Goal: Answer question/provide support: Share knowledge or assist other users

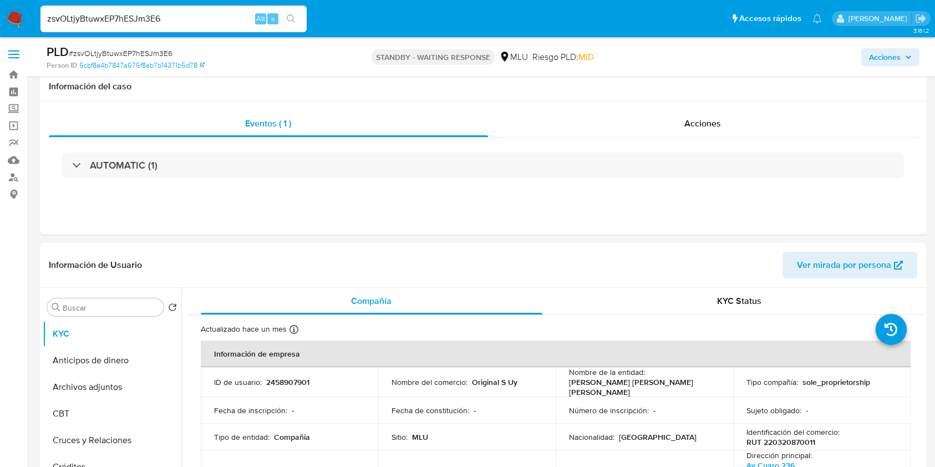
select select "10"
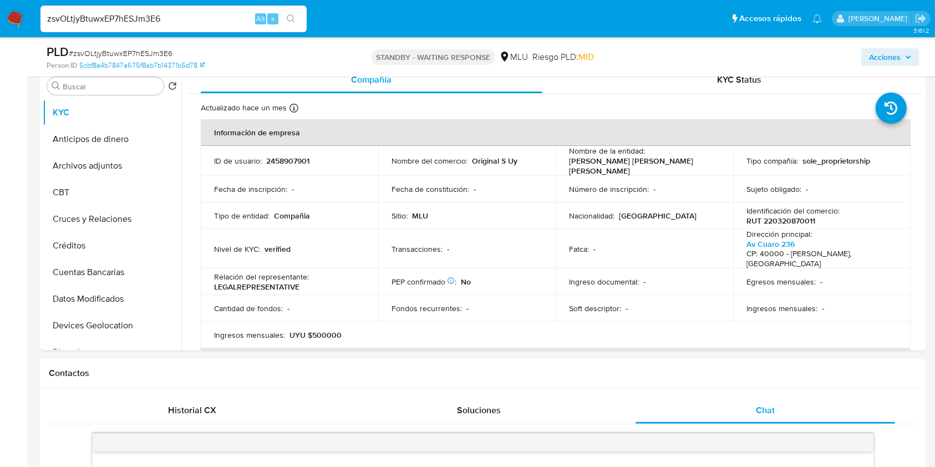
click at [143, 17] on input "zsvOLtjyBtuwxEP7hESJm3E6" at bounding box center [173, 19] width 266 height 14
paste input "ixev0hTmaNzRkS1ypbVODwxi"
type input "ixev0hTmaNzRkS1ypbVODwxi"
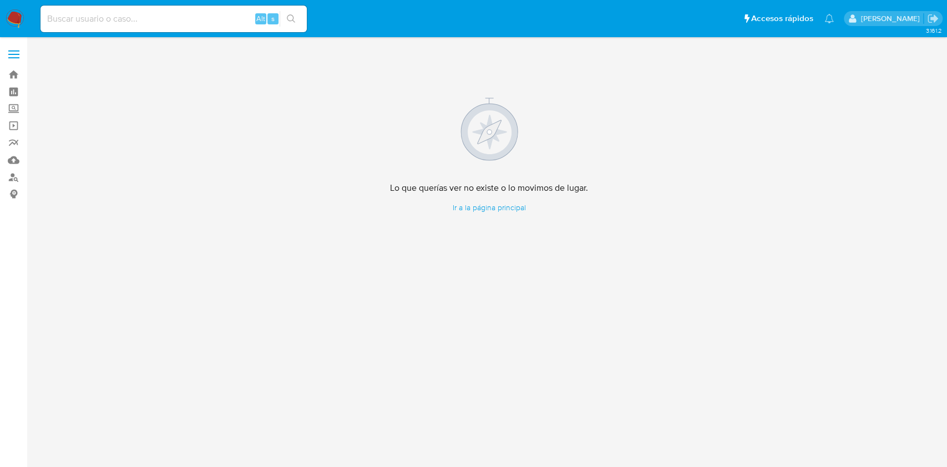
click at [18, 24] on img at bounding box center [15, 18] width 19 height 19
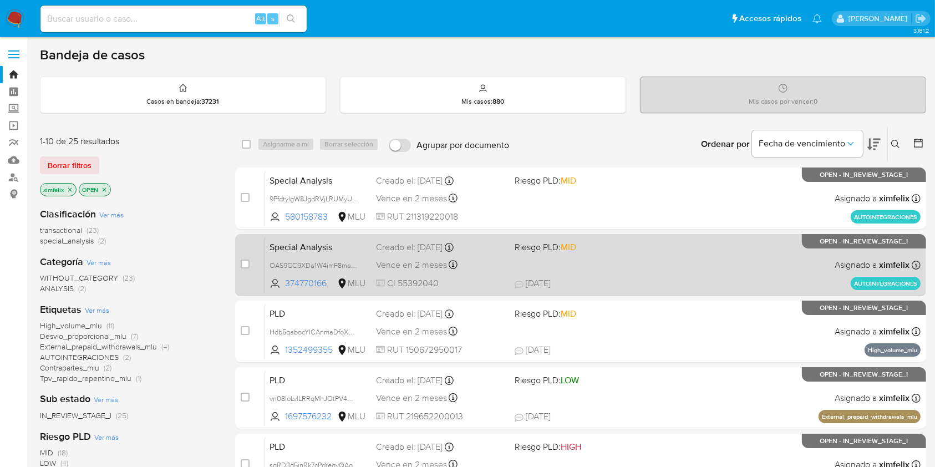
click at [646, 260] on div "Special Analysis OAS9GC9XDa1W4imF8maBcLe6 374770166 MLU Riesgo PLD: MID Creado …" at bounding box center [593, 265] width 656 height 56
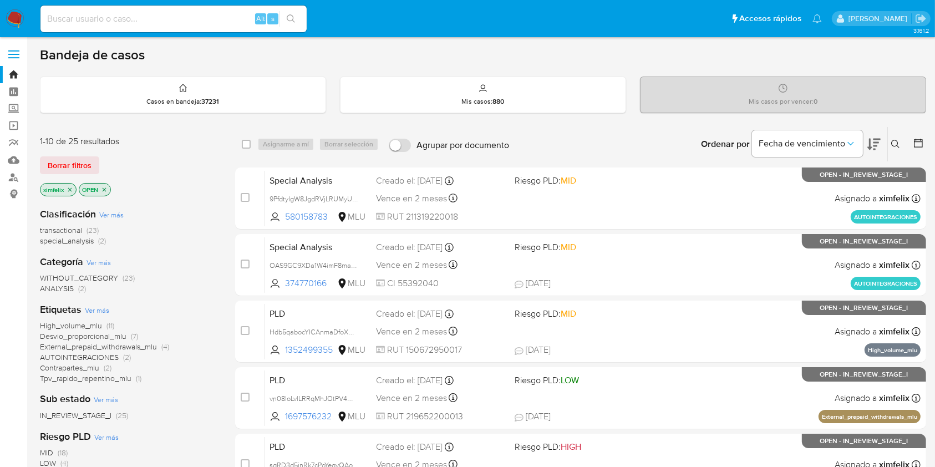
click at [13, 14] on img at bounding box center [15, 18] width 19 height 19
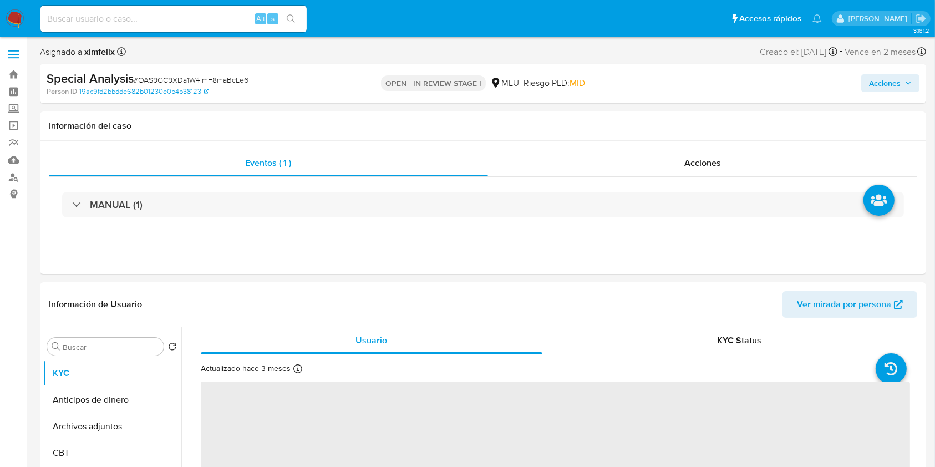
drag, startPoint x: 912, startPoint y: 83, endPoint x: 923, endPoint y: 96, distance: 16.5
click at [923, 96] on div "Special Analysis # OAS9GC9XDa1W4imF8maBcLe6 Person ID 19ac9fd2bbdde682b01230e0b…" at bounding box center [483, 83] width 886 height 39
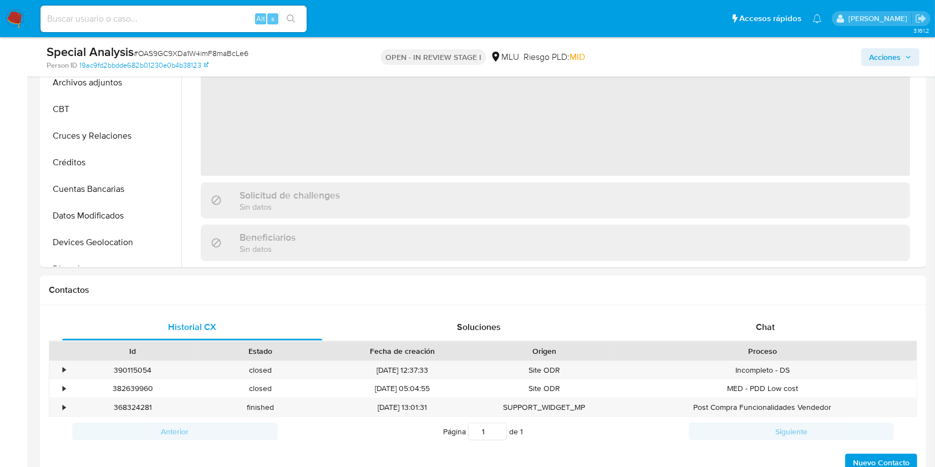
select select "10"
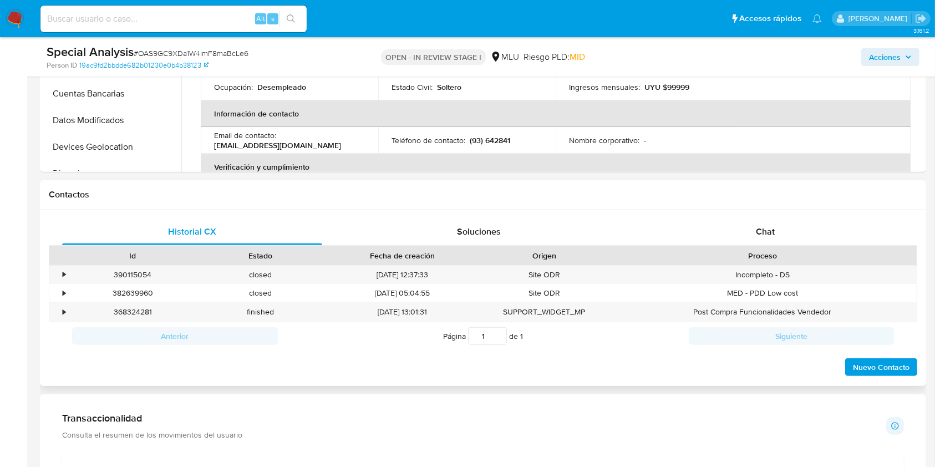
click at [813, 217] on div "Historial CX Soluciones Chat Id Estado Fecha de creación Origen Proceso • 39011…" at bounding box center [483, 298] width 886 height 177
click at [825, 227] on div "Chat" at bounding box center [766, 232] width 260 height 27
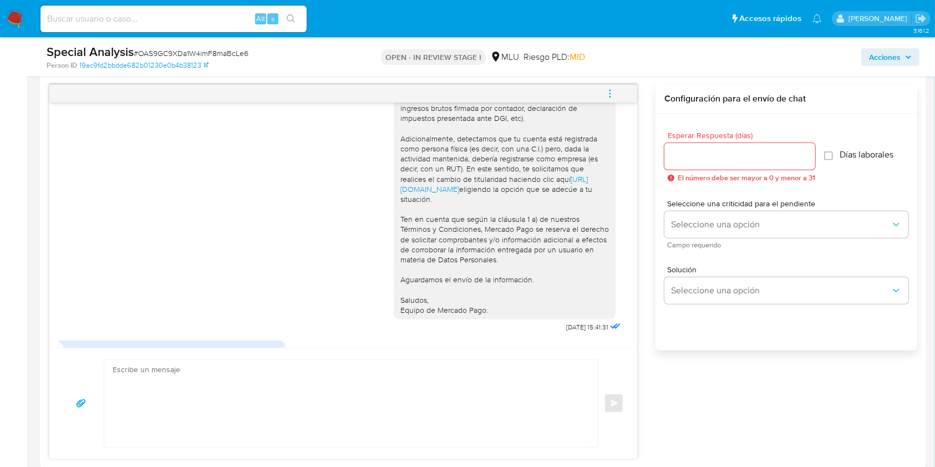
scroll to position [410, 0]
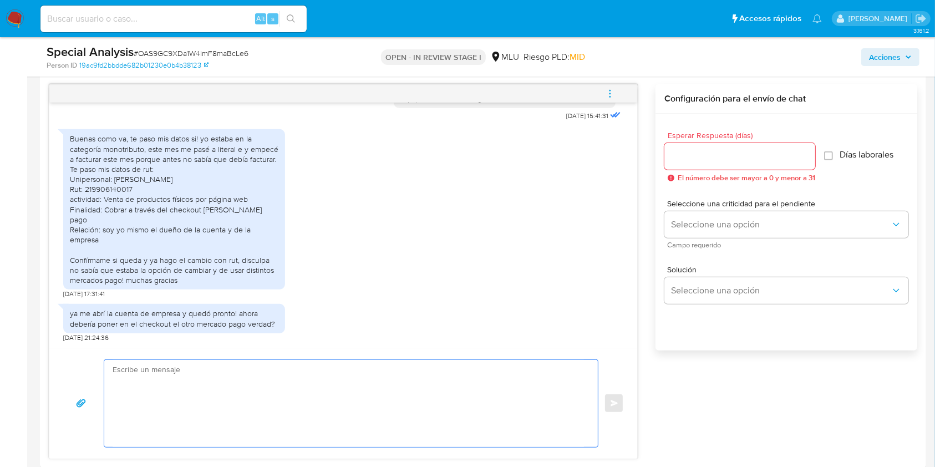
click at [418, 369] on textarea at bounding box center [348, 403] width 471 height 87
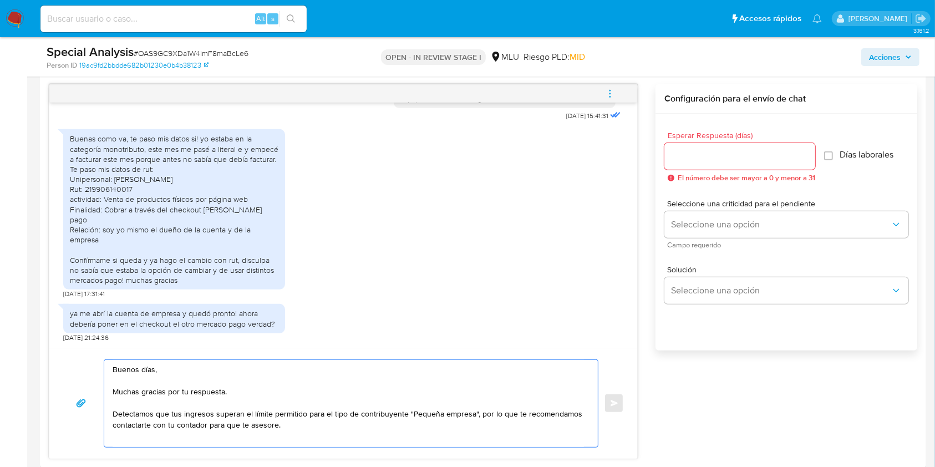
click at [303, 388] on textarea "Buenos días, Muchas gracias por tu respuesta. Detectamos que tus ingresos super…" at bounding box center [348, 403] width 471 height 87
type textarea "Buenos días, Muchas gracias por tu respuesta y la información proporcionada. De…"
click at [111, 169] on div "Buenas como va, te paso mis datos si! yo estaba en la categoría monotributo, es…" at bounding box center [174, 209] width 209 height 151
copy div "219906140017"
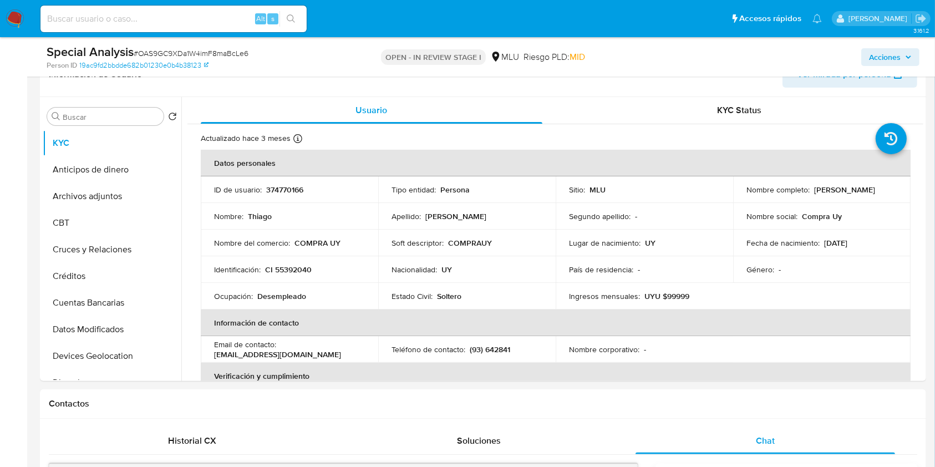
scroll to position [176, 0]
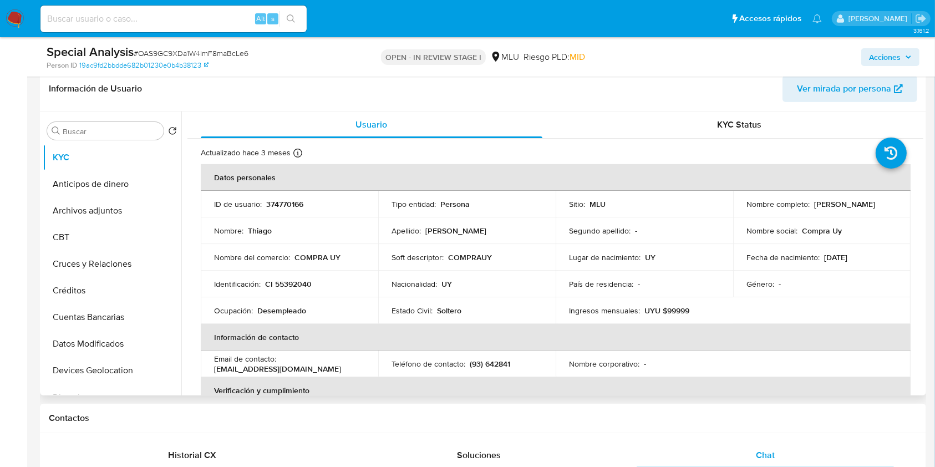
click at [290, 209] on p "374770166" at bounding box center [284, 204] width 37 height 10
click at [290, 199] on p "374770166" at bounding box center [284, 204] width 37 height 10
copy p "374770166"
click at [103, 332] on button "Datos Modificados" at bounding box center [108, 344] width 130 height 27
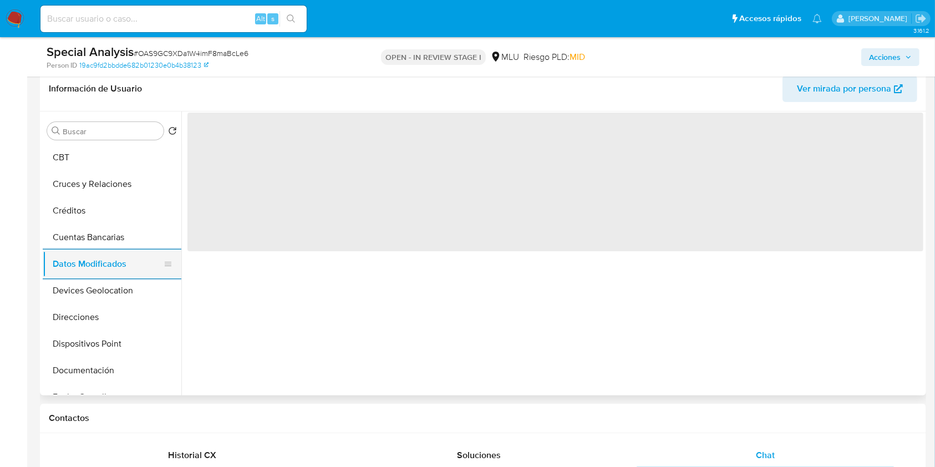
scroll to position [118, 0]
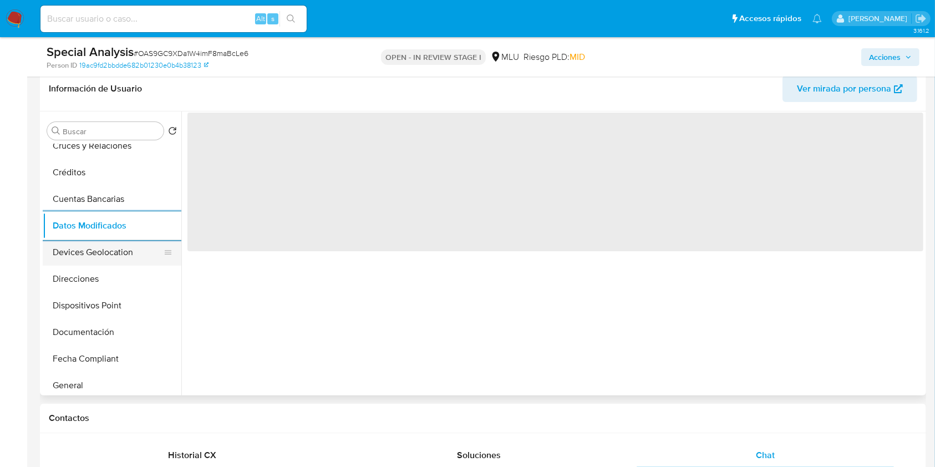
click at [127, 248] on button "Devices Geolocation" at bounding box center [108, 252] width 130 height 27
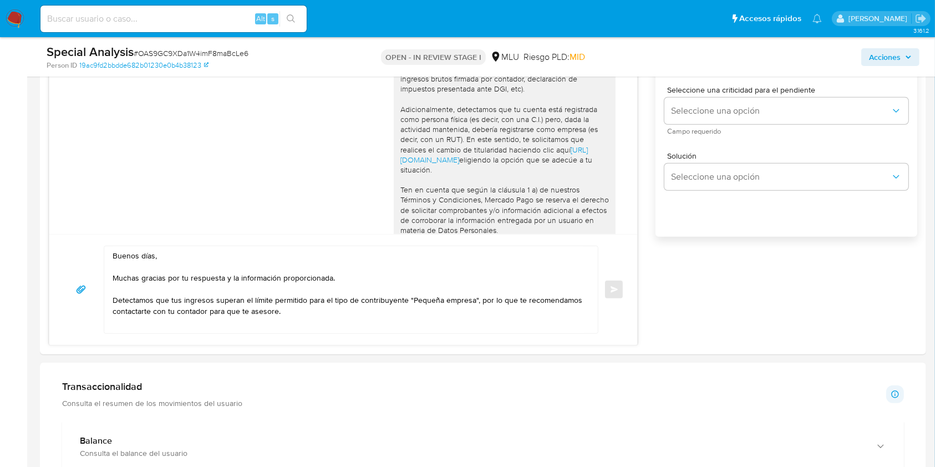
scroll to position [697, 0]
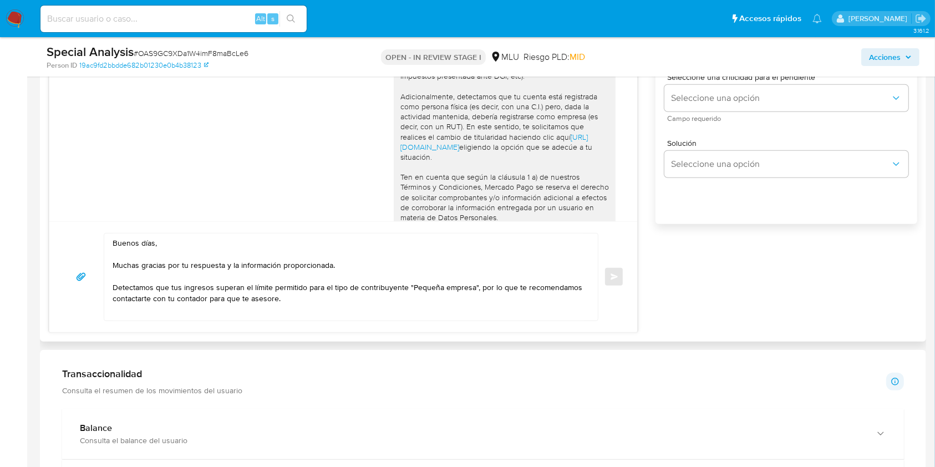
click at [324, 301] on textarea "Buenos días, Muchas gracias por tu respuesta y la información proporcionada. De…" at bounding box center [348, 277] width 471 height 87
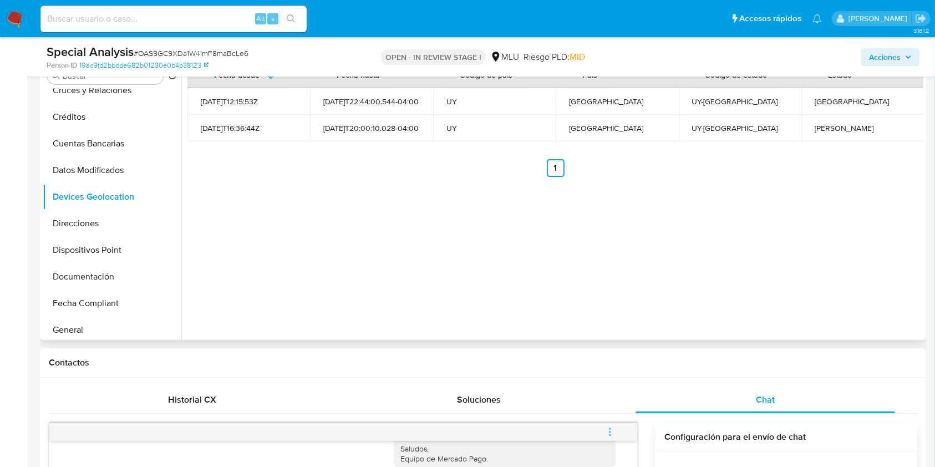
scroll to position [0, 0]
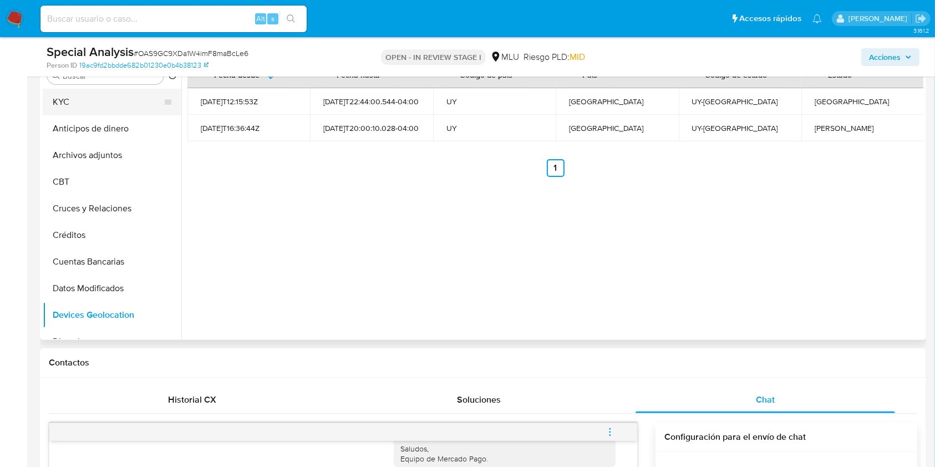
click at [88, 109] on button "KYC" at bounding box center [108, 102] width 130 height 27
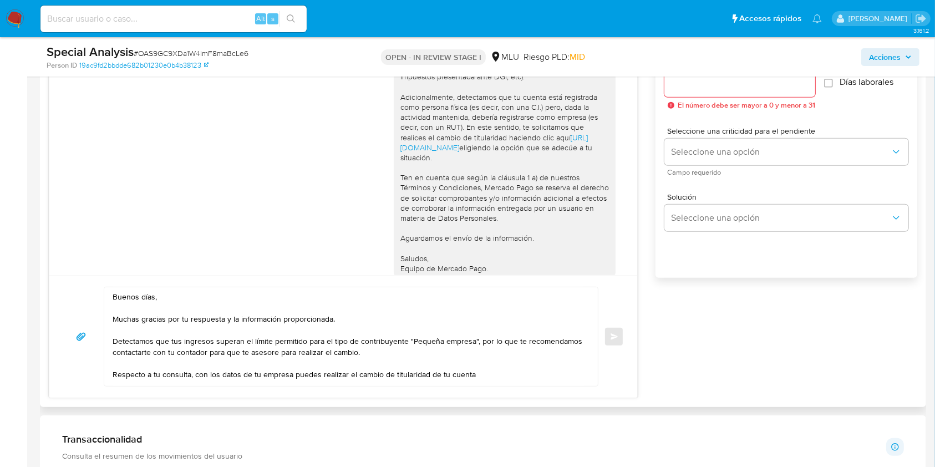
scroll to position [123, 0]
drag, startPoint x: 386, startPoint y: 155, endPoint x: 432, endPoint y: 171, distance: 48.2
click at [432, 171] on div "Buenas tardes Thiago, Te contactamos ya que necesitamos verificar algunos datos…" at bounding box center [505, 102] width 222 height 362
click at [439, 184] on div "Buenas tardes Thiago, Te contactamos ya que necesitamos verificar algunos datos…" at bounding box center [504, 101] width 209 height 353
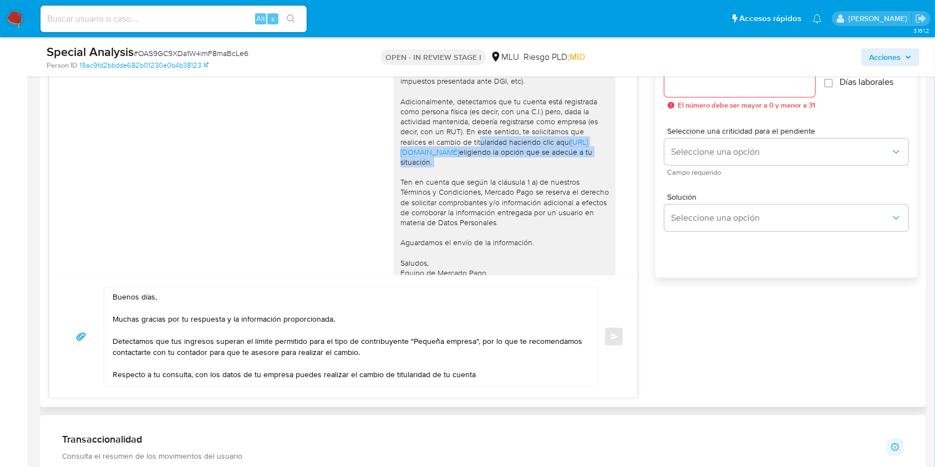
drag, startPoint x: 497, startPoint y: 153, endPoint x: 513, endPoint y: 185, distance: 35.7
click at [513, 185] on div "Buenas tardes Thiago, Te contactamos ya que necesitamos verificar algunos datos…" at bounding box center [504, 101] width 209 height 353
copy div "haciendo clic aquí https://www.mercadolibre.com.uy/ayuda/Transferir-cuenta_1978…"
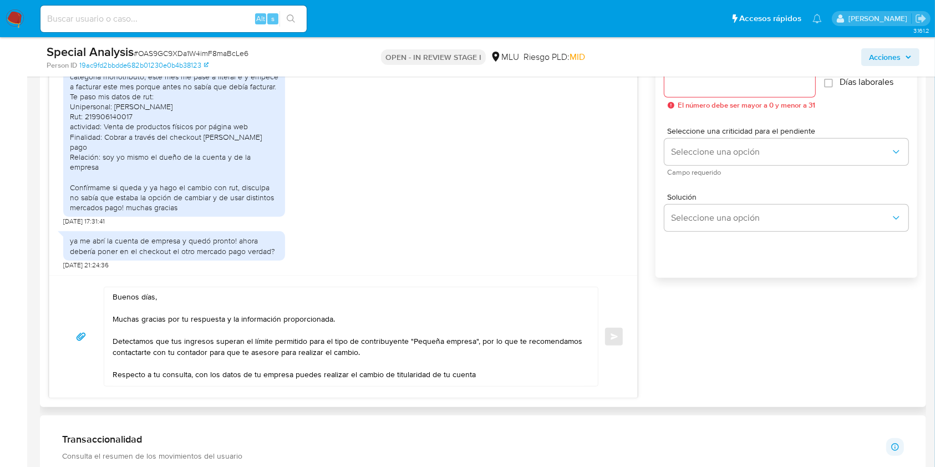
click at [493, 387] on div "Buenos días, Muchas gracias por tu respuesta y la información proporcionada. De…" at bounding box center [343, 336] width 588 height 123
click at [496, 380] on textarea "Buenos días, Muchas gracias por tu respuesta y la información proporcionada. De…" at bounding box center [348, 336] width 471 height 99
paste textarea "haciendo clic aquí https://www.mercadolibre.com.uy/ayuda/Transferir-cuenta_1978…"
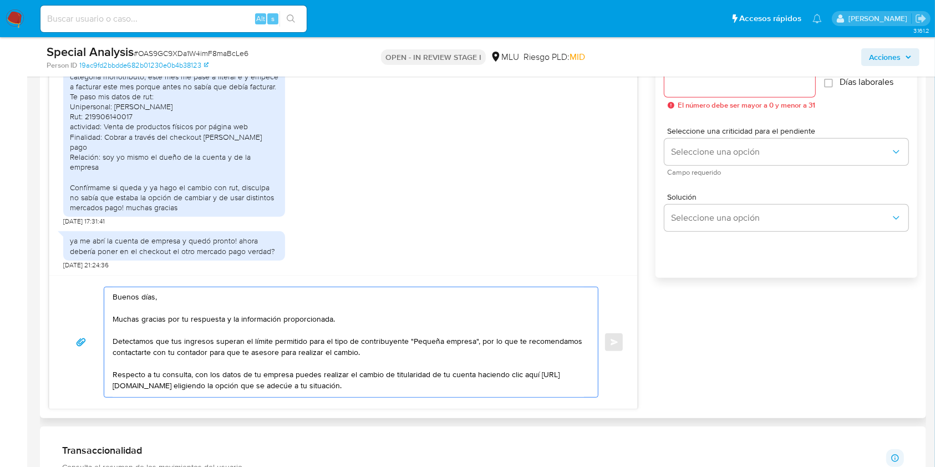
drag, startPoint x: 491, startPoint y: 367, endPoint x: 496, endPoint y: 344, distance: 23.3
click at [496, 344] on textarea "Buenos días, Muchas gracias por tu respuesta y la información proporcionada. De…" at bounding box center [348, 342] width 471 height 110
click at [500, 356] on textarea "Buenos días, Muchas gracias por tu respuesta y la información proporcionada. De…" at bounding box center [348, 342] width 471 height 110
click at [518, 393] on textarea "Buenos días, Muchas gracias por tu respuesta y la información proporcionada. De…" at bounding box center [348, 342] width 471 height 110
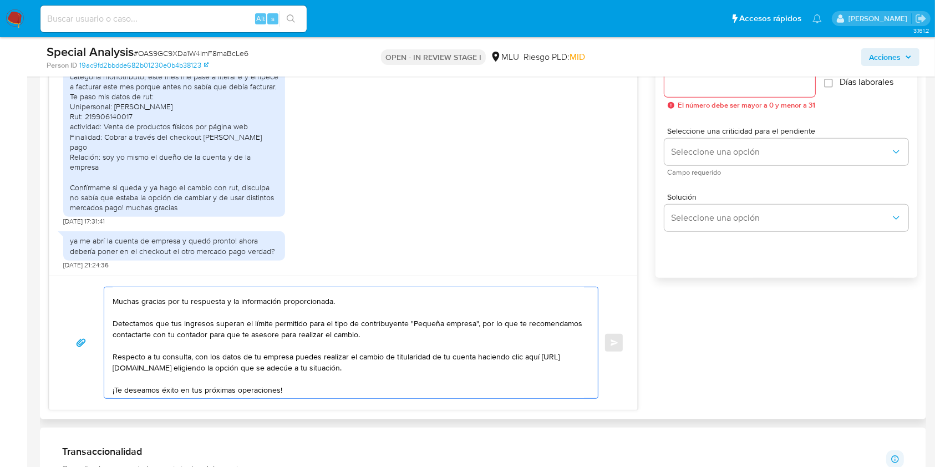
click at [155, 334] on textarea "Buenos días, Muchas gracias por tu respuesta y la información proporcionada. De…" at bounding box center [348, 342] width 471 height 111
drag, startPoint x: 372, startPoint y: 337, endPoint x: 208, endPoint y: 336, distance: 164.2
click at [208, 336] on textarea "Buenos días, Muchas gracias por tu respuesta y la información proporcionada. De…" at bounding box center [348, 342] width 471 height 111
paste textarea "pueda brindar el asesoramiento correspondiente y modificar tu tipo de contribuy…"
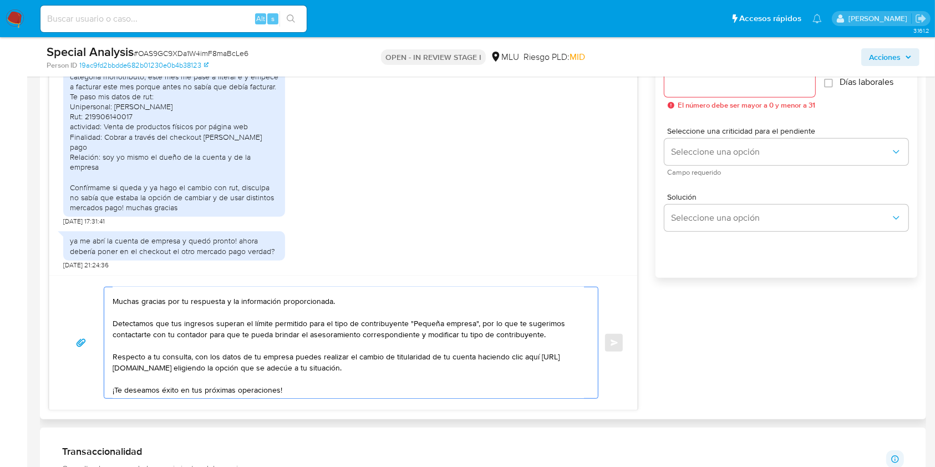
scroll to position [22, 0]
click at [366, 386] on textarea "Buenos días, Muchas gracias por tu respuesta y la información proporcionada. De…" at bounding box center [348, 342] width 471 height 111
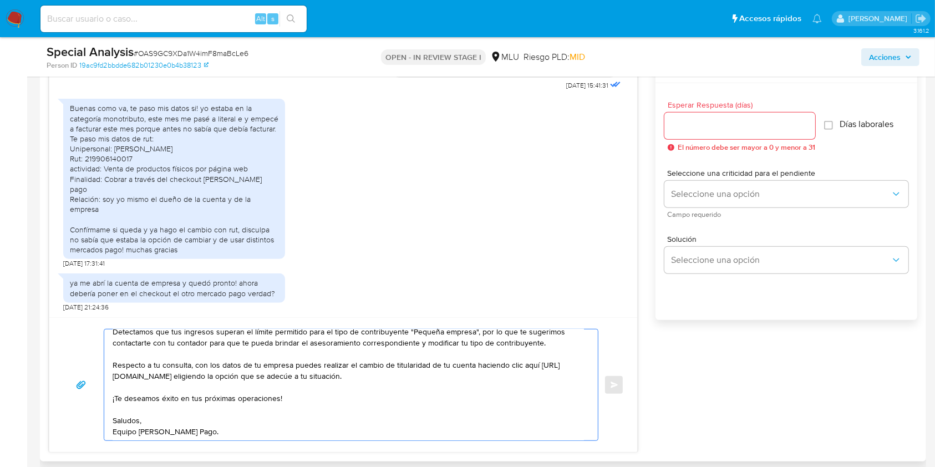
scroll to position [603, 0]
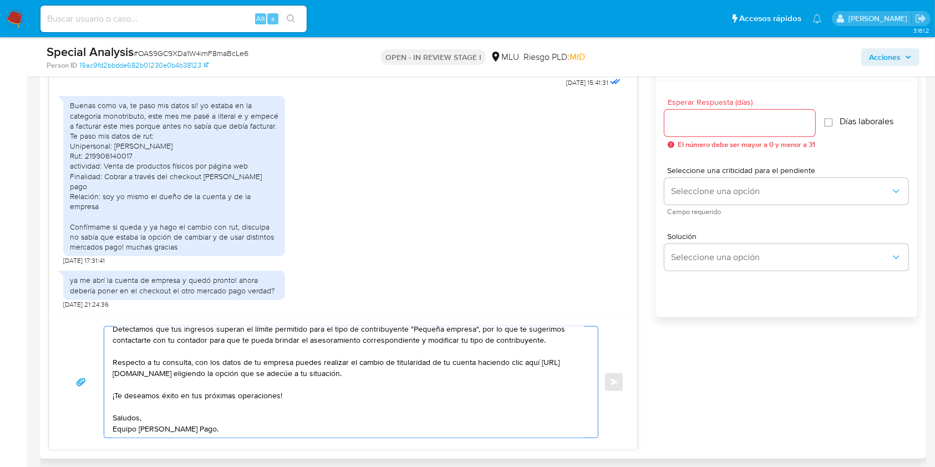
type textarea "Buenos días, Muchas gracias por tu respuesta y la información proporcionada. De…"
click at [731, 125] on input "Esperar Respuesta (días)" at bounding box center [740, 123] width 151 height 14
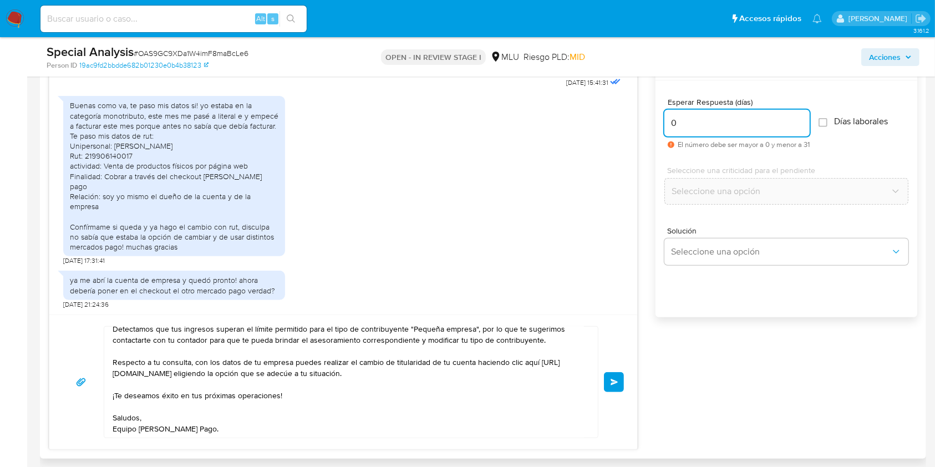
type input "0"
click at [618, 387] on button "Enviar" at bounding box center [614, 382] width 20 height 20
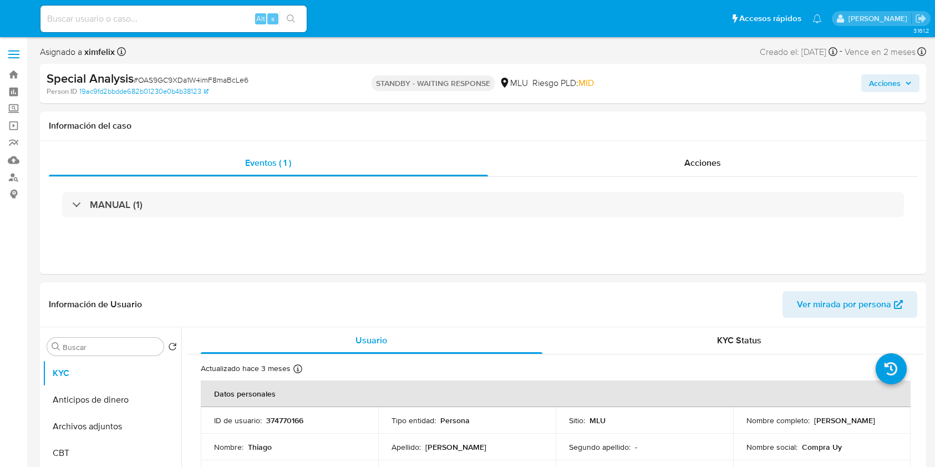
select select "10"
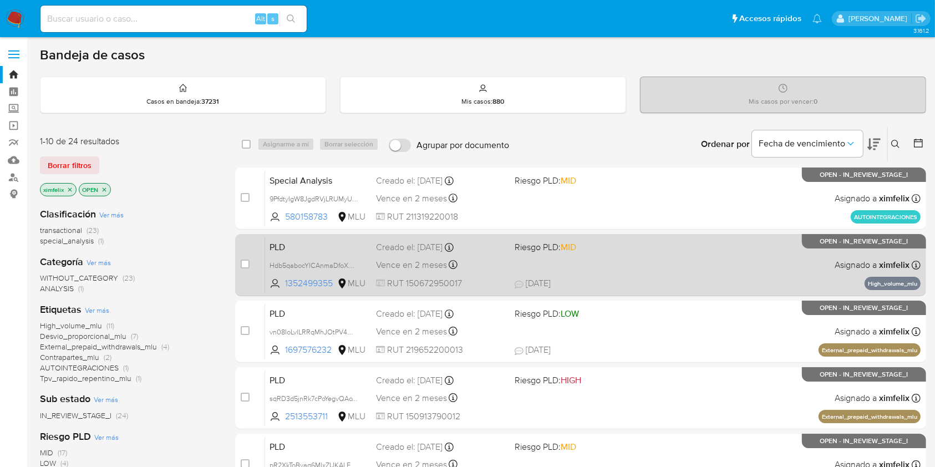
click at [670, 257] on div "PLD Hdb5qabocYICAnmaDfoXGdNN 1352499355 MLU Riesgo PLD: MID Creado el: [DATE] C…" at bounding box center [593, 265] width 656 height 56
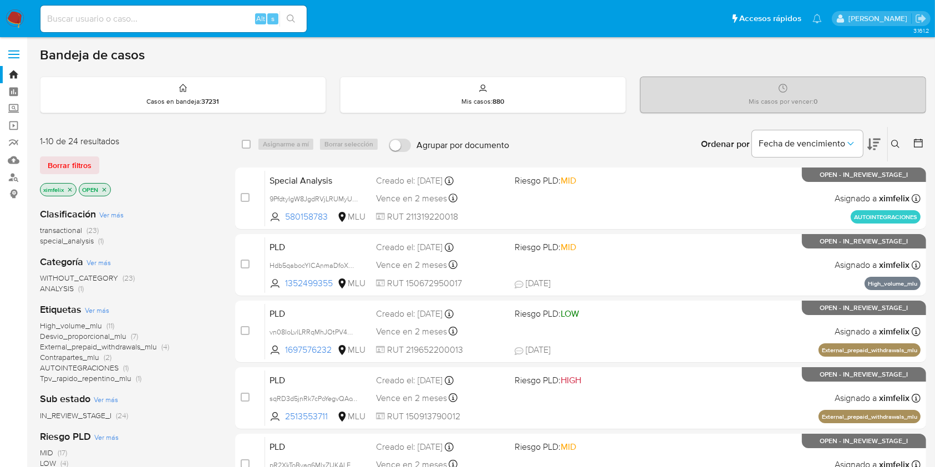
click at [14, 14] on img at bounding box center [15, 18] width 19 height 19
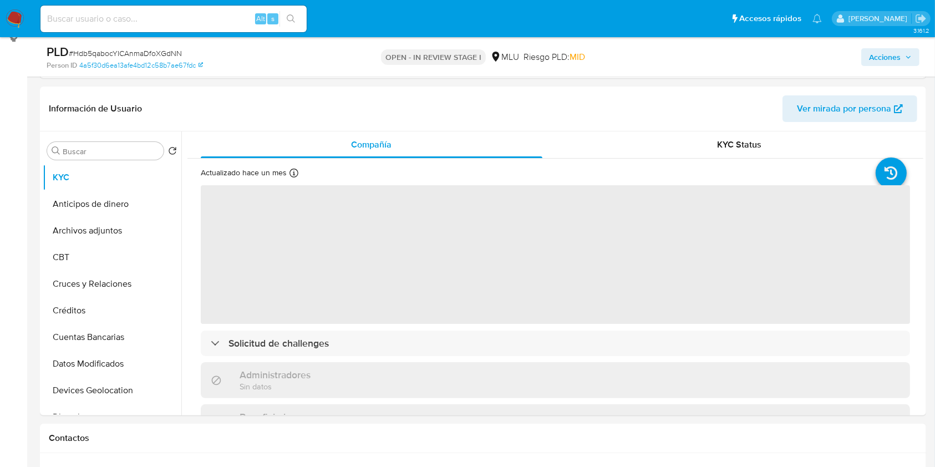
select select "10"
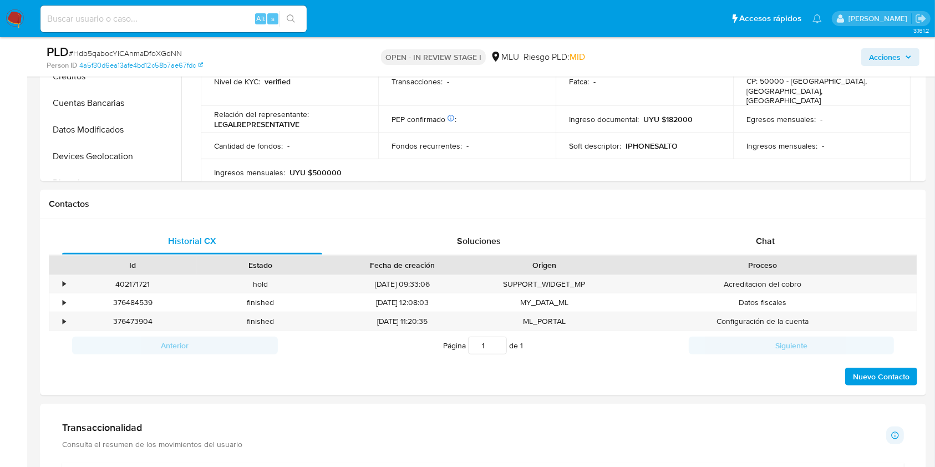
scroll to position [444, 0]
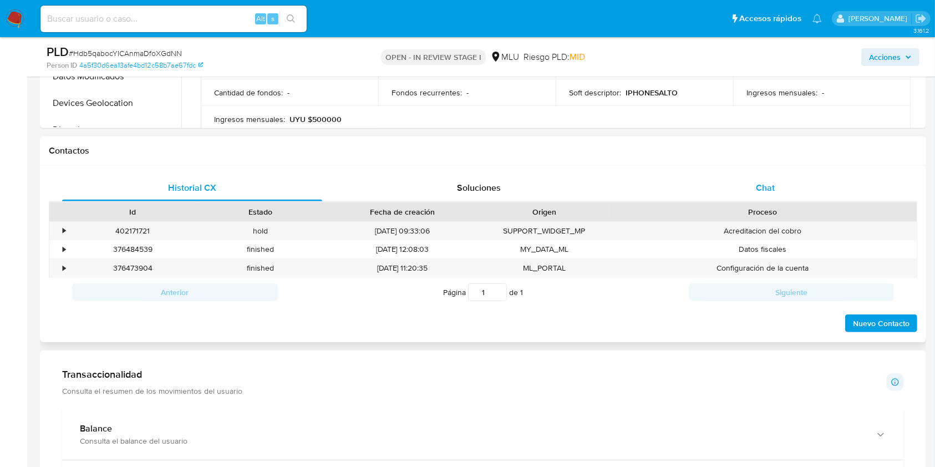
click at [792, 180] on div "Chat" at bounding box center [766, 188] width 260 height 27
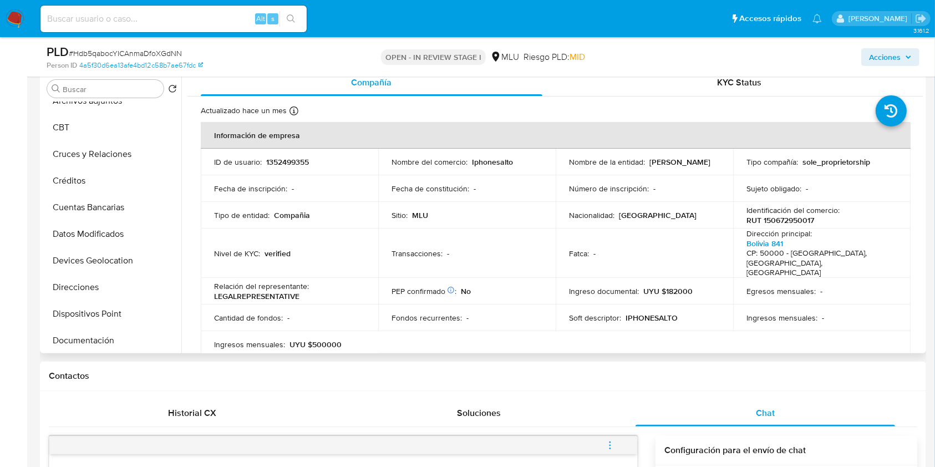
scroll to position [69, 0]
click at [133, 248] on button "Devices Geolocation" at bounding box center [108, 259] width 130 height 27
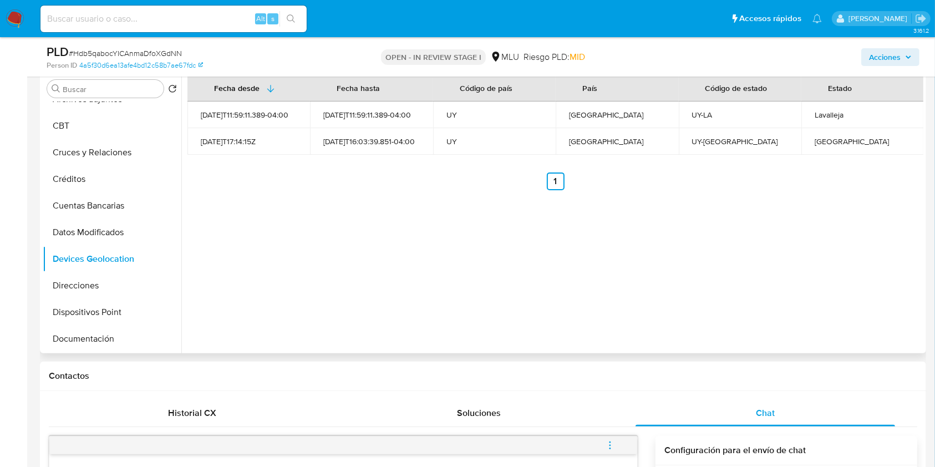
click at [357, 262] on div "Fecha desde Fecha hasta Código de país País Código de estado Estado 2025-08-17T…" at bounding box center [552, 211] width 742 height 284
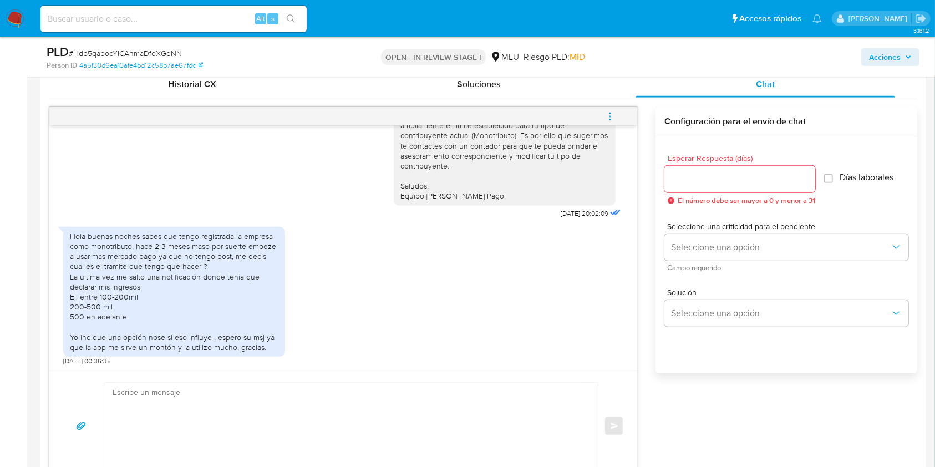
scroll to position [53, 0]
click at [333, 393] on textarea at bounding box center [348, 426] width 471 height 87
click at [324, 398] on textarea at bounding box center [348, 426] width 471 height 87
click at [348, 452] on textarea at bounding box center [348, 426] width 471 height 87
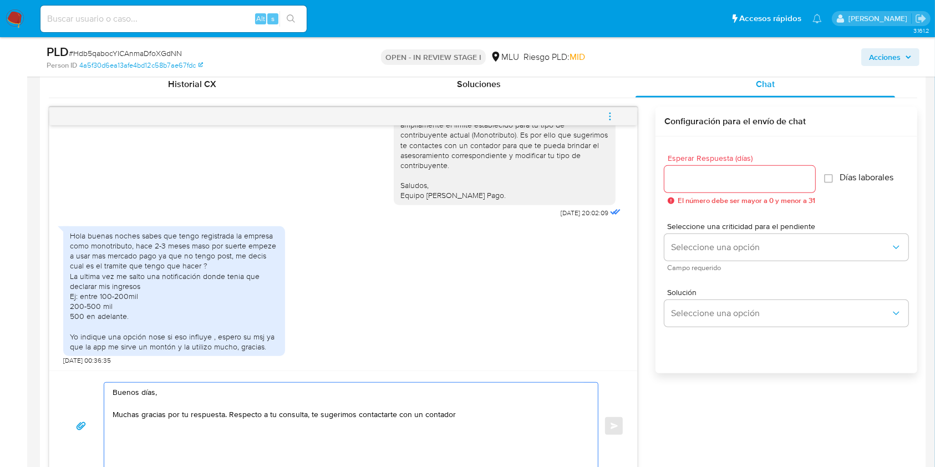
paste textarea "para que te pueda brindar el asesoramiento correspondiente y modificar tu tipo …"
drag, startPoint x: 382, startPoint y: 427, endPoint x: 307, endPoint y: 412, distance: 76.4
click at [307, 412] on textarea "Buenos días, Muchas gracias por tu respuesta. Respecto a tu consulta, te sugeri…" at bounding box center [348, 426] width 471 height 87
click at [382, 432] on textarea "Buenos días, Muchas gracias por tu respuesta. Respecto a tu consulta, el trámit…" at bounding box center [348, 426] width 471 height 87
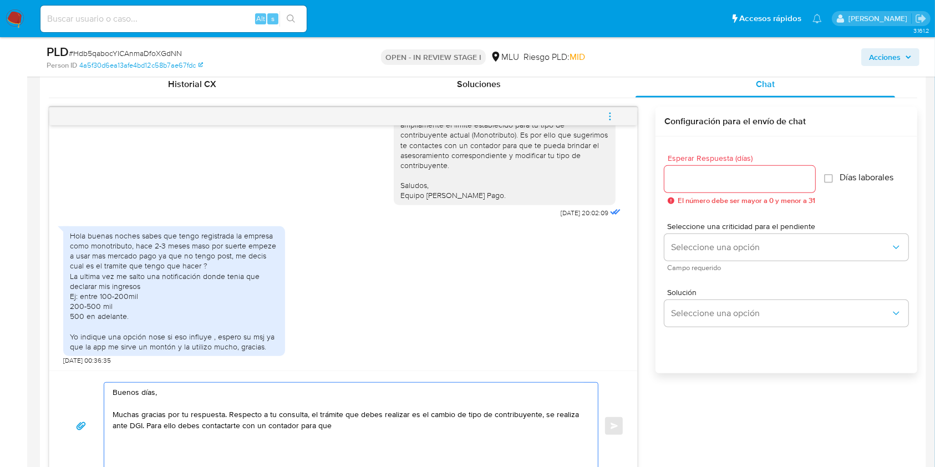
click at [385, 429] on textarea "Buenos días, Muchas gracias por tu respuesta. Respecto a tu consulta, el trámit…" at bounding box center [348, 426] width 471 height 87
click at [306, 412] on textarea "Buenos días, Muchas gracias por tu respuesta. Respecto a tu consulta, el trámit…" at bounding box center [348, 426] width 471 height 87
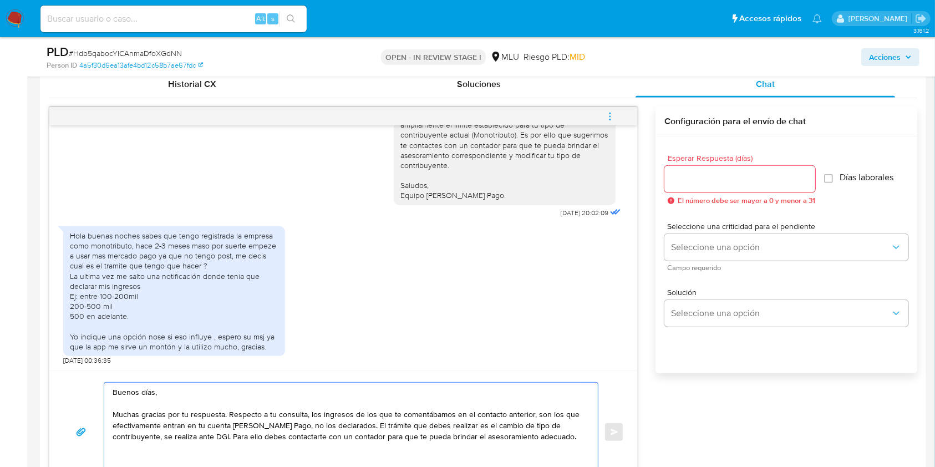
click at [231, 415] on textarea "Buenos días, Muchas gracias por tu respuesta. Respecto a tu consulta, los ingre…" at bounding box center [348, 432] width 471 height 99
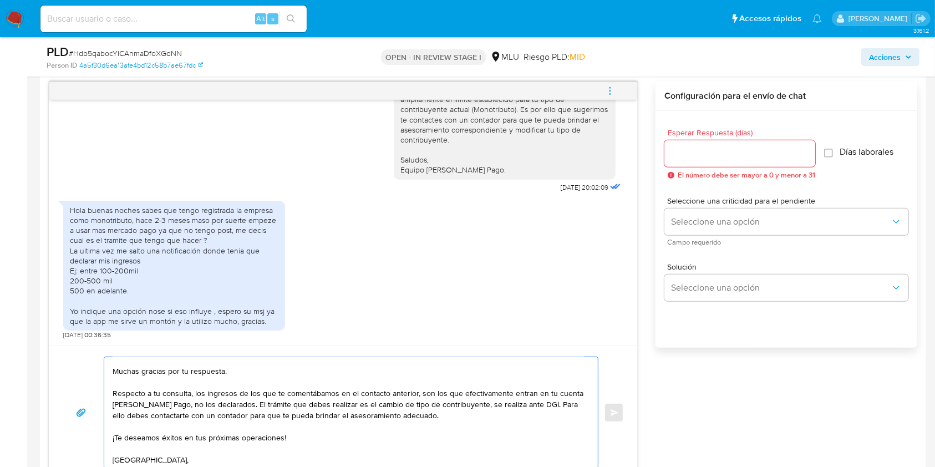
scroll to position [29, 0]
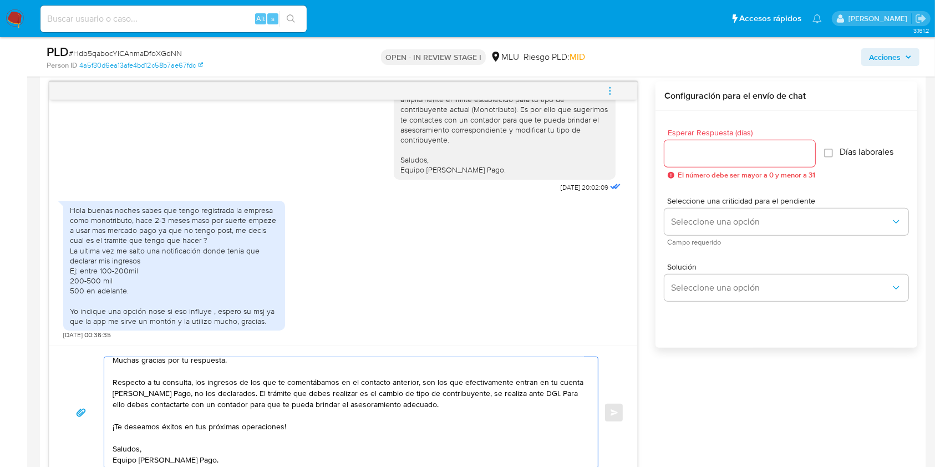
type textarea "Buenos días, Muchas gracias por tu respuesta. Respecto a tu consulta, los ingre…"
click at [719, 160] on div at bounding box center [740, 153] width 151 height 27
click at [716, 155] on input "Esperar Respuesta (días)" at bounding box center [740, 153] width 151 height 14
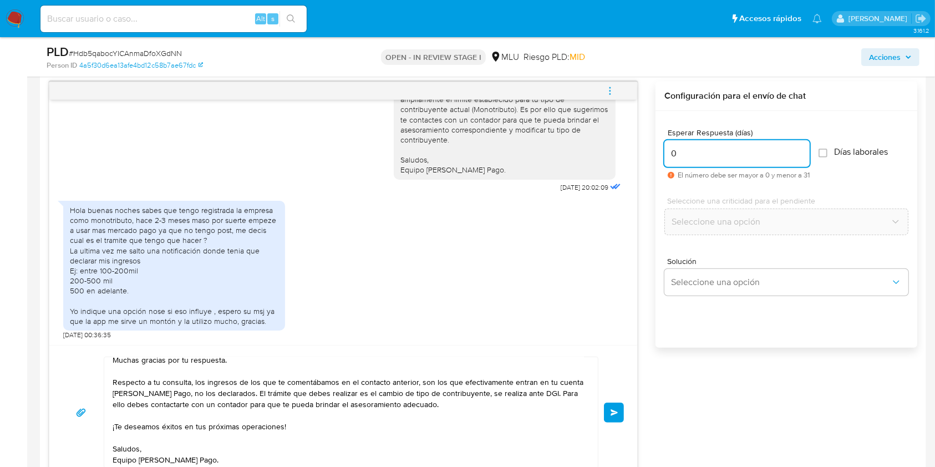
type input "0"
click at [603, 395] on div "Buenos días, Muchas gracias por tu respuesta. Respecto a tu consulta, los ingre…" at bounding box center [343, 413] width 561 height 112
click at [608, 405] on button "Enviar" at bounding box center [614, 413] width 20 height 20
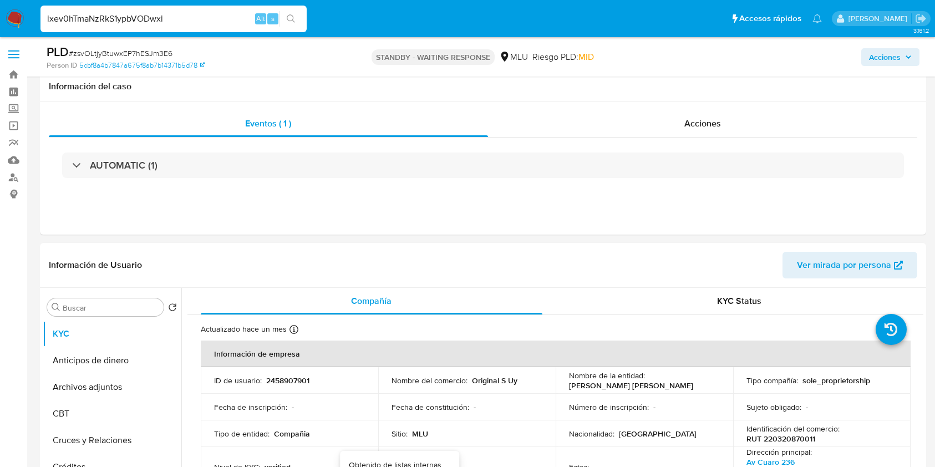
select select "10"
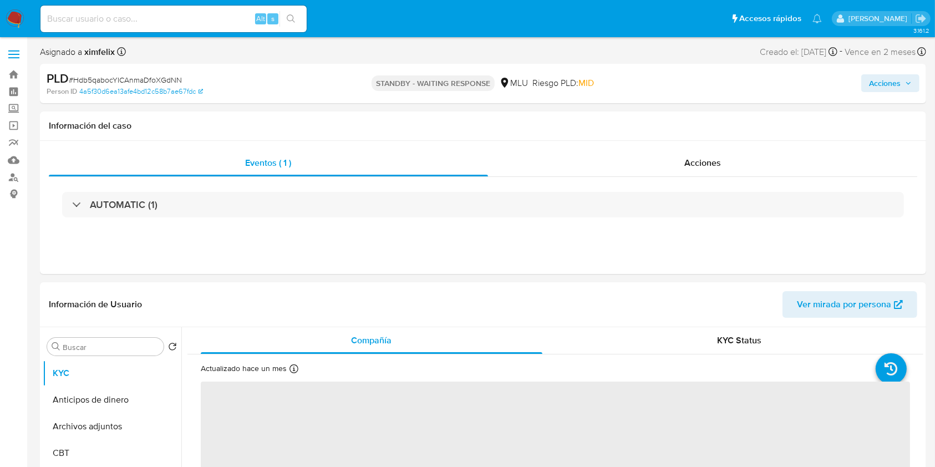
select select "10"
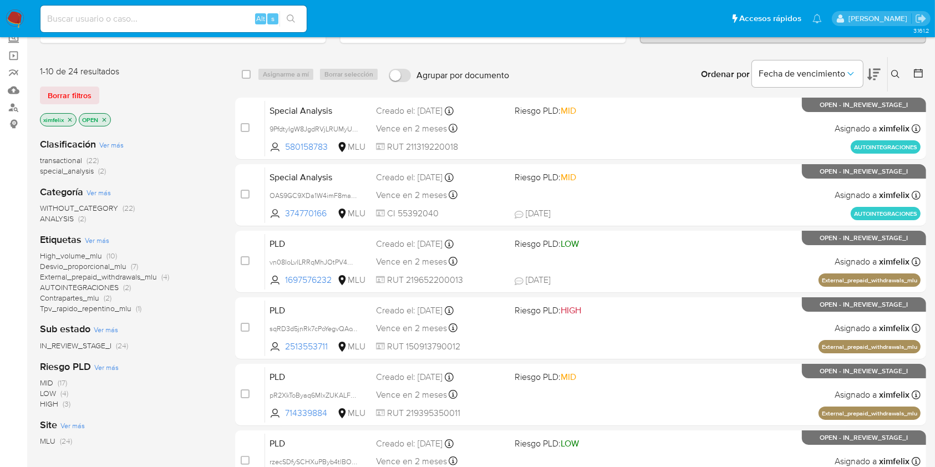
scroll to position [63, 0]
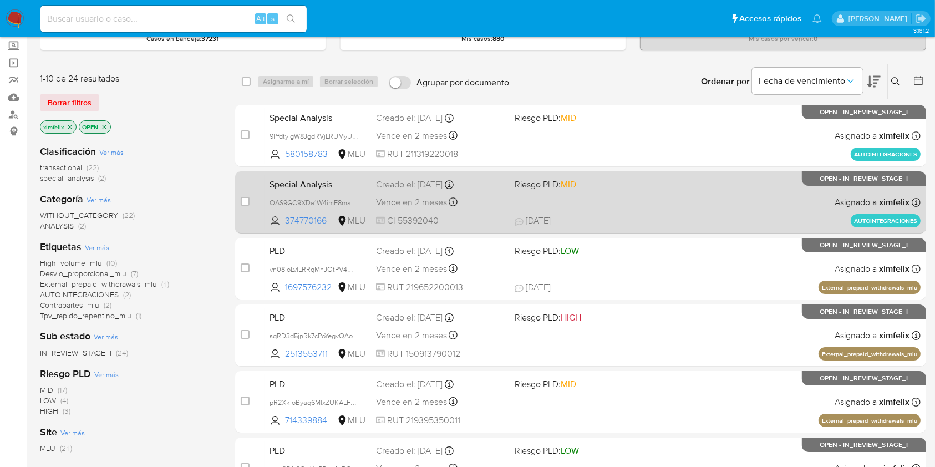
click at [659, 180] on div "Special Analysis OAS9GC9XDa1W4imF8maBcLe6 374770166 MLU Riesgo PLD: MID Creado …" at bounding box center [593, 202] width 656 height 56
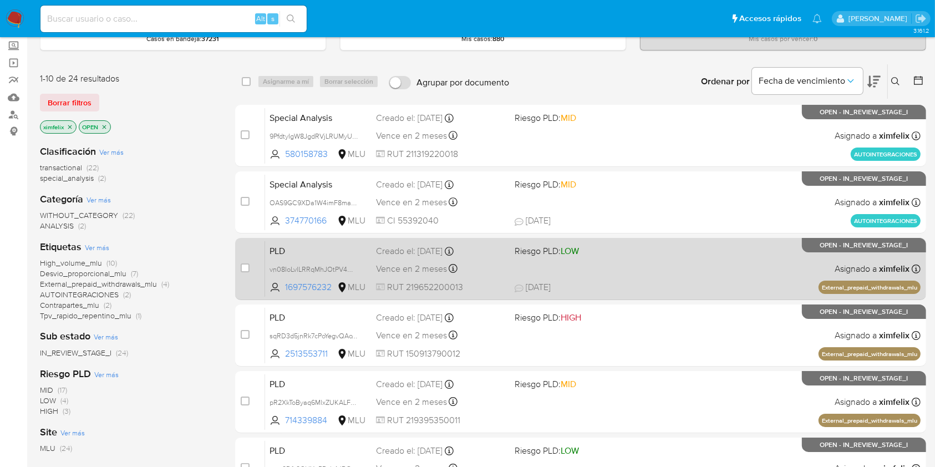
click at [680, 292] on span "[DATE] [DATE] 16:03" at bounding box center [649, 287] width 268 height 12
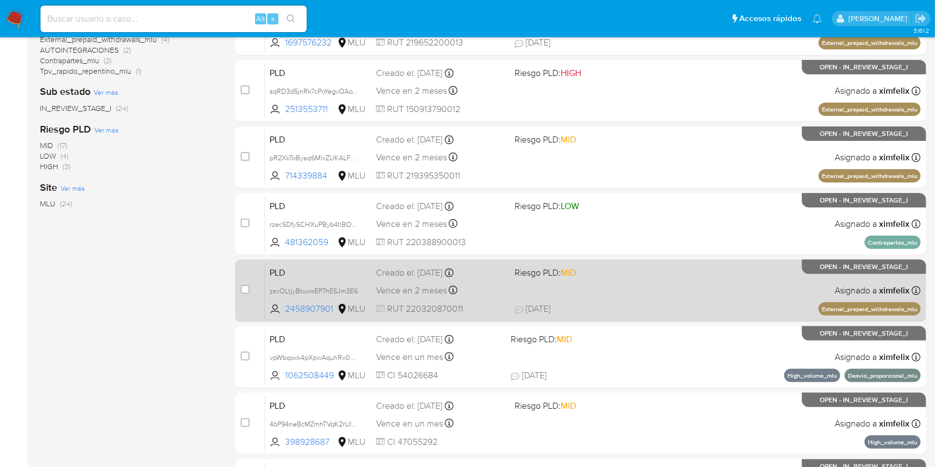
scroll to position [308, 0]
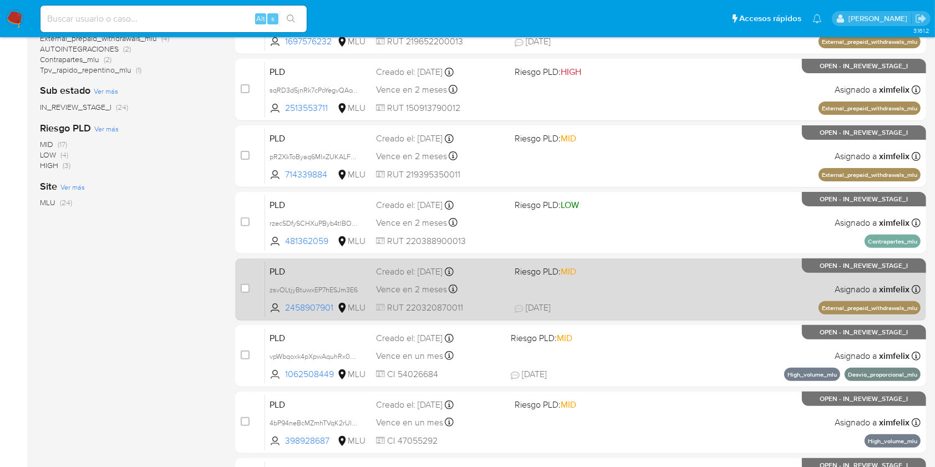
click at [736, 298] on div "PLD zsvOLtjyBtuwxEP7hESJm3E6 2458907901 MLU Riesgo PLD: MID Creado el: [DATE] C…" at bounding box center [593, 289] width 656 height 56
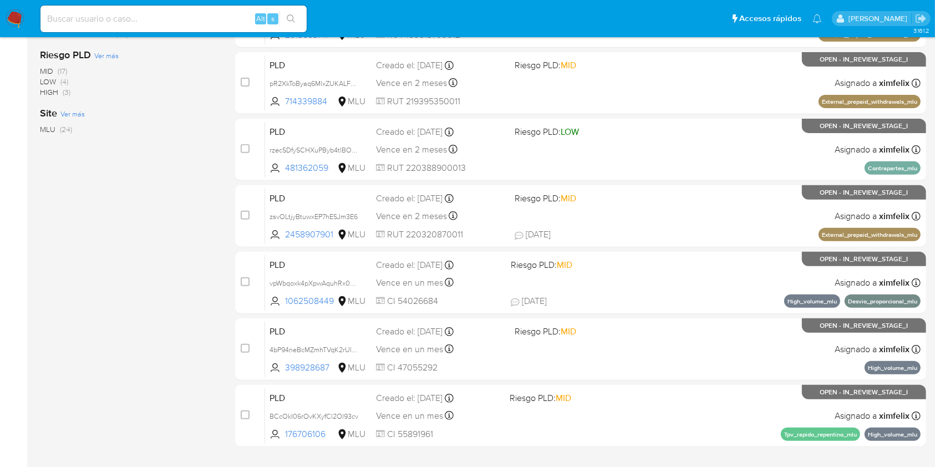
scroll to position [378, 0]
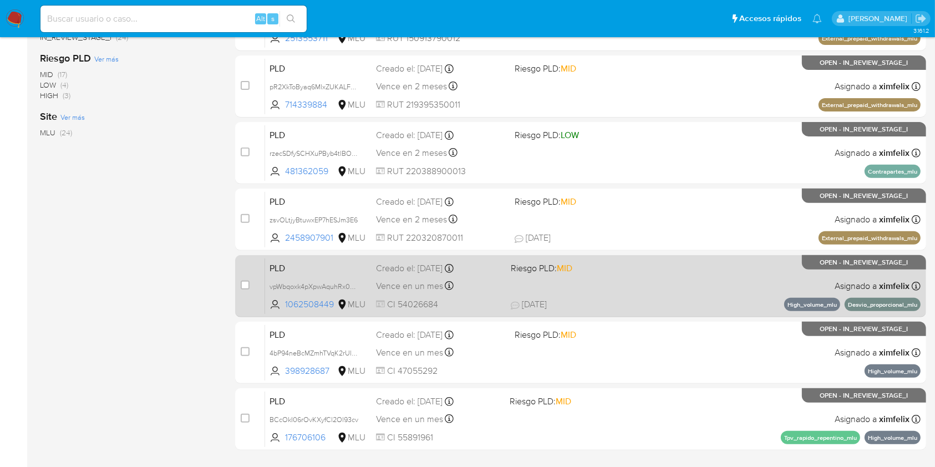
click at [713, 286] on div "PLD vpWbqoxk4pXpwAquhRx0GYzc 1062508449 MLU Riesgo PLD: MID Creado el: [DATE] C…" at bounding box center [593, 286] width 656 height 56
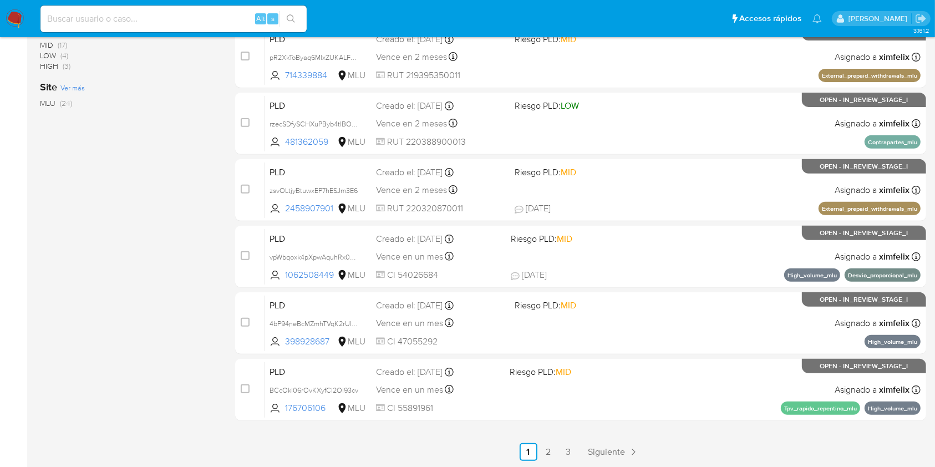
scroll to position [448, 0]
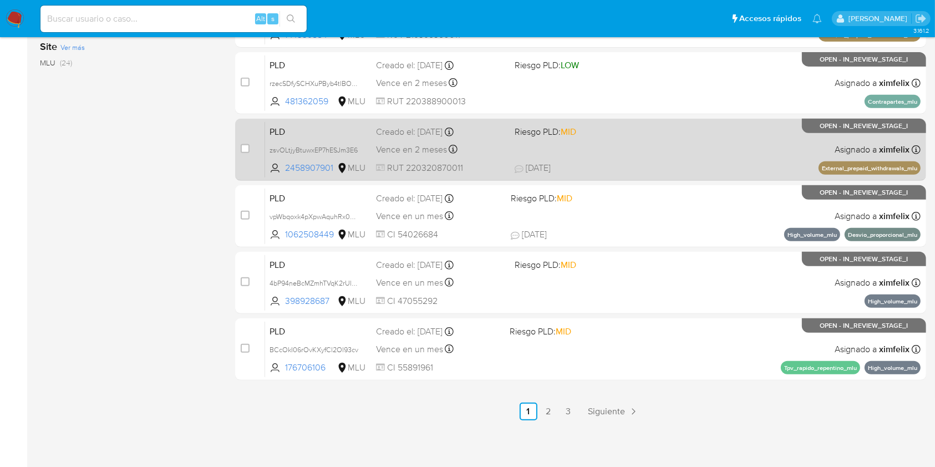
click at [710, 157] on div "PLD zsvOLtjyBtuwxEP7hESJm3E6 2458907901 MLU Riesgo PLD: MID Creado el: [DATE] C…" at bounding box center [593, 149] width 656 height 56
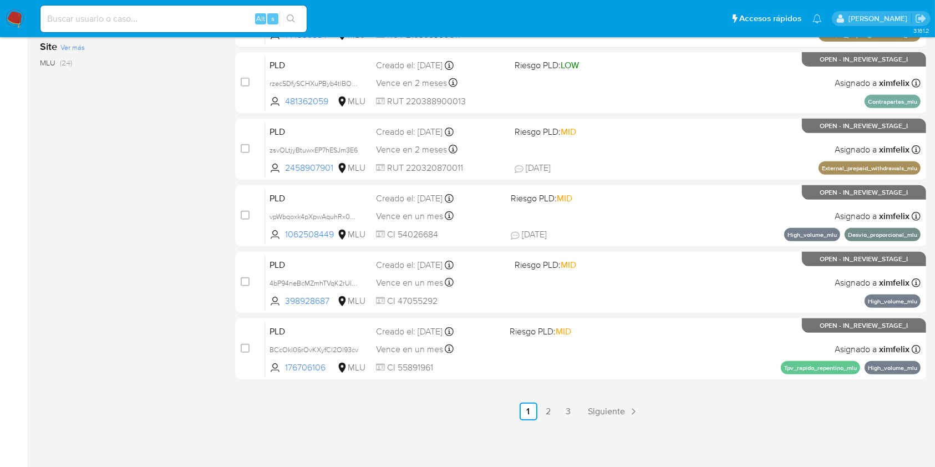
click at [549, 423] on div "3.161.2" at bounding box center [483, 28] width 886 height 864
click at [549, 420] on div "3.161.2" at bounding box center [483, 28] width 886 height 864
click at [546, 404] on link "2" at bounding box center [549, 412] width 18 height 18
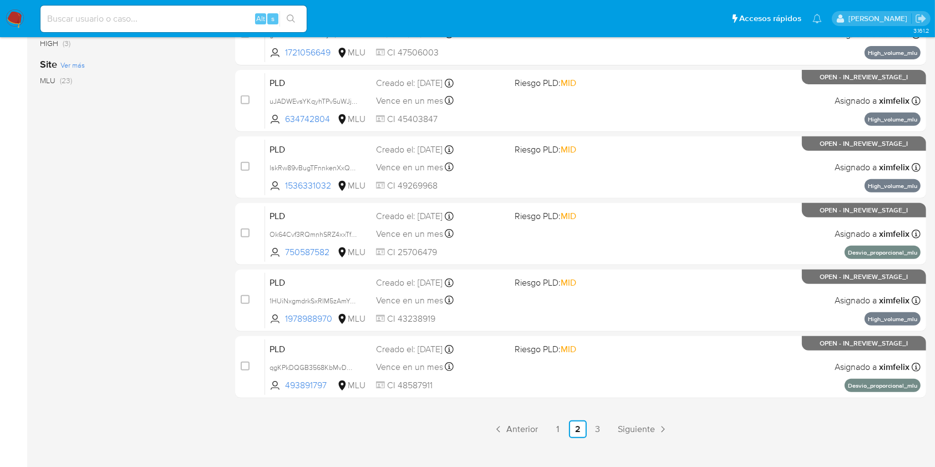
scroll to position [448, 0]
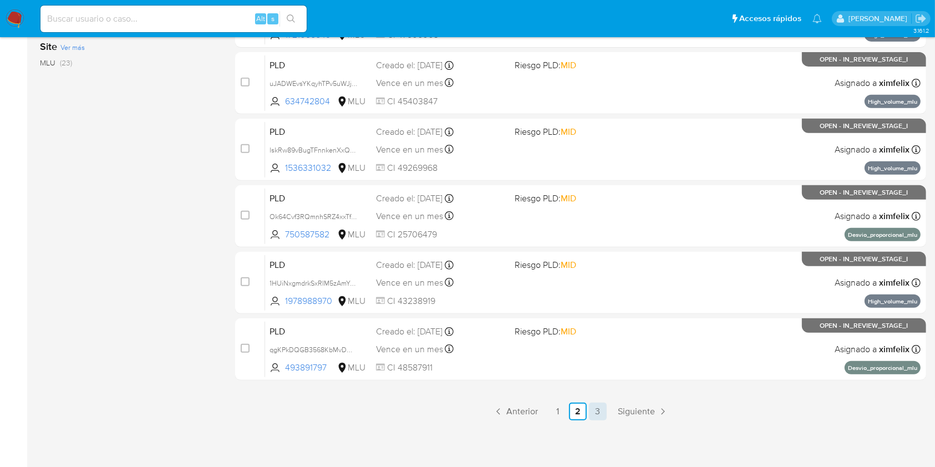
click at [596, 408] on link "3" at bounding box center [598, 412] width 18 height 18
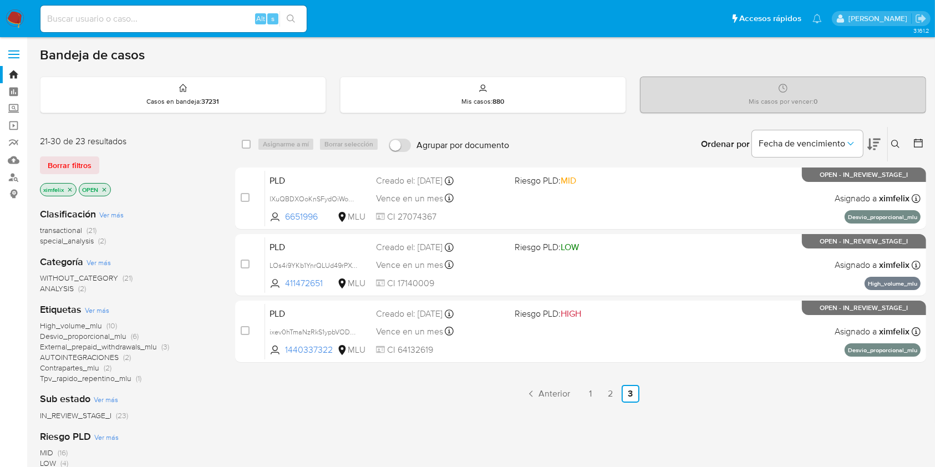
scroll to position [23, 0]
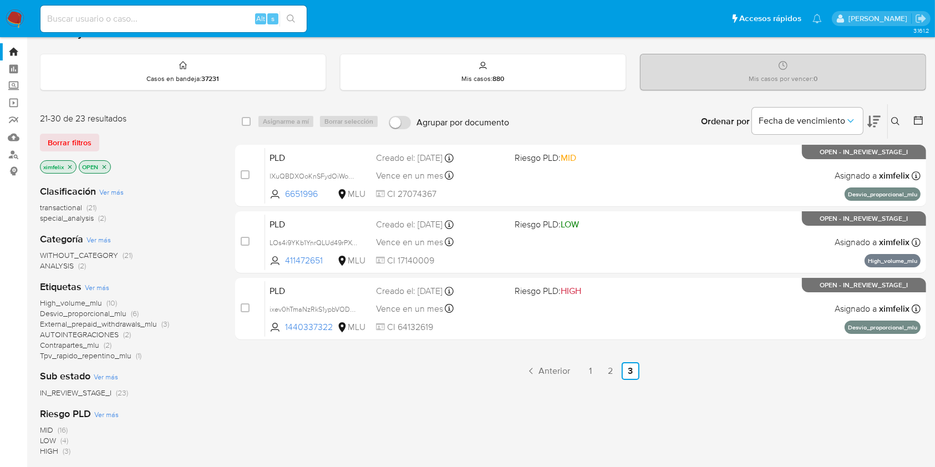
click at [581, 369] on ul "Anterior 1 2 3 Siguiente" at bounding box center [580, 371] width 691 height 18
click at [595, 369] on link "1" at bounding box center [591, 371] width 18 height 18
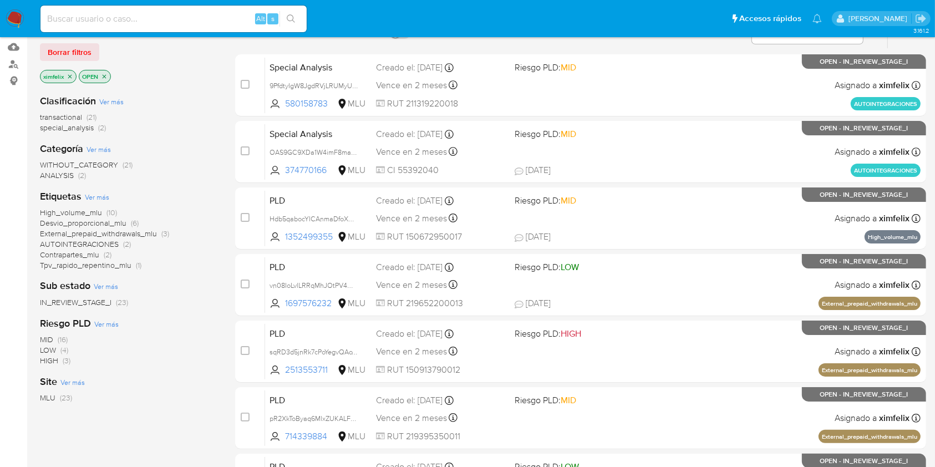
scroll to position [114, 0]
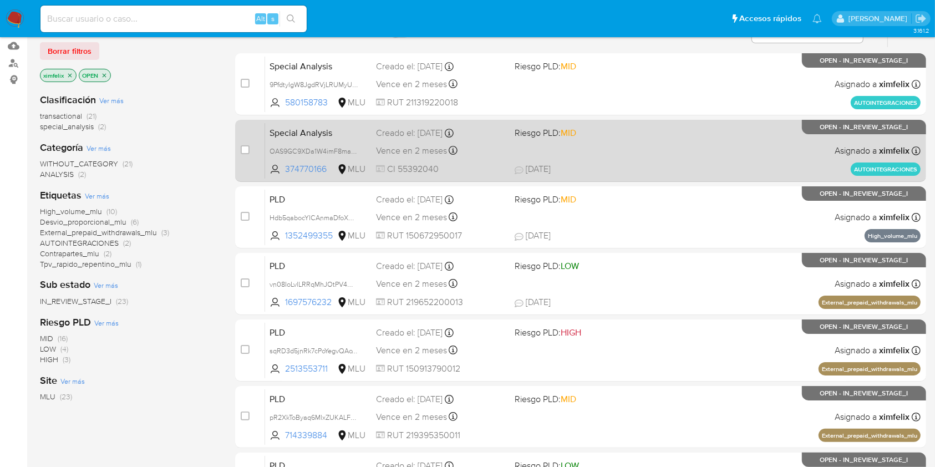
click at [737, 170] on span "01/10/2025 01/10/2025 14:31" at bounding box center [649, 169] width 268 height 12
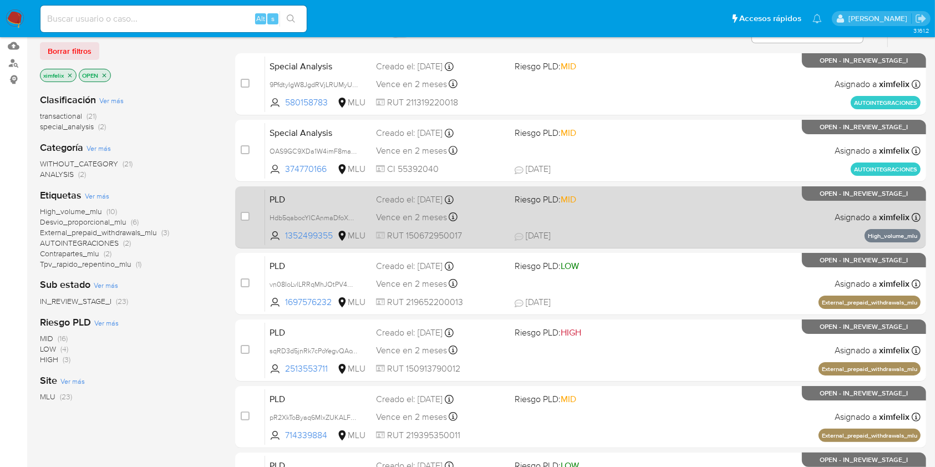
click at [664, 212] on div "PLD Hdb5qabocYICAnmaDfoXGdNN 1352499355 MLU Riesgo PLD: MID Creado el: 12/09/20…" at bounding box center [593, 217] width 656 height 56
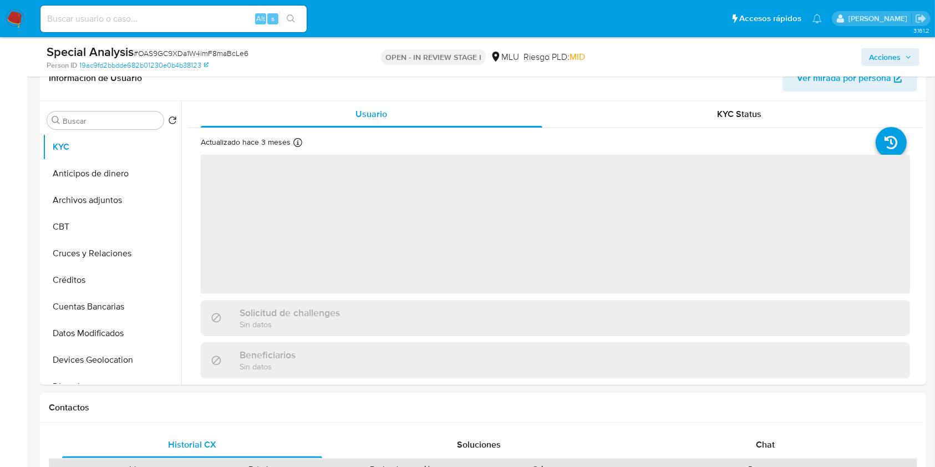
scroll to position [204, 0]
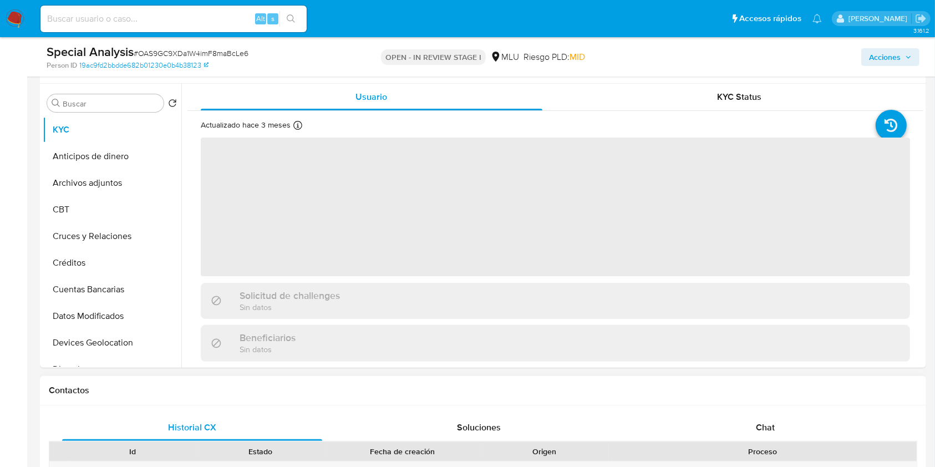
select select "10"
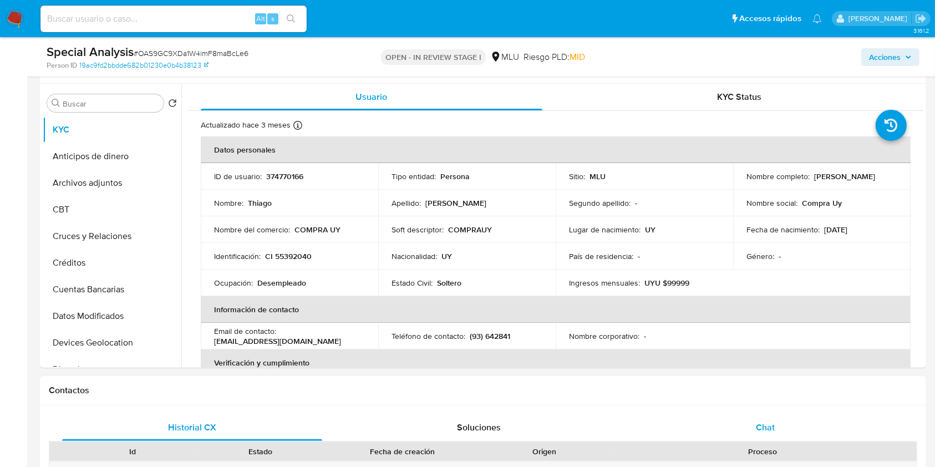
click at [768, 430] on span "Chat" at bounding box center [765, 427] width 19 height 13
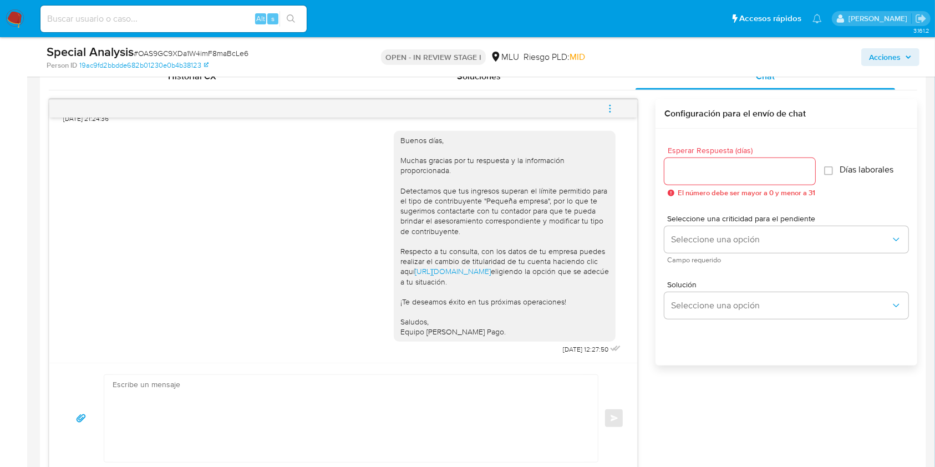
scroll to position [653, 0]
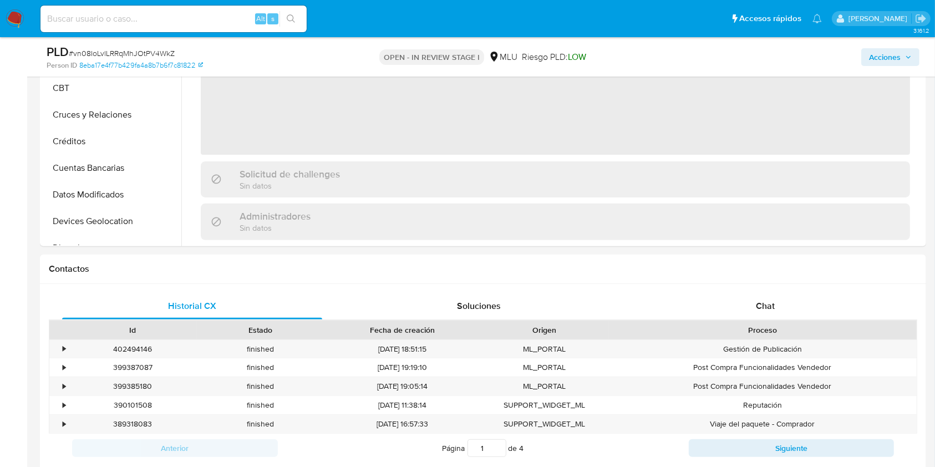
select select "10"
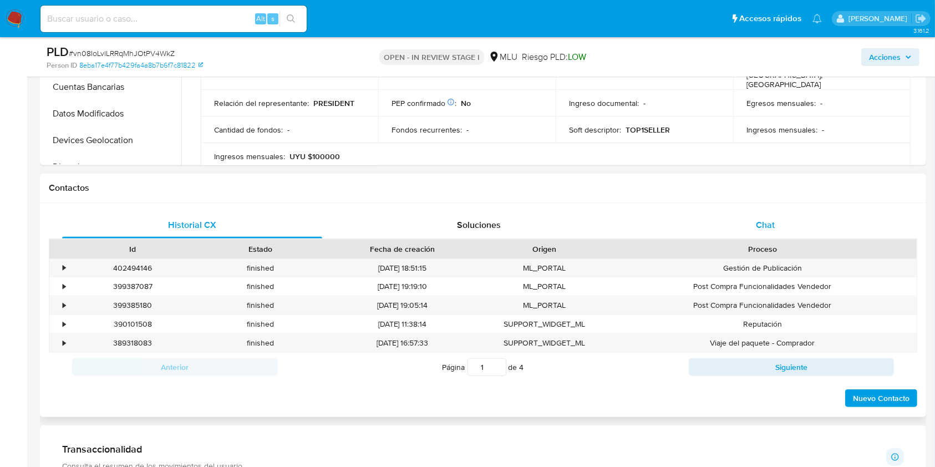
click at [798, 221] on div "Chat" at bounding box center [766, 225] width 260 height 27
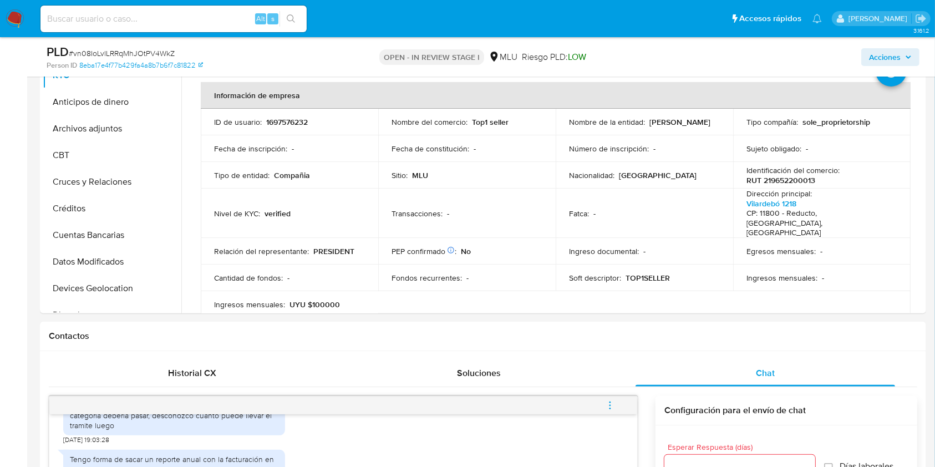
scroll to position [250, 0]
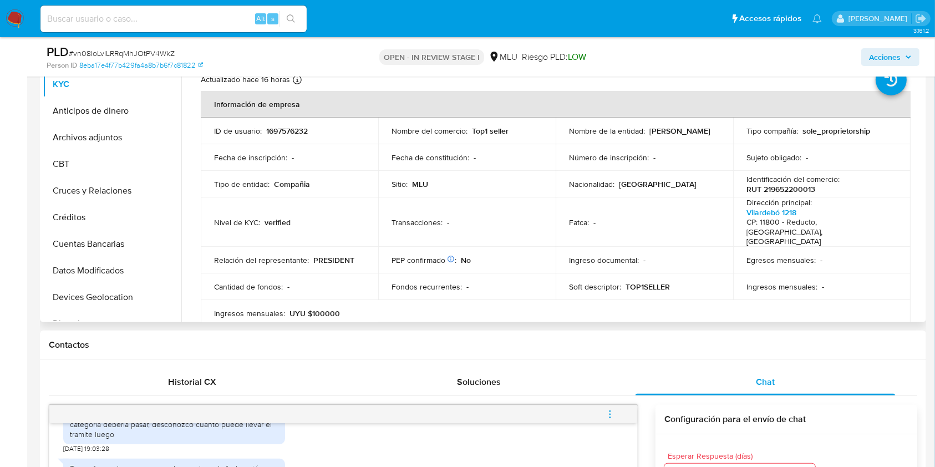
click at [286, 135] on p "1697576232" at bounding box center [287, 131] width 42 height 10
copy p "1697576232"
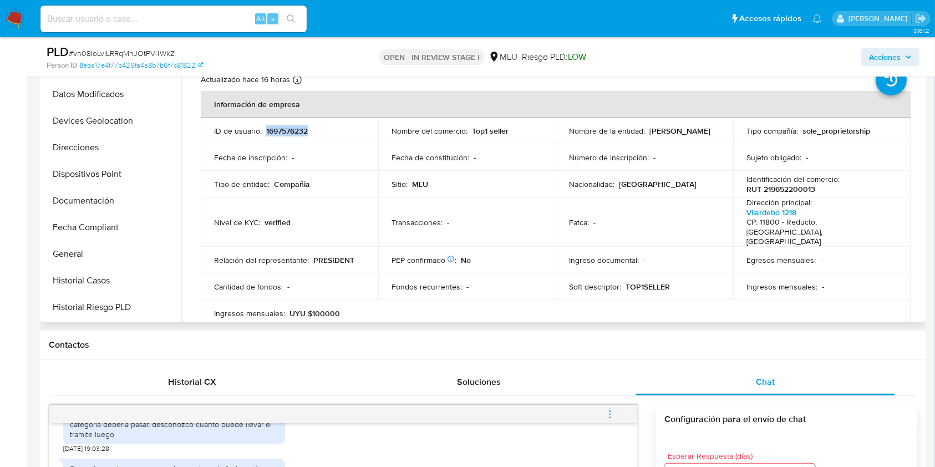
scroll to position [164, 0]
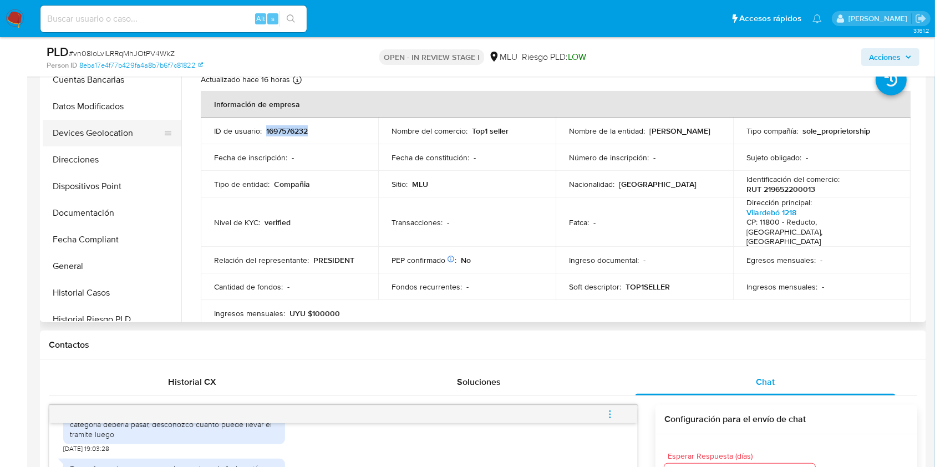
click at [119, 144] on button "Devices Geolocation" at bounding box center [108, 133] width 130 height 27
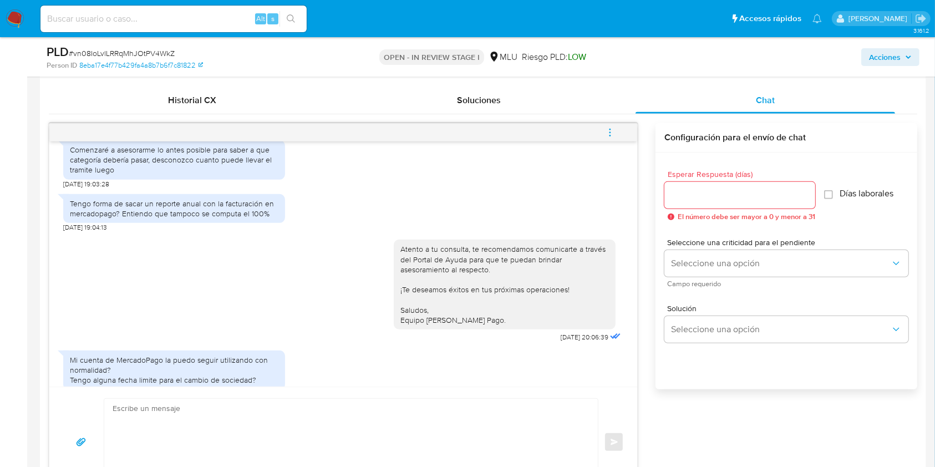
scroll to position [342, 0]
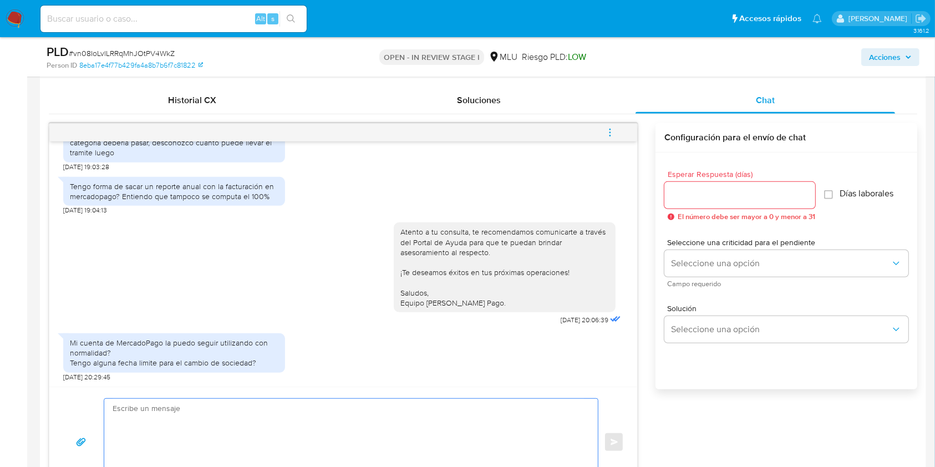
click at [221, 425] on textarea at bounding box center [348, 442] width 471 height 87
click at [295, 432] on textarea "Buenos días, Puedes continuar utilizando tu cuenta de Mercado Pago, no obstante…" at bounding box center [348, 442] width 471 height 87
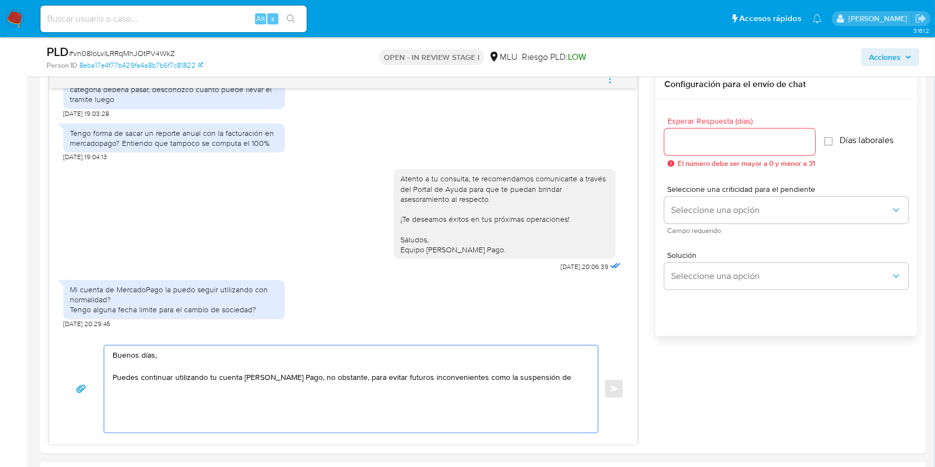
scroll to position [600, 0]
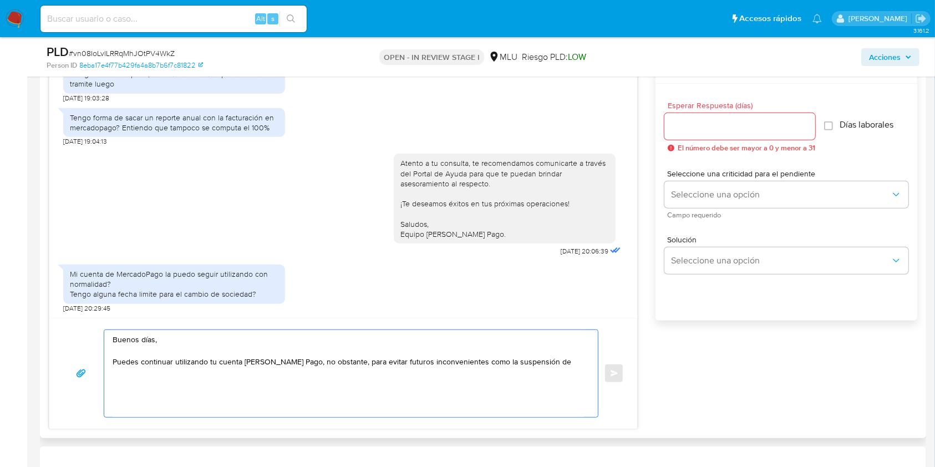
click at [565, 365] on textarea "Buenos días, Puedes continuar utilizando tu cuenta de Mercado Pago, no obstante…" at bounding box center [348, 373] width 471 height 87
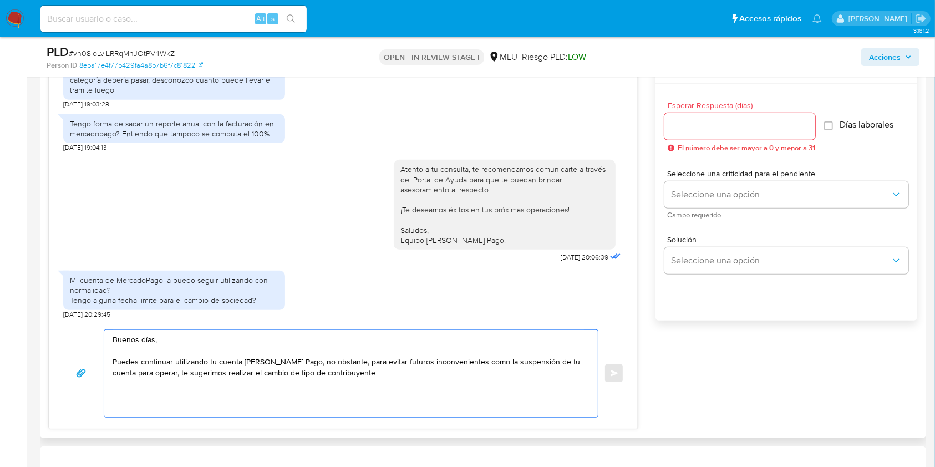
scroll to position [342, 0]
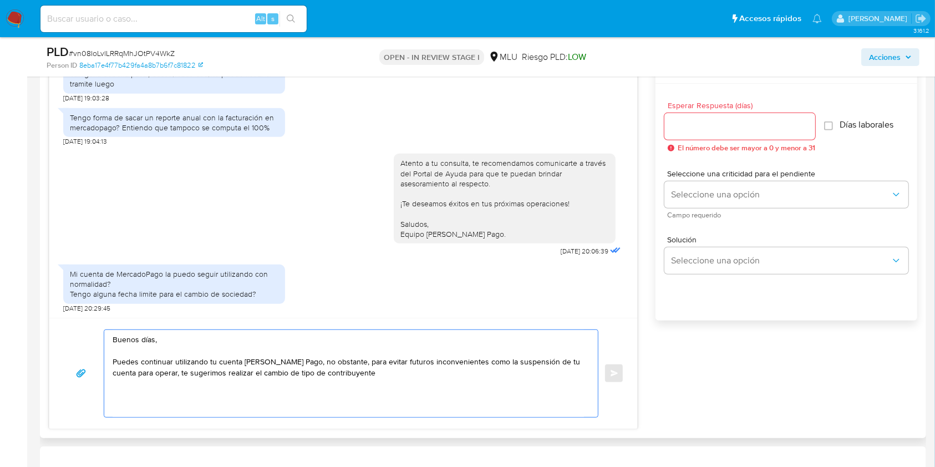
click at [359, 374] on textarea "Buenos días, Puedes continuar utilizando tu cuenta de Mercado Pago, no obstante…" at bounding box center [348, 373] width 471 height 87
click at [401, 371] on textarea "Buenos días, Puedes continuar utilizando tu cuenta de Mercado Pago, no obstante…" at bounding box center [348, 373] width 471 height 87
type textarea "Buenos días, Puedes continuar utilizando tu cuenta de Mercado Pago, no obstante…"
click at [741, 127] on input "Esperar Respuesta (días)" at bounding box center [740, 126] width 151 height 14
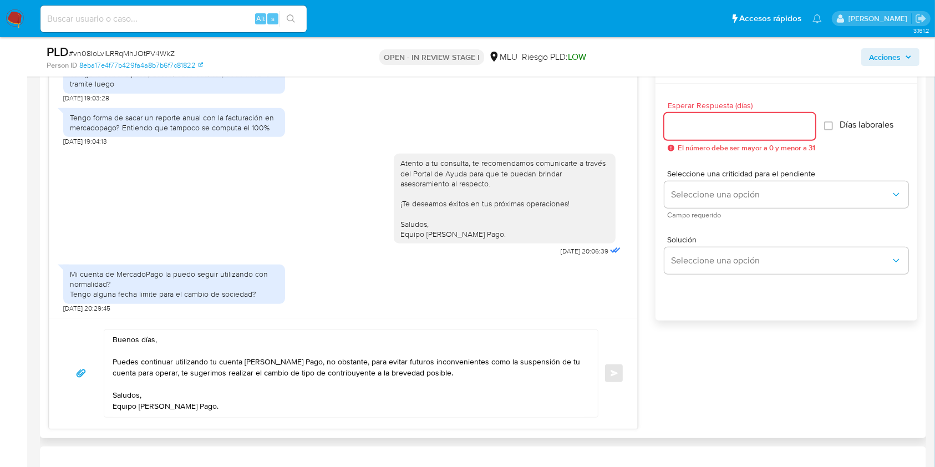
click at [735, 130] on input "Esperar Respuesta (días)" at bounding box center [740, 126] width 151 height 14
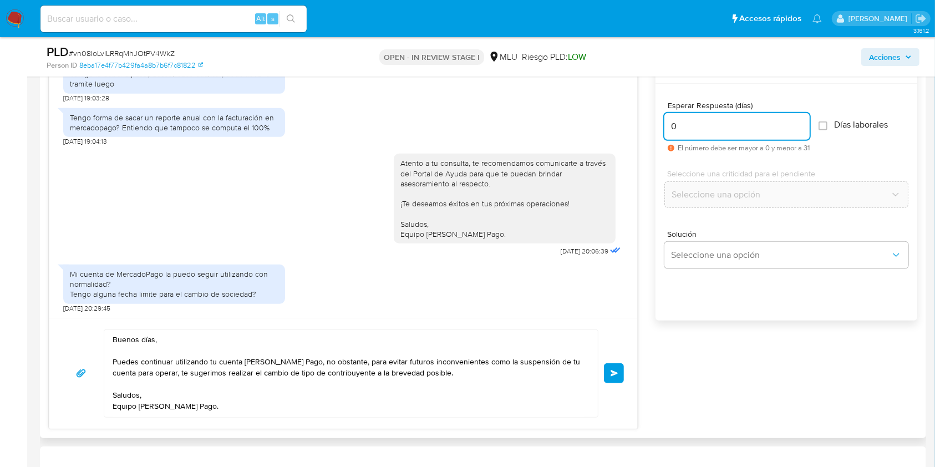
type input "0"
click at [145, 372] on textarea "Buenos días, Puedes continuar utilizando tu cuenta de Mercado Pago, no obstante…" at bounding box center [348, 373] width 471 height 87
type textarea "Buenos días, Puedes continuar utilizando tu cuenta de Mercado Pago, no obstante…"
click at [620, 371] on button "Enviar" at bounding box center [614, 373] width 20 height 20
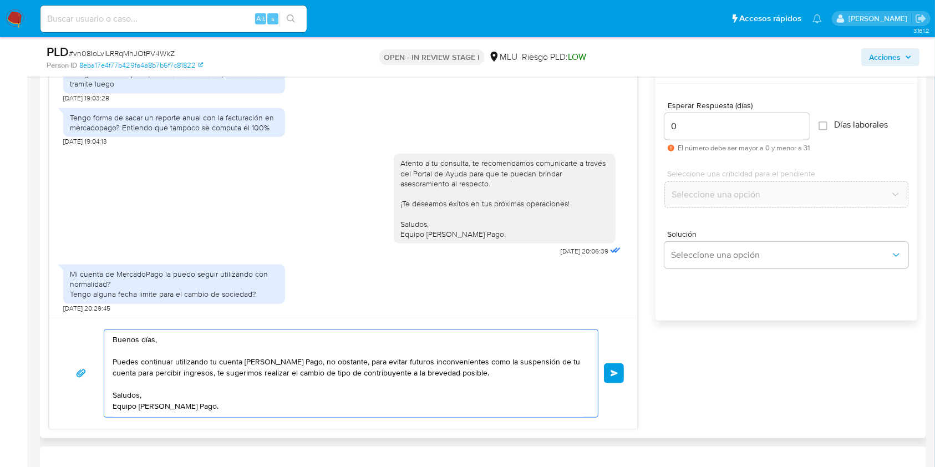
click at [525, 388] on textarea "Buenos días, Puedes continuar utilizando tu cuenta de Mercado Pago, no obstante…" at bounding box center [348, 373] width 471 height 87
drag, startPoint x: 235, startPoint y: 406, endPoint x: 98, endPoint y: 338, distance: 153.1
click at [98, 338] on div "Buenos días, Puedes continuar utilizando tu cuenta de Mercado Pago, no obstante…" at bounding box center [343, 373] width 561 height 88
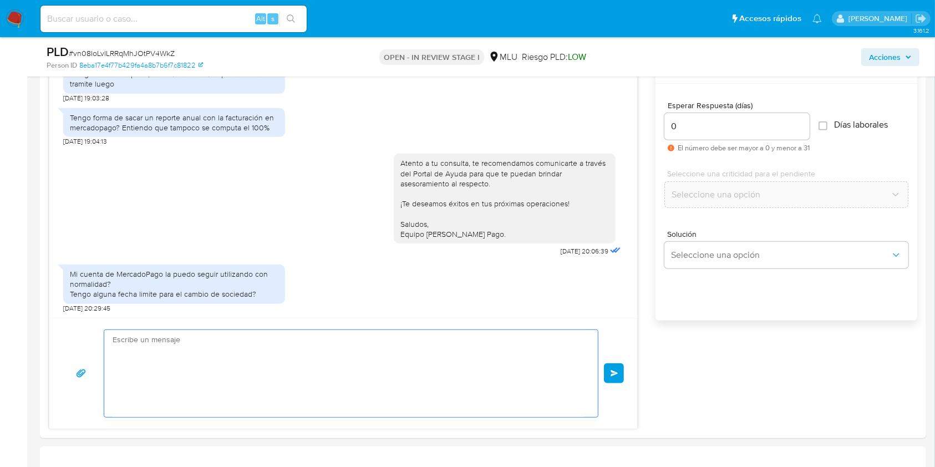
scroll to position [475, 0]
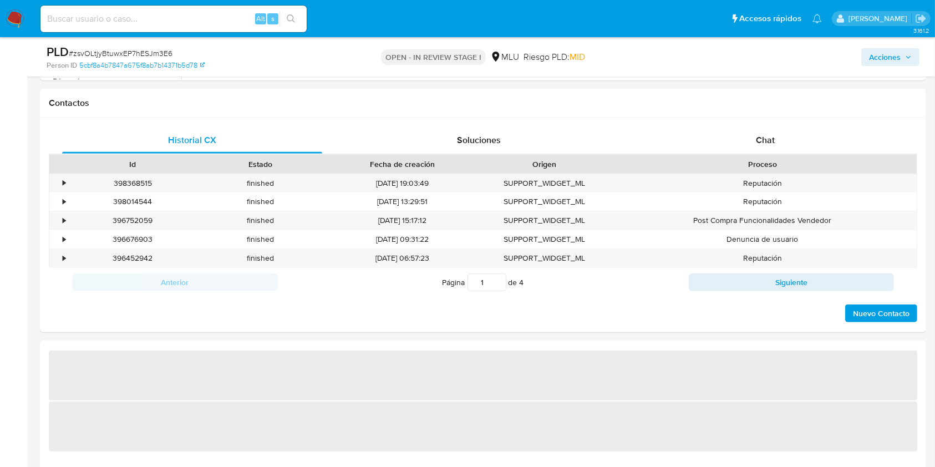
select select "10"
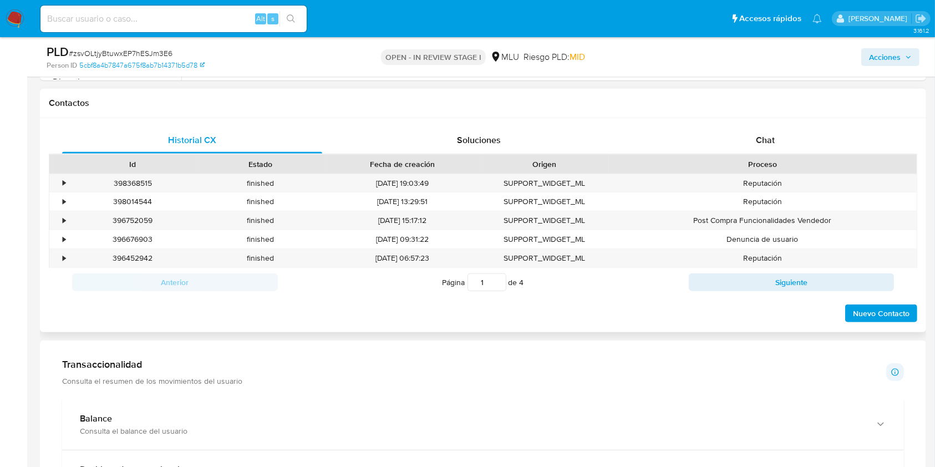
scroll to position [464, 0]
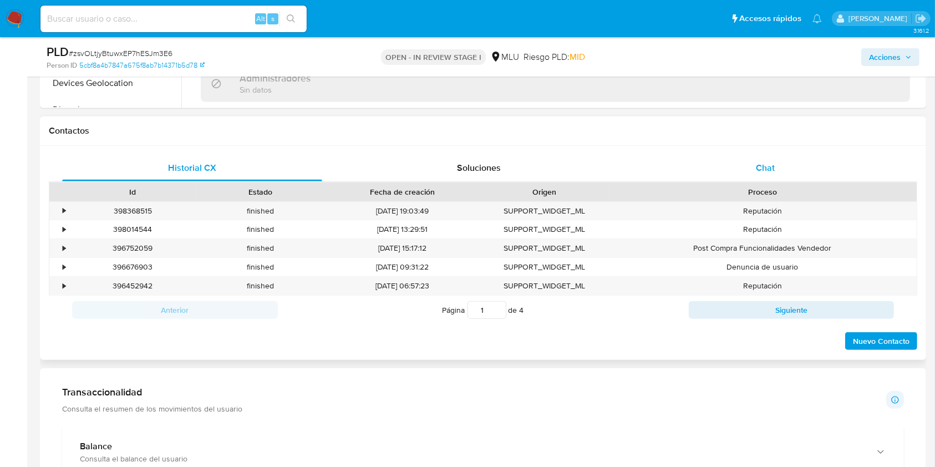
click at [779, 178] on div "Chat" at bounding box center [766, 168] width 260 height 27
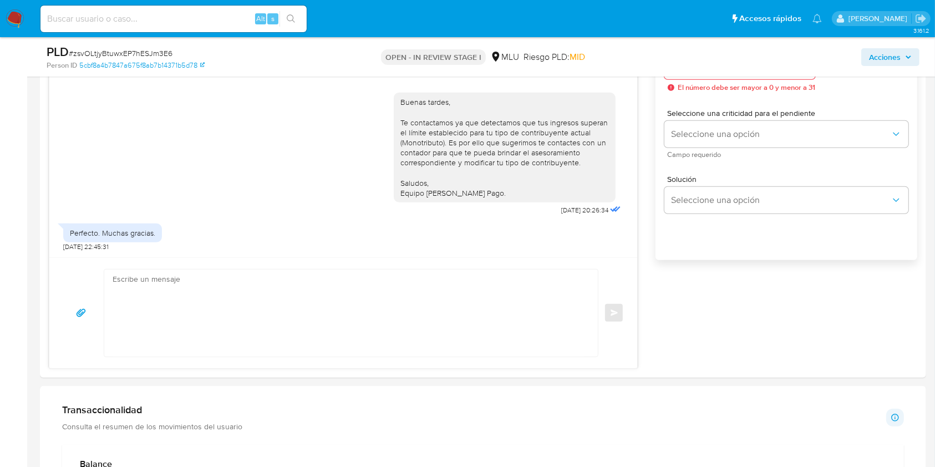
scroll to position [663, 0]
click at [154, 297] on textarea at bounding box center [348, 310] width 471 height 87
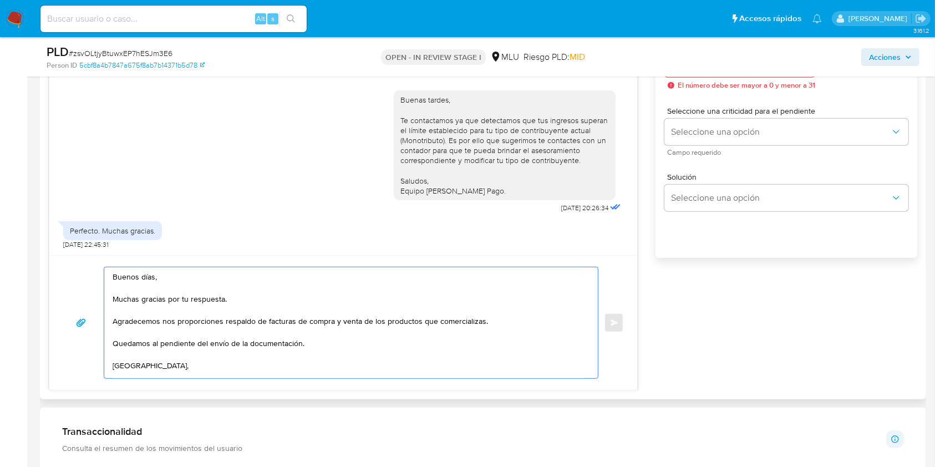
scroll to position [6, 0]
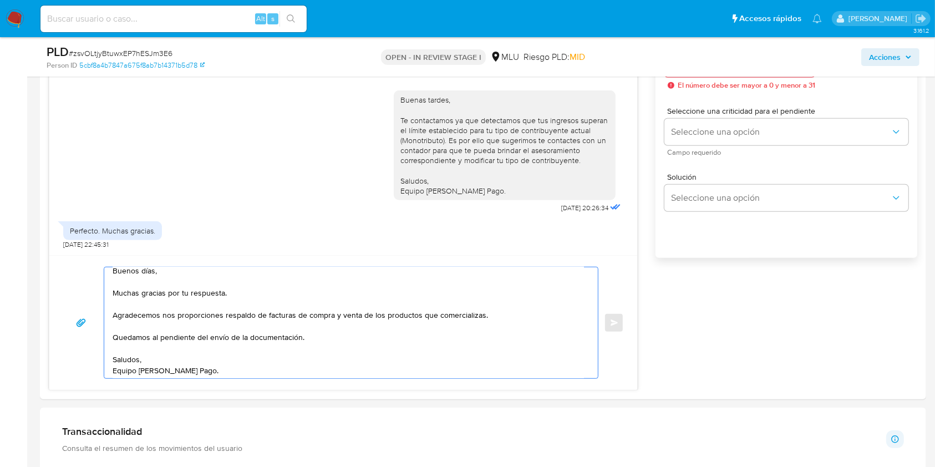
type textarea "Buenos días, Muchas gracias por tu respuesta. Agradecemos nos proporciones resp…"
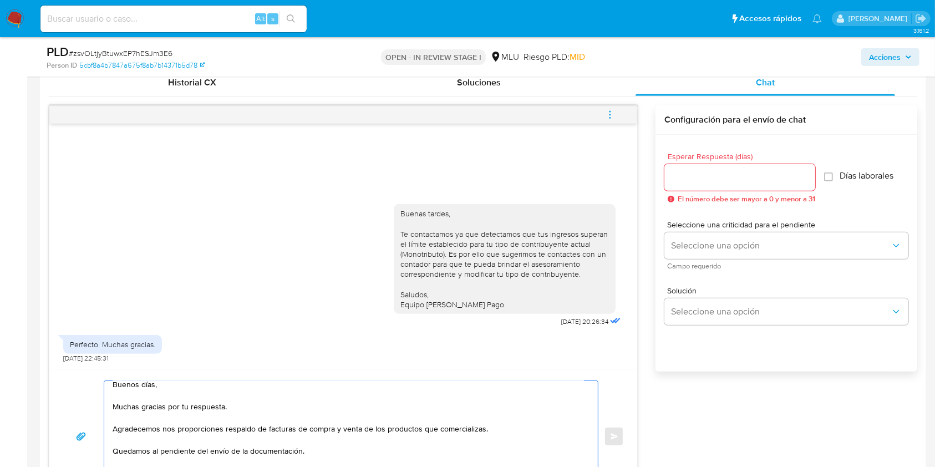
scroll to position [577, 0]
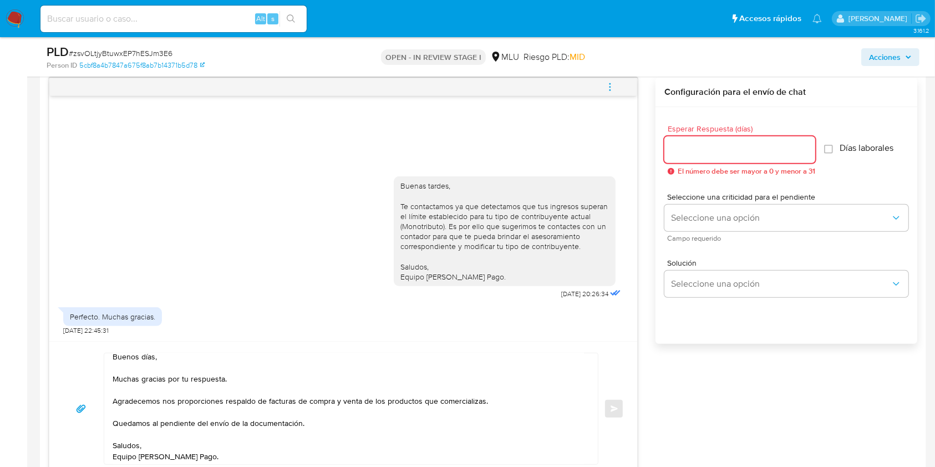
click at [758, 148] on input "Esperar Respuesta (días)" at bounding box center [740, 150] width 151 height 14
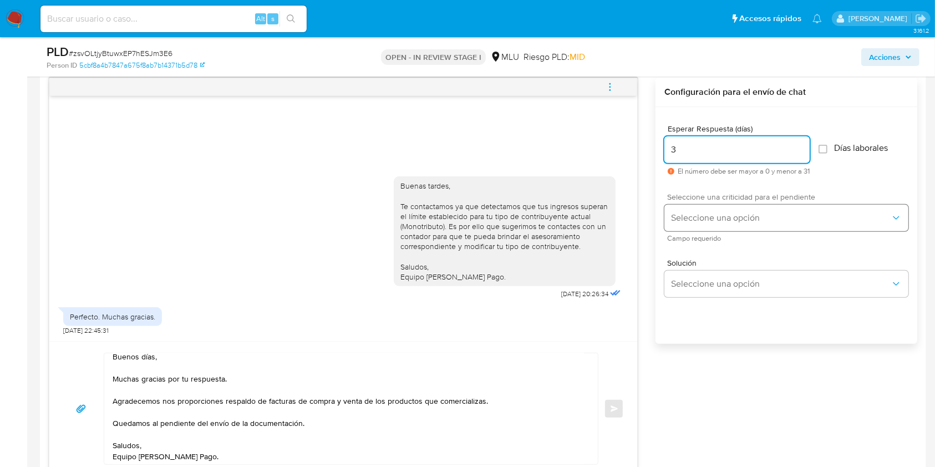
type input "3"
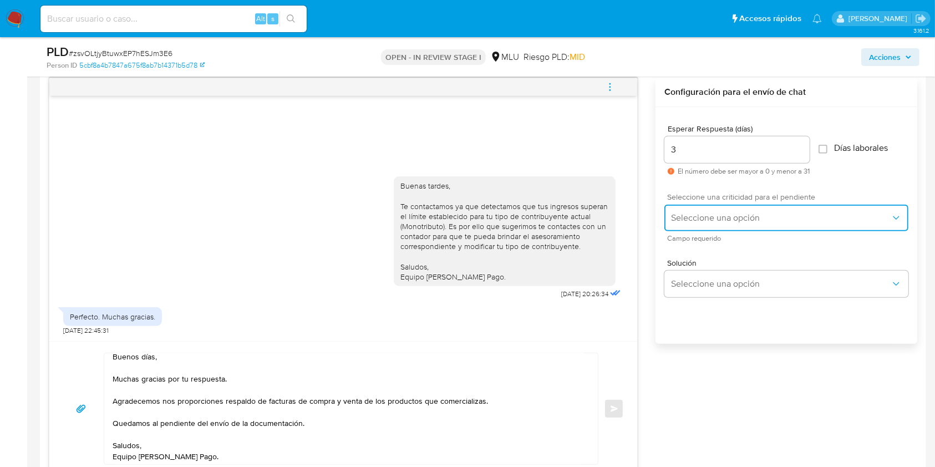
click at [714, 206] on button "Seleccione una opción" at bounding box center [787, 218] width 244 height 27
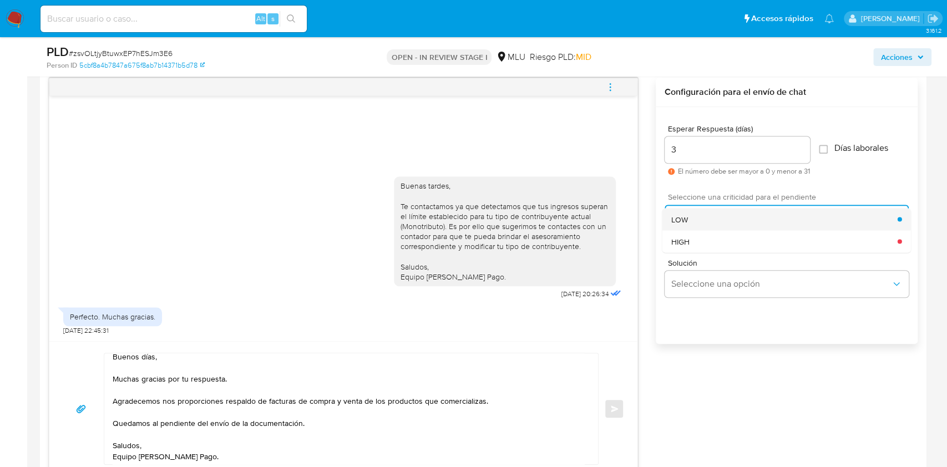
click at [681, 219] on span "LOW" at bounding box center [679, 219] width 17 height 10
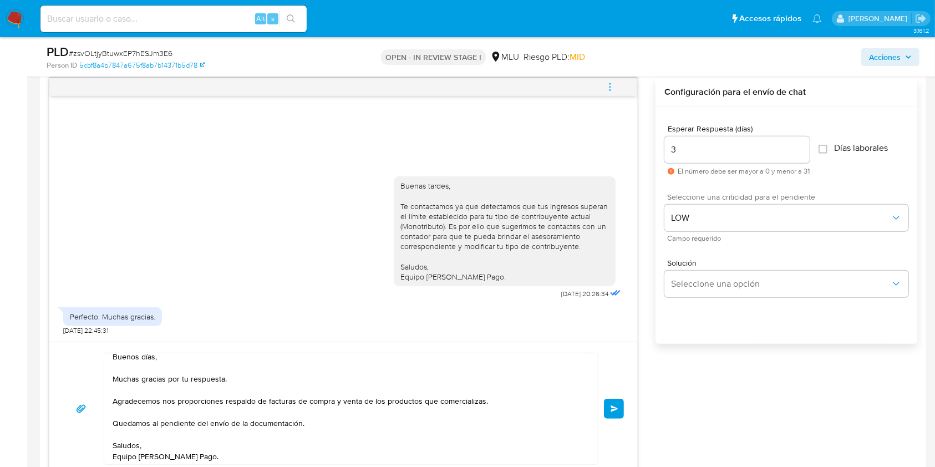
click at [627, 412] on div "Buenos días, Muchas gracias por tu respuesta. Agradecemos nos proporciones resp…" at bounding box center [343, 408] width 588 height 135
click at [608, 407] on button "Enviar" at bounding box center [614, 409] width 20 height 20
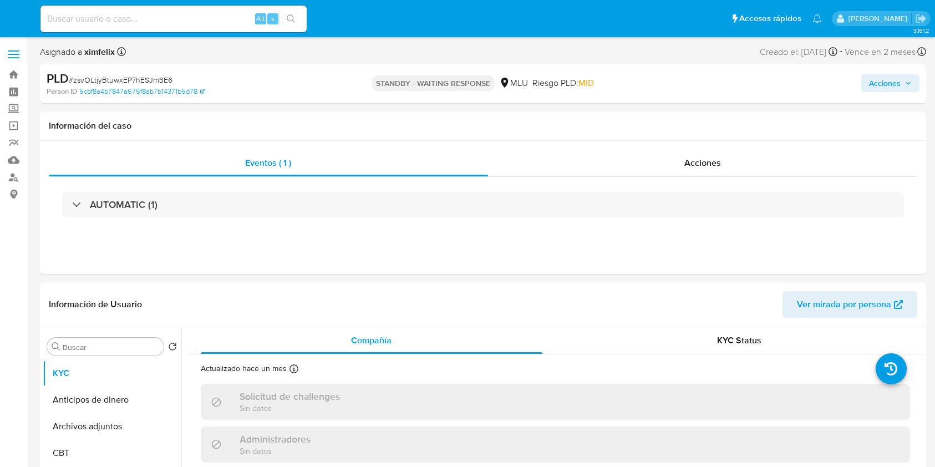
select select "10"
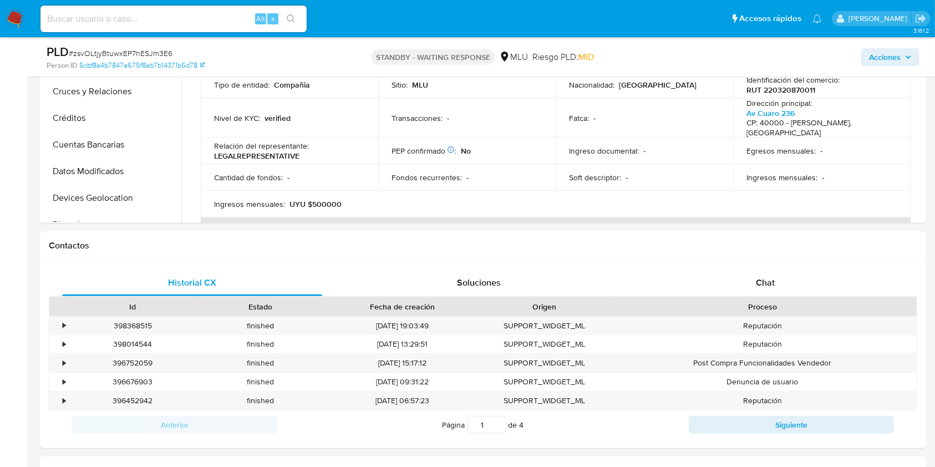
scroll to position [351, 0]
click at [747, 273] on div "Chat" at bounding box center [766, 281] width 260 height 27
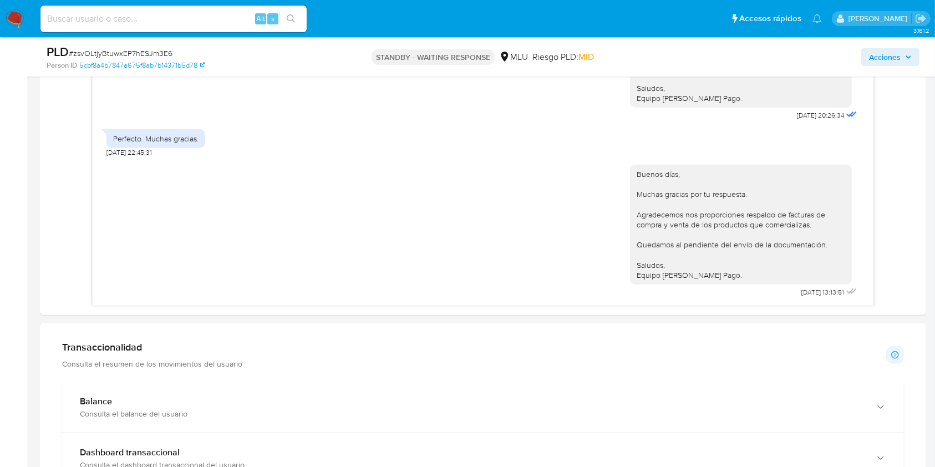
scroll to position [611, 0]
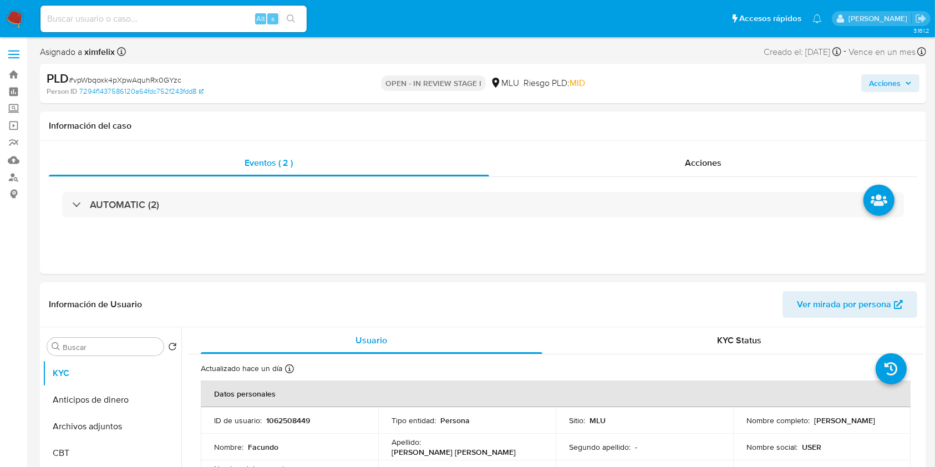
select select "10"
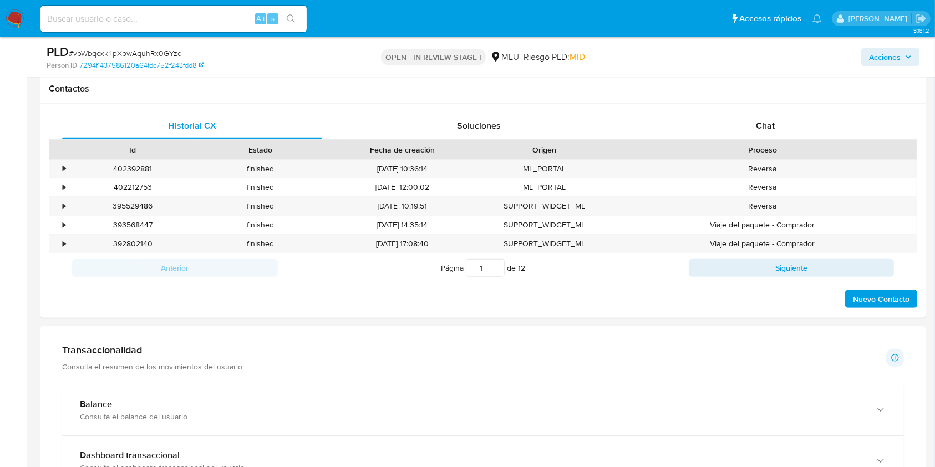
scroll to position [524, 0]
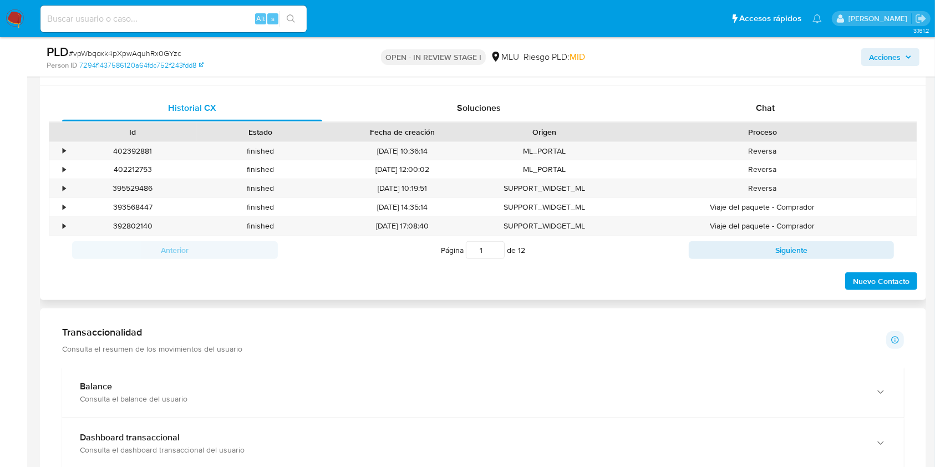
click at [773, 88] on div "Historial CX Soluciones Chat Id Estado Fecha de creación Origen Proceso • 40239…" at bounding box center [483, 193] width 886 height 214
click at [773, 105] on span "Chat" at bounding box center [765, 108] width 19 height 13
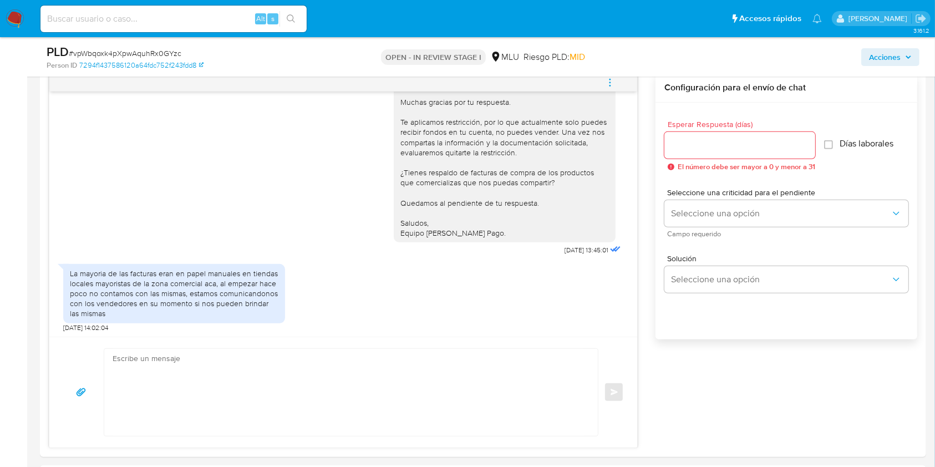
scroll to position [584, 0]
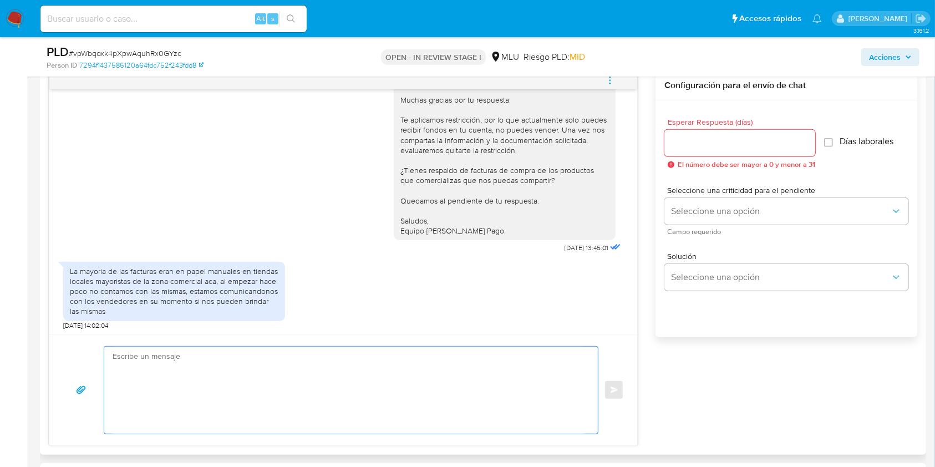
click at [338, 361] on textarea at bounding box center [348, 390] width 471 height 87
type textarea "Buenos días, Muchas gracias por tu respuesta. Saludos, Equipo [PERSON_NAME] Pag…"
click at [738, 143] on input "Esperar Respuesta (días)" at bounding box center [740, 143] width 151 height 14
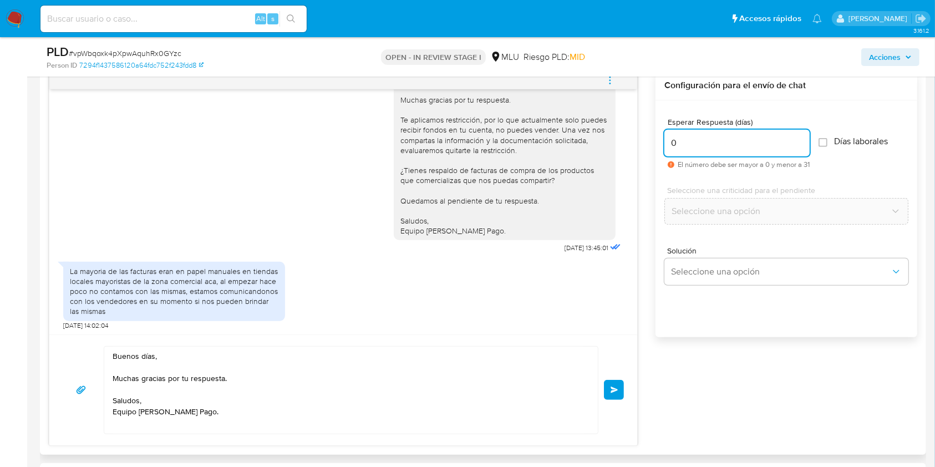
type input "0"
click at [298, 424] on textarea "Buenos días, Muchas gracias por tu respuesta. Saludos, Equipo de Mercado Pago." at bounding box center [348, 390] width 471 height 87
click at [611, 392] on span "Enviar" at bounding box center [615, 390] width 8 height 7
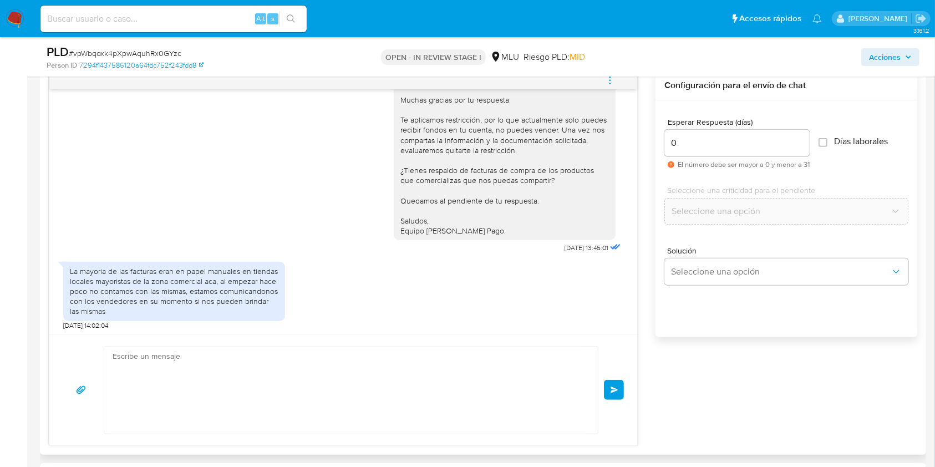
scroll to position [843, 0]
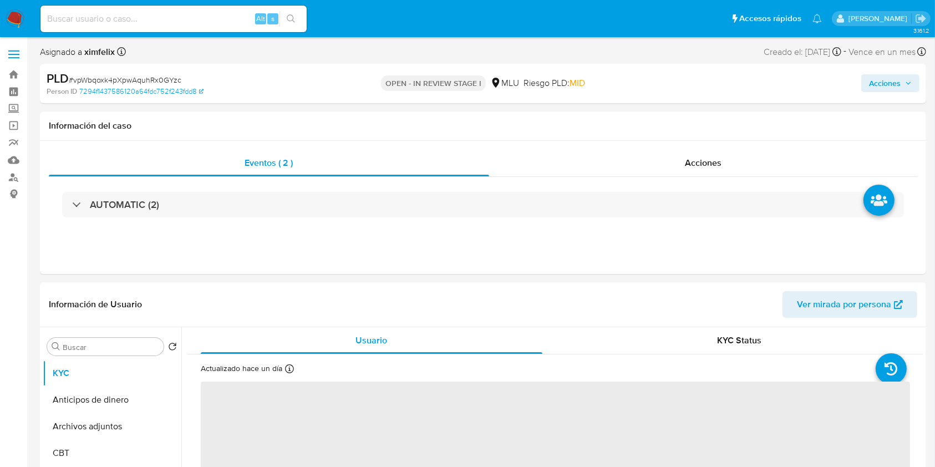
select select "10"
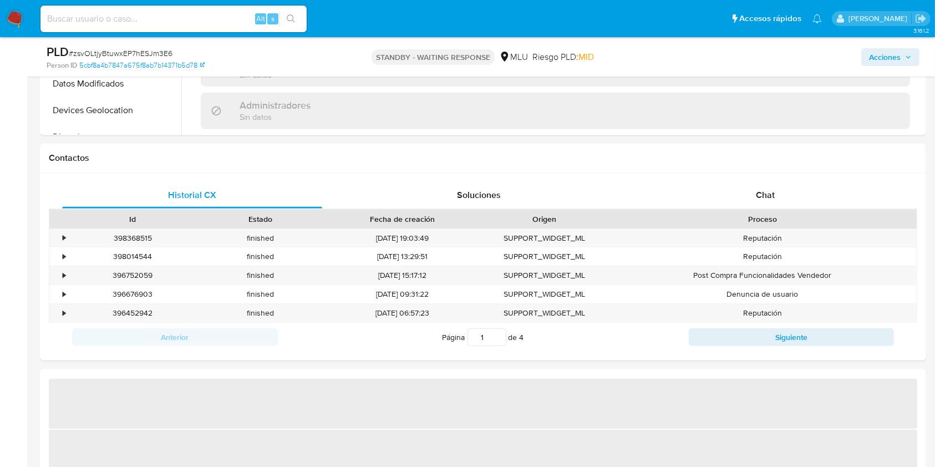
scroll to position [453, 0]
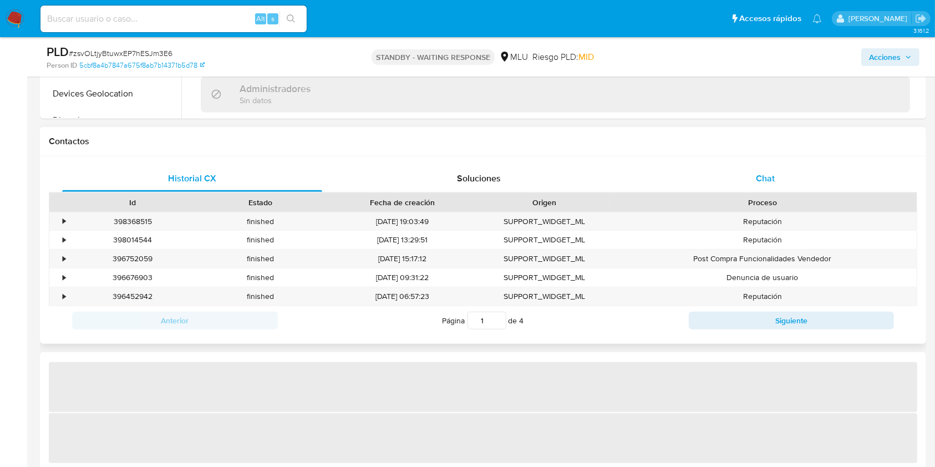
select select "10"
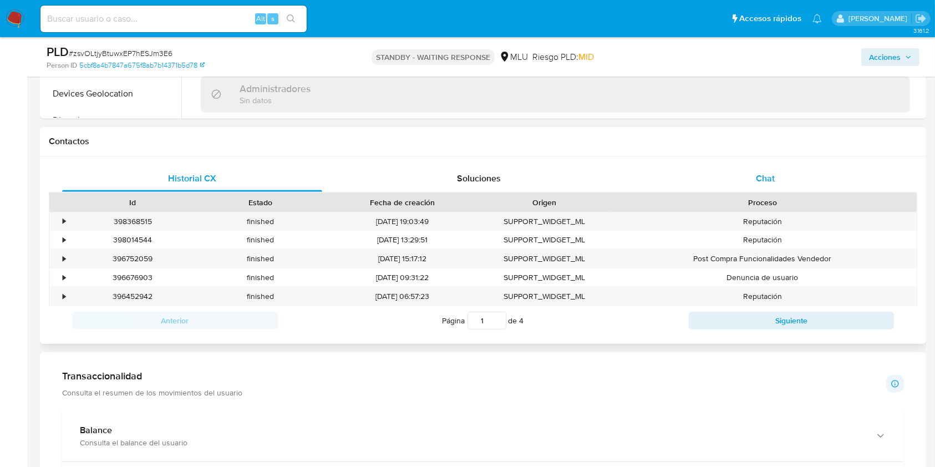
click at [765, 171] on div "Chat" at bounding box center [766, 178] width 260 height 27
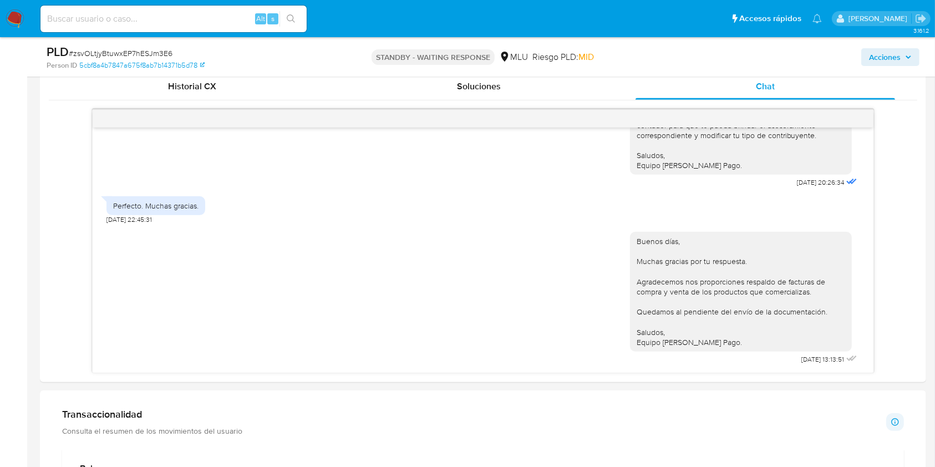
scroll to position [543, 0]
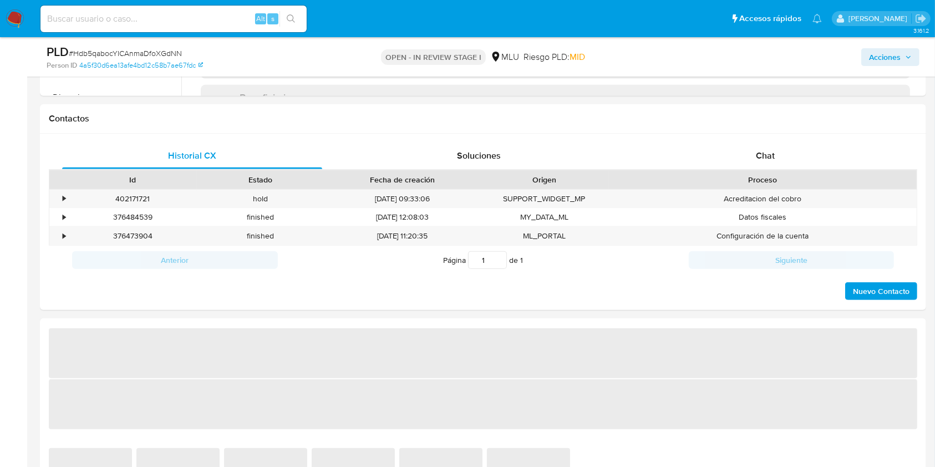
select select "10"
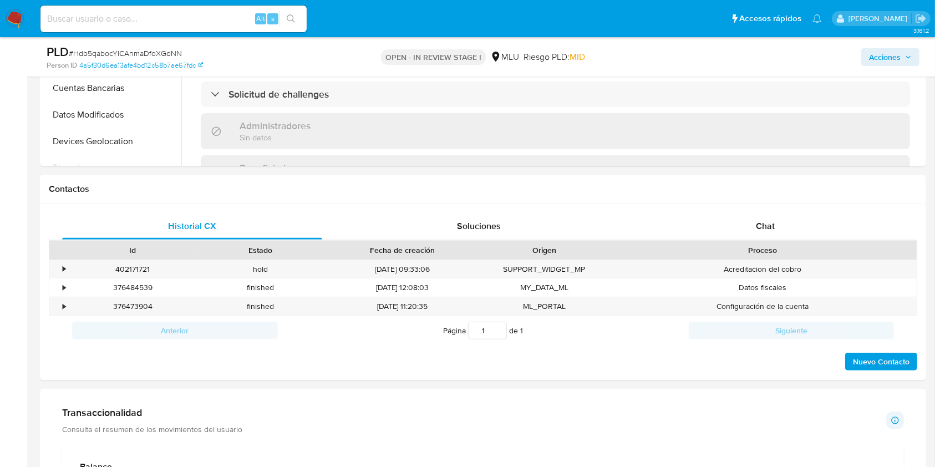
scroll to position [404, 0]
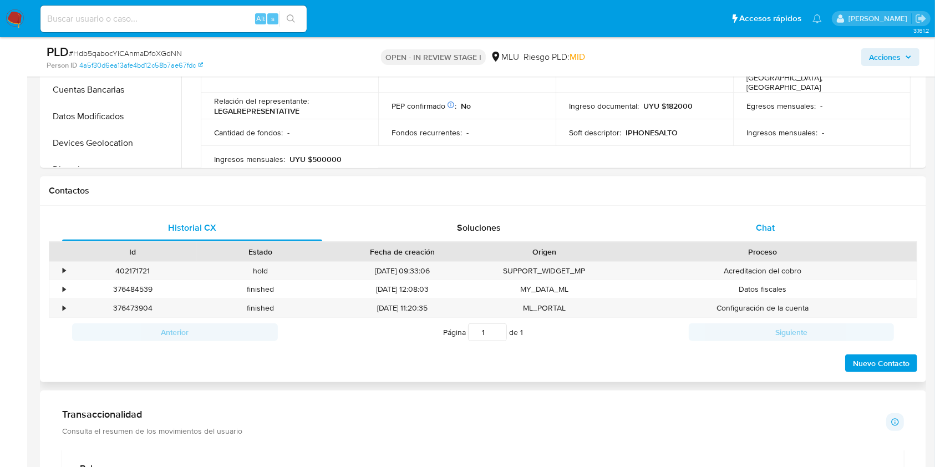
click at [784, 233] on div "Chat" at bounding box center [766, 228] width 260 height 27
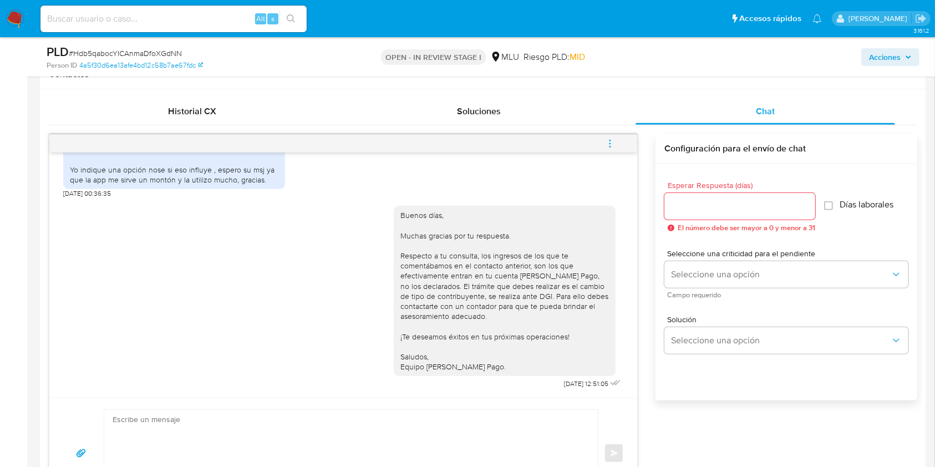
scroll to position [513, 0]
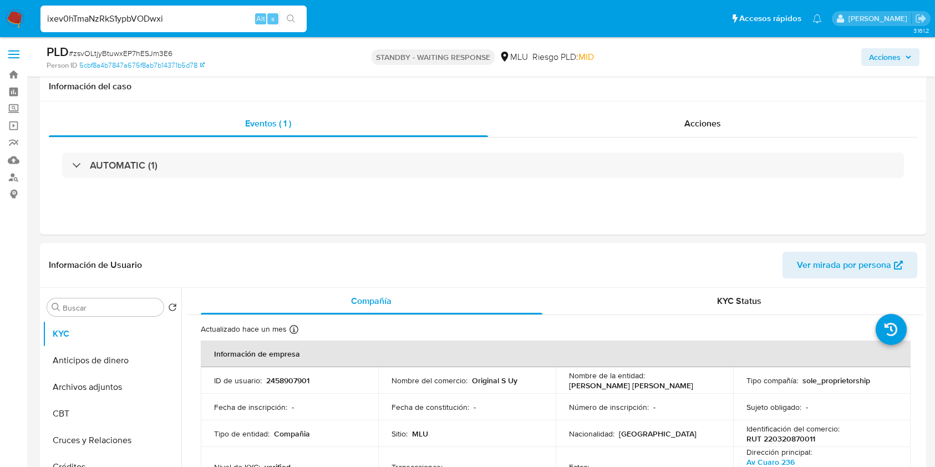
select select "10"
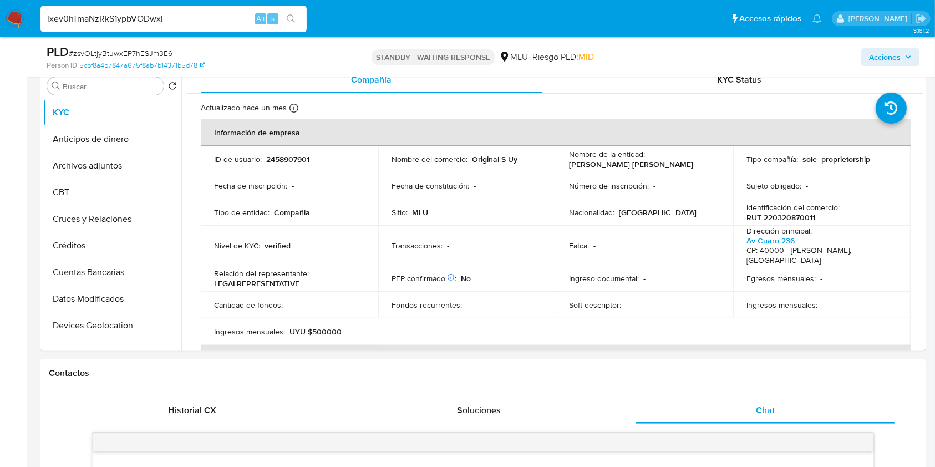
click at [139, 18] on input "ixev0hTmaNzRkS1ypbVODwxi" at bounding box center [173, 19] width 266 height 14
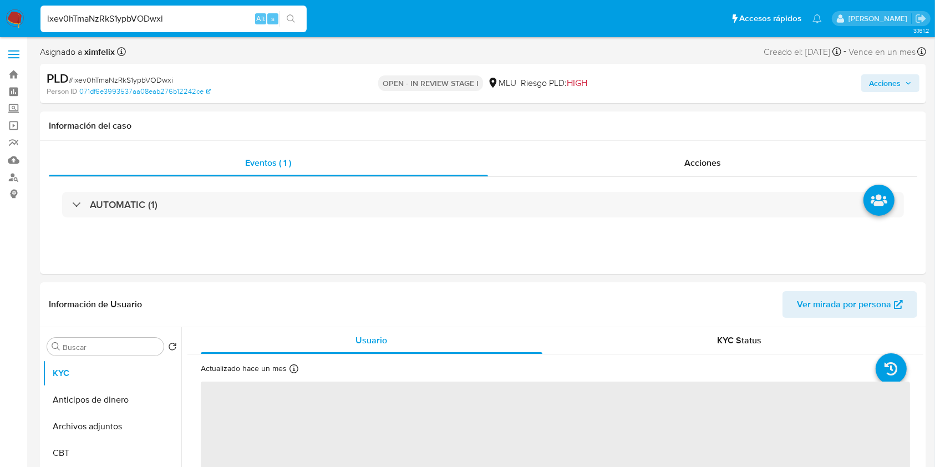
select select "10"
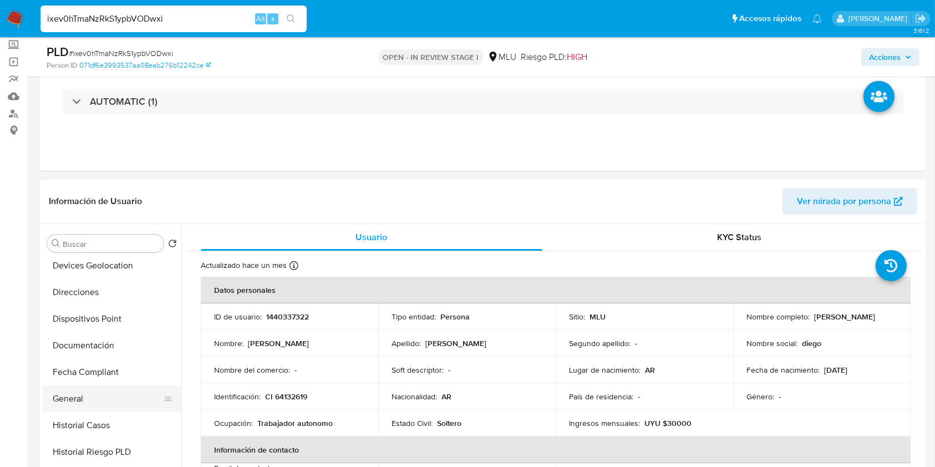
scroll to position [221, 0]
click at [94, 399] on button "General" at bounding box center [108, 395] width 130 height 27
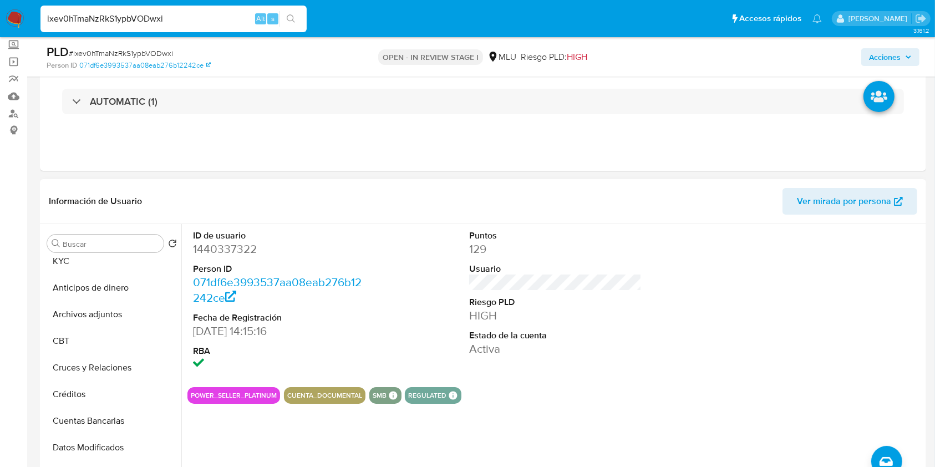
scroll to position [4, 0]
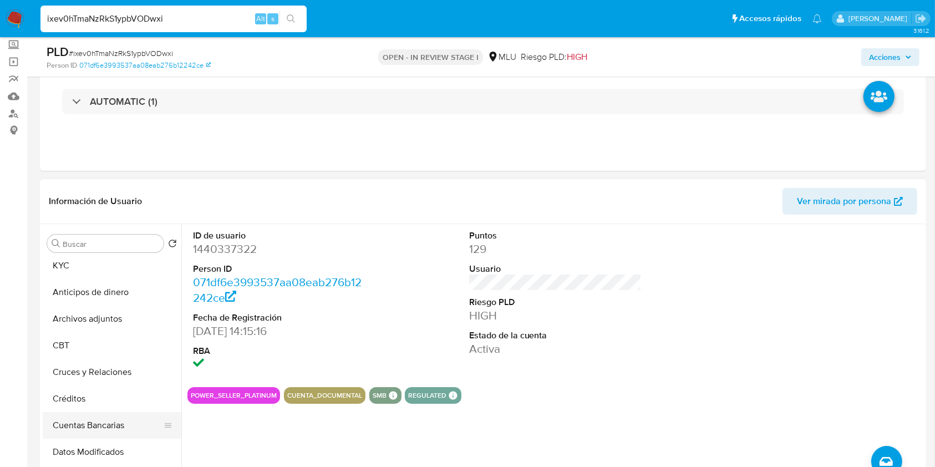
click at [114, 425] on button "Cuentas Bancarias" at bounding box center [108, 425] width 130 height 27
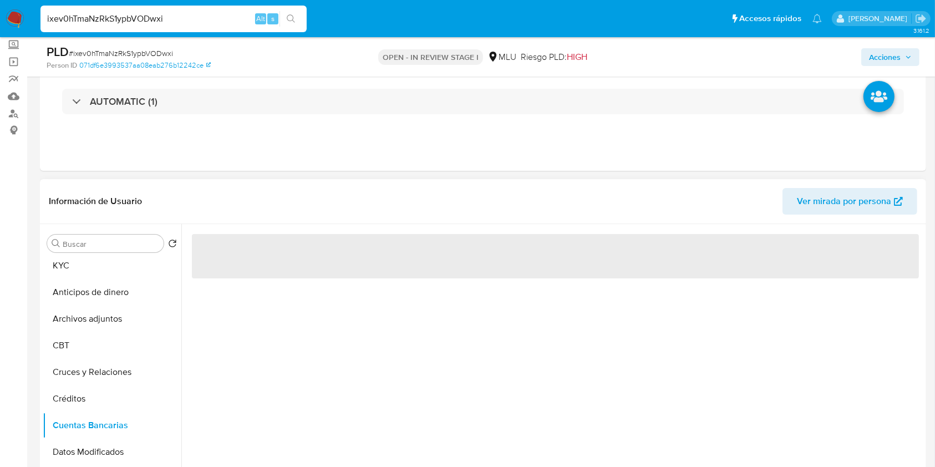
click at [508, 363] on div "‌" at bounding box center [552, 366] width 742 height 284
click at [506, 339] on div "‌" at bounding box center [552, 366] width 742 height 284
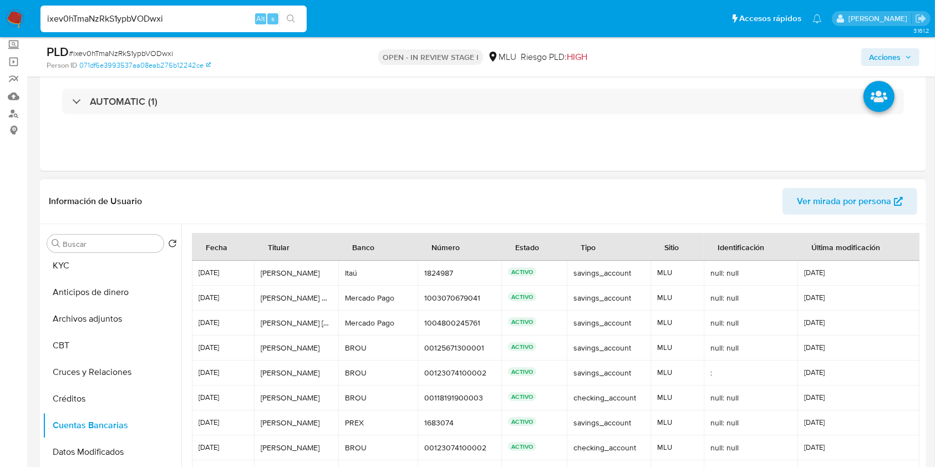
click at [542, 322] on div "ACTIVO" at bounding box center [534, 322] width 52 height 11
click at [89, 272] on button "KYC" at bounding box center [108, 265] width 130 height 27
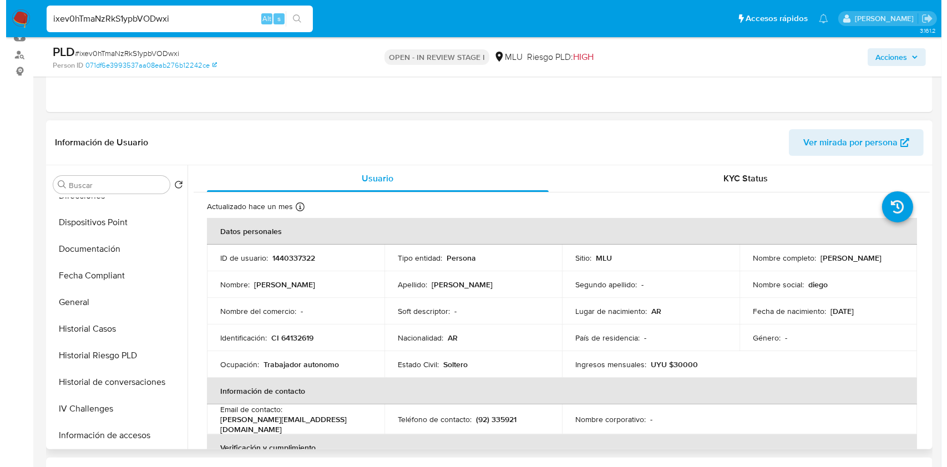
scroll to position [263, 0]
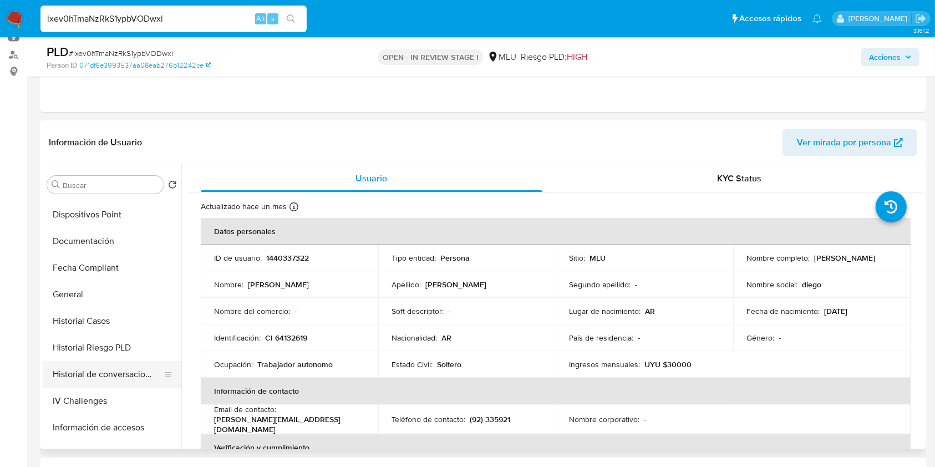
click at [120, 379] on button "Historial de conversaciones" at bounding box center [108, 374] width 130 height 27
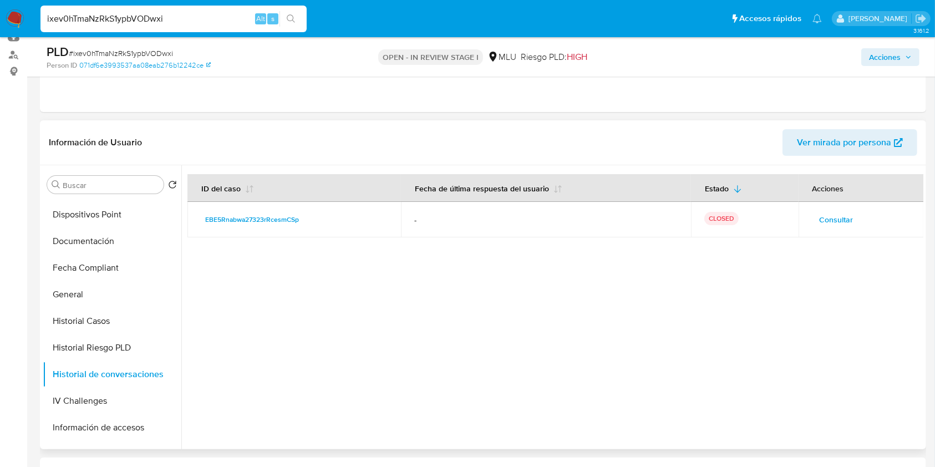
click at [830, 220] on span "Consultar" at bounding box center [837, 220] width 34 height 16
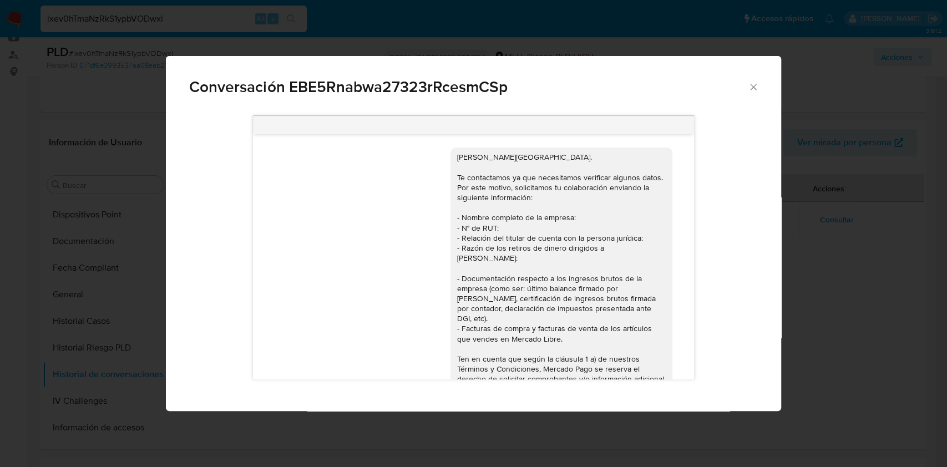
scroll to position [428, 0]
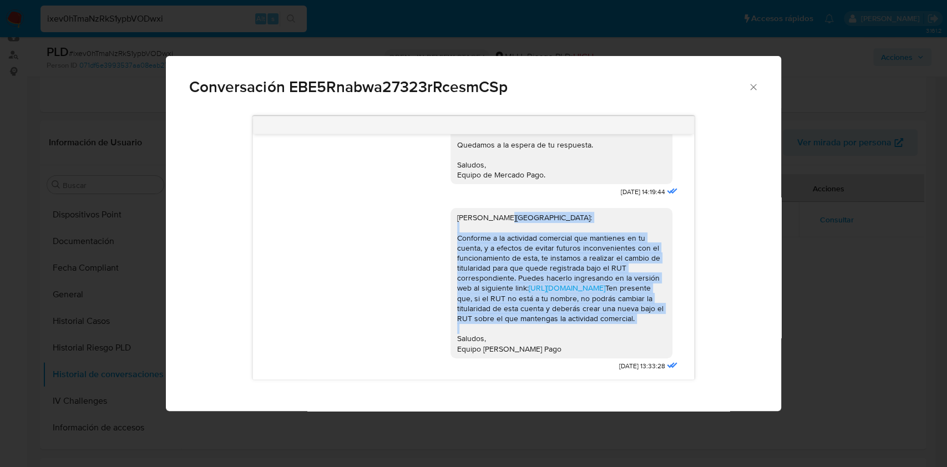
drag, startPoint x: 695, startPoint y: 316, endPoint x: 684, endPoint y: 203, distance: 113.1
click at [686, 172] on div "Hola, Diego. Te contactamos ya que necesitamos verificar algunos datos. Por est…" at bounding box center [473, 248] width 568 height 280
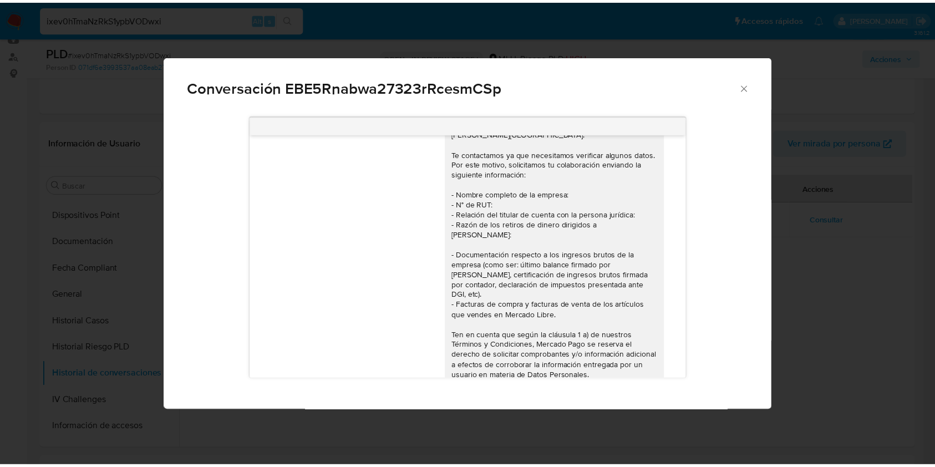
scroll to position [191, 0]
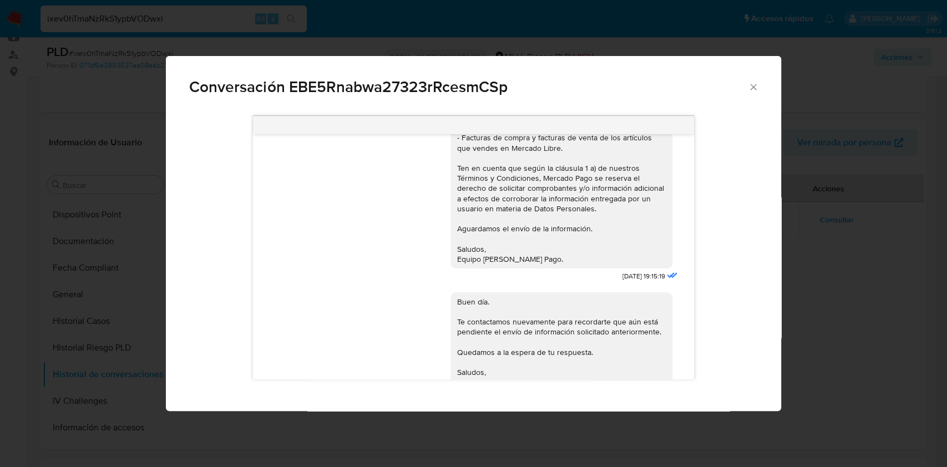
click at [935, 316] on div "Conversación EBE5Rnabwa27323rRcesmCSp Hola, Diego. Te contactamos ya que necesi…" at bounding box center [473, 233] width 947 height 467
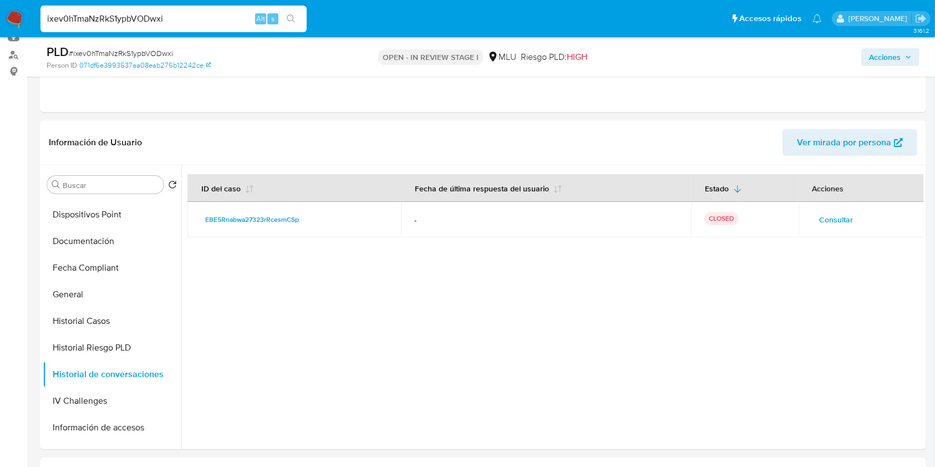
scroll to position [350, 0]
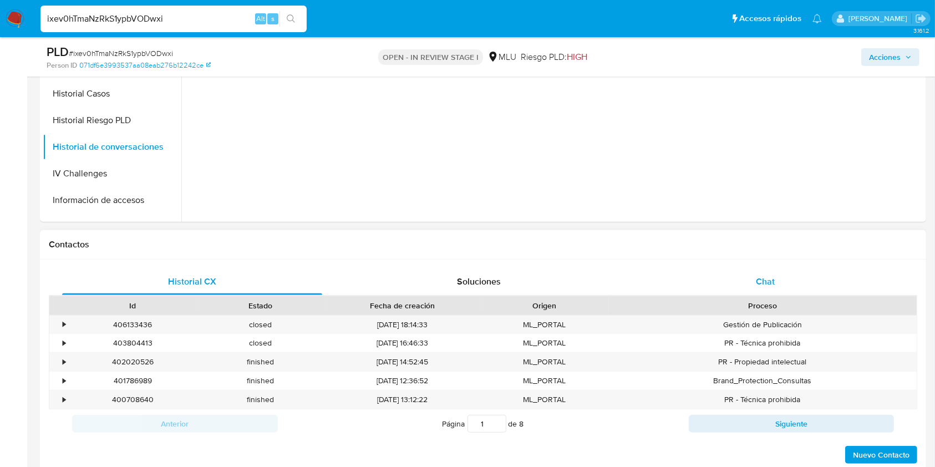
click at [768, 278] on span "Chat" at bounding box center [765, 281] width 19 height 13
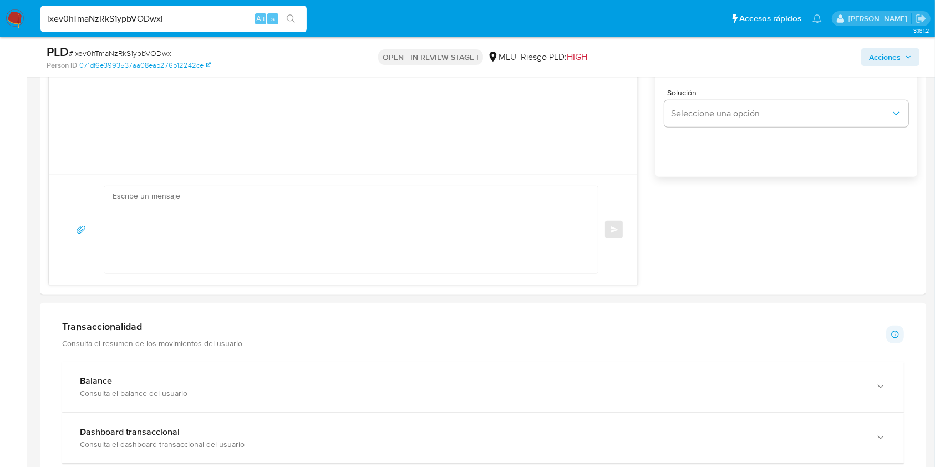
scroll to position [763, 0]
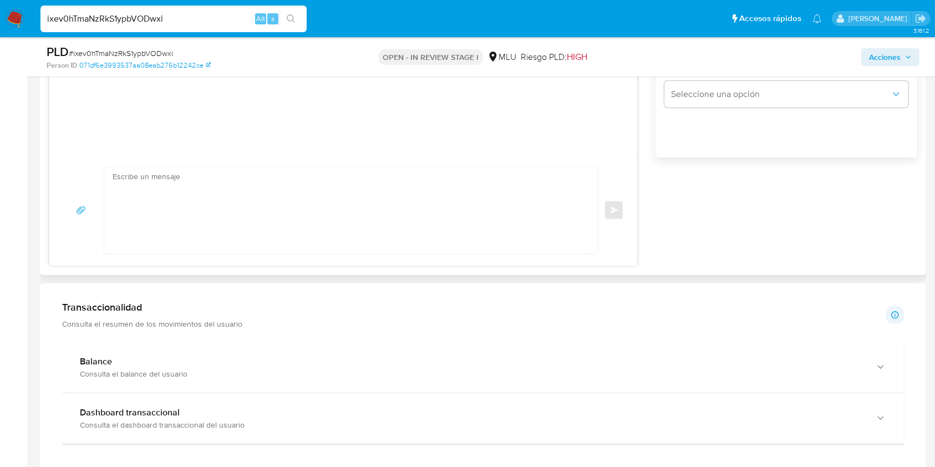
click at [379, 192] on textarea at bounding box center [348, 210] width 471 height 87
paste textarea "Te contactamos ya que necesitamos verificar algunos datos. Por este motivo, sol…"
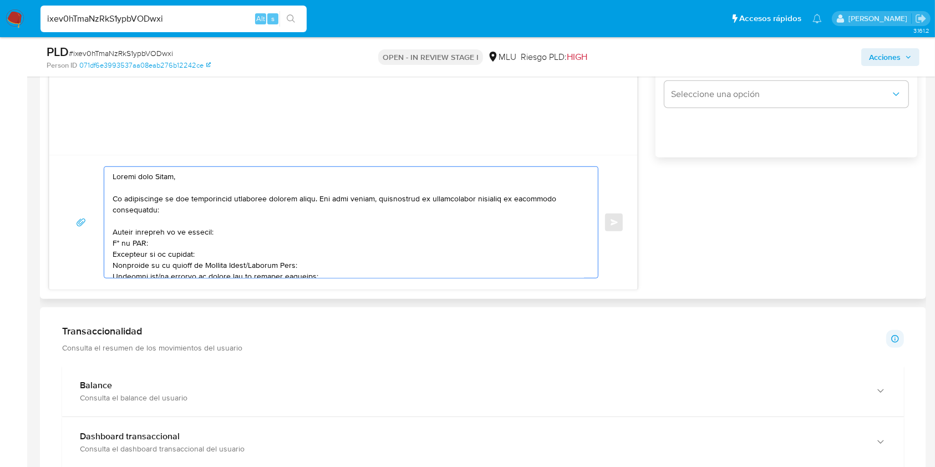
click at [255, 263] on textarea at bounding box center [348, 222] width 471 height 111
drag, startPoint x: 250, startPoint y: 267, endPoint x: 202, endPoint y: 260, distance: 48.2
click at [202, 260] on textarea at bounding box center [348, 222] width 471 height 111
click at [260, 257] on textarea at bounding box center [348, 222] width 471 height 111
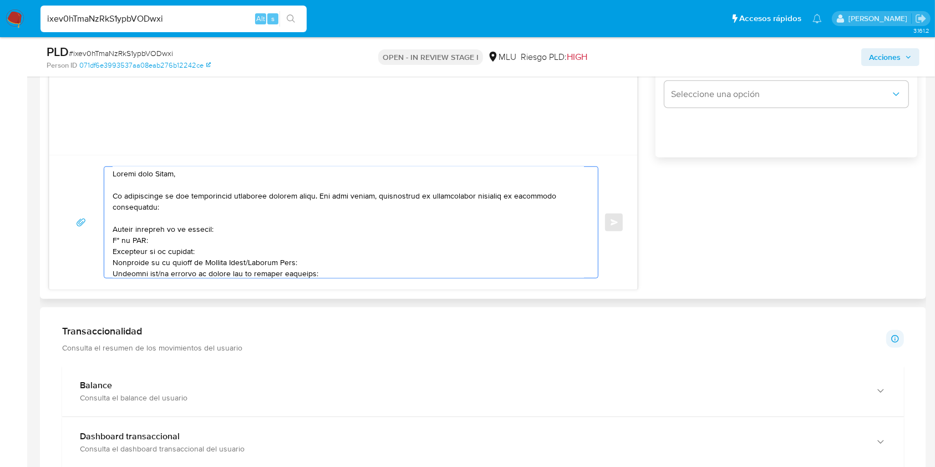
drag, startPoint x: 248, startPoint y: 264, endPoint x: 301, endPoint y: 264, distance: 53.2
click at [301, 264] on textarea at bounding box center [348, 222] width 471 height 111
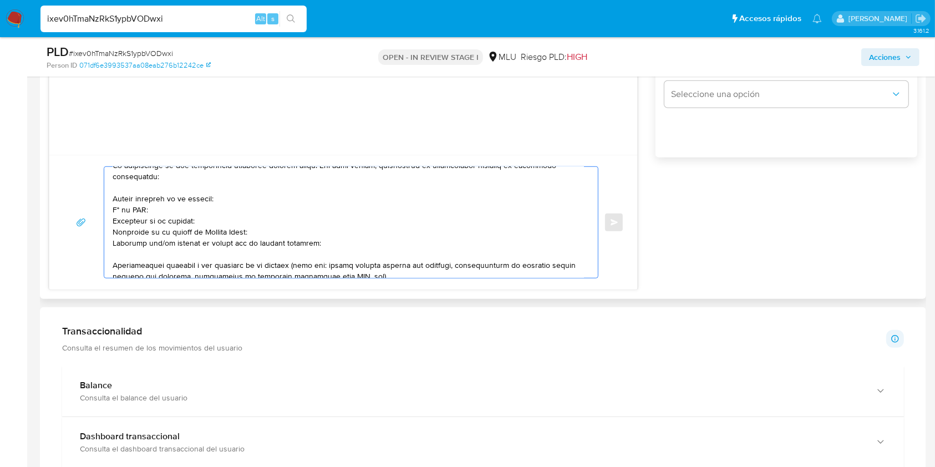
scroll to position [37, 0]
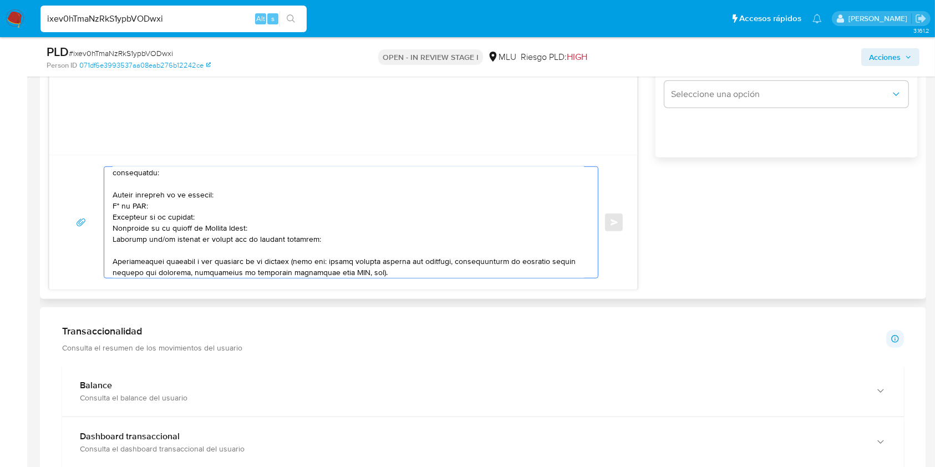
click at [162, 240] on textarea at bounding box center [348, 222] width 471 height 111
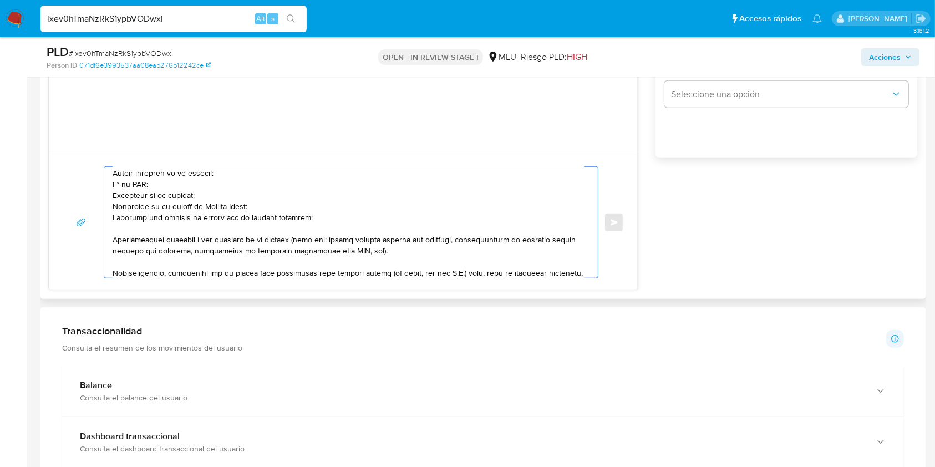
scroll to position [80, 0]
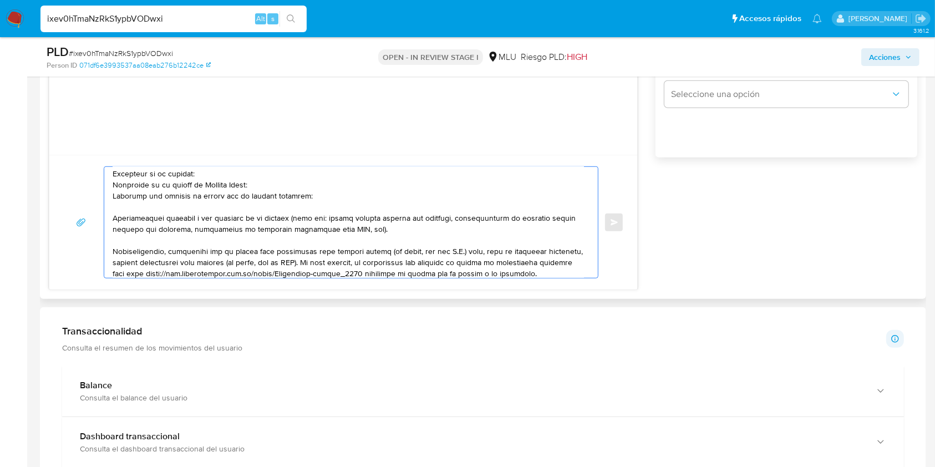
click at [311, 201] on textarea at bounding box center [348, 222] width 471 height 111
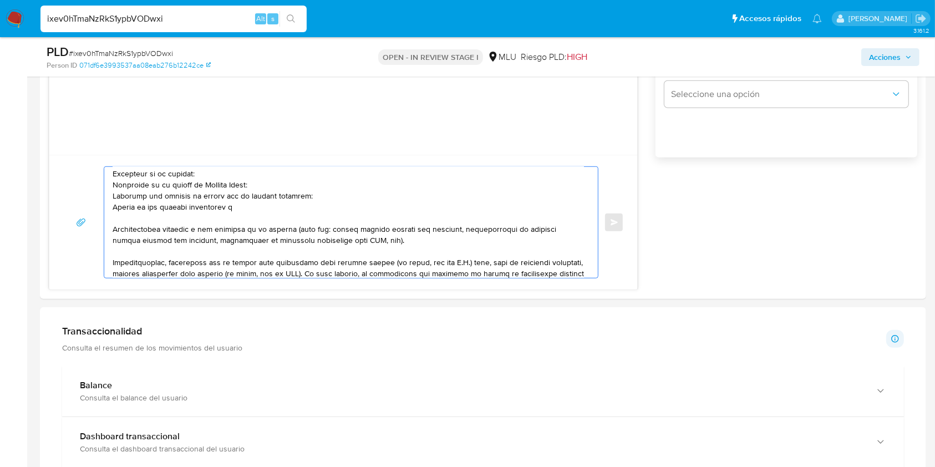
paste textarea "Yhonathann Medina"
click at [372, 244] on textarea at bounding box center [348, 222] width 471 height 111
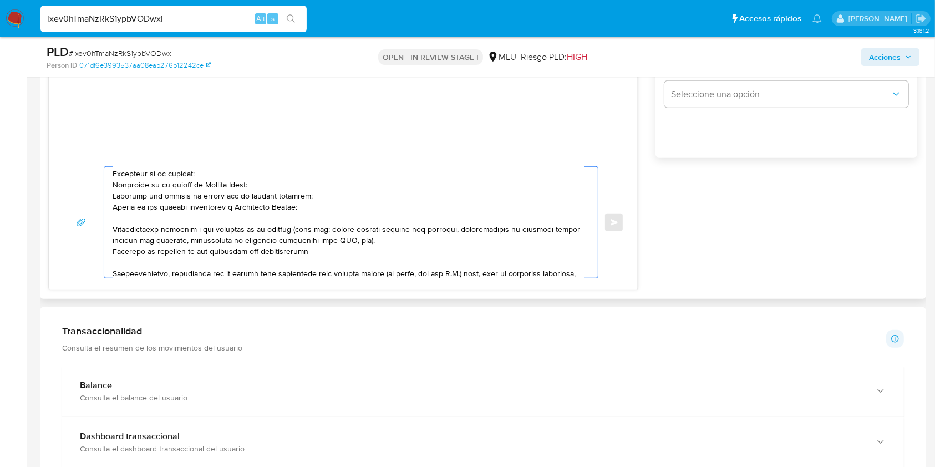
click at [195, 256] on textarea at bounding box center [348, 222] width 471 height 111
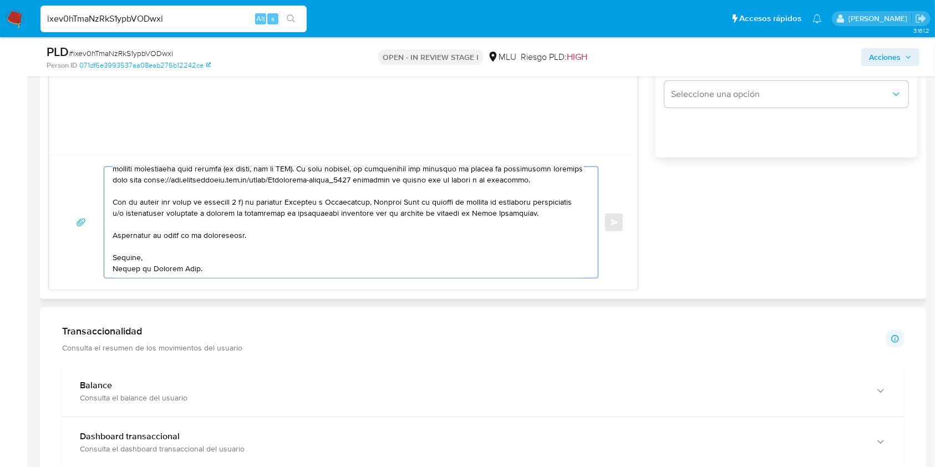
scroll to position [248, 0]
click at [476, 272] on textarea at bounding box center [348, 222] width 471 height 111
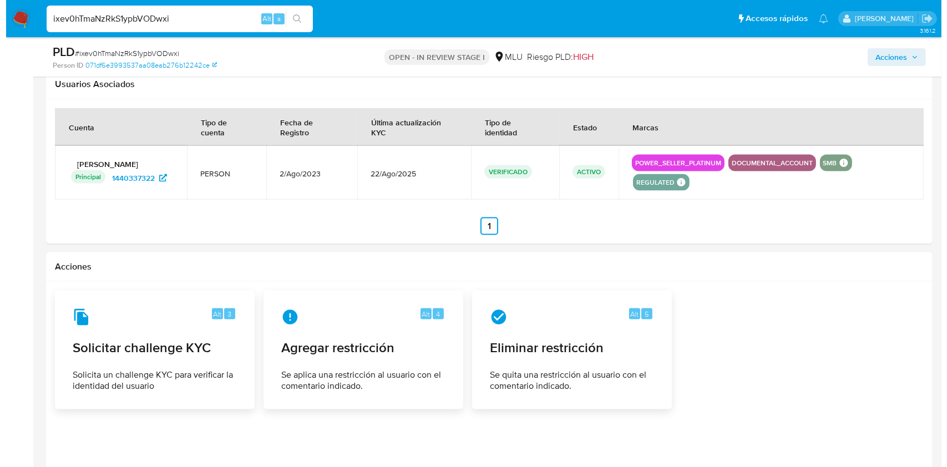
scroll to position [1749, 0]
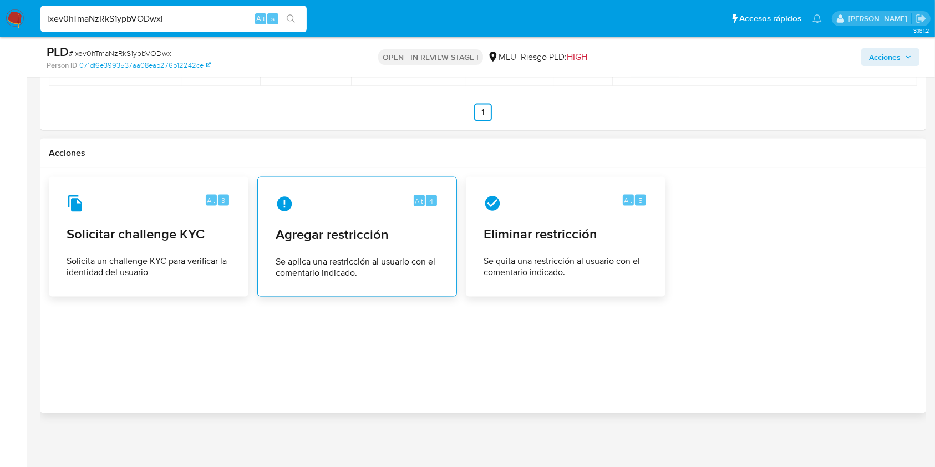
type textarea "Buenos días Diego, Te contactamos ya que necesitamos verificar algunos datos. P…"
click at [355, 256] on span "Se aplica una restricción al usuario con el comentario indicado." at bounding box center [357, 267] width 163 height 22
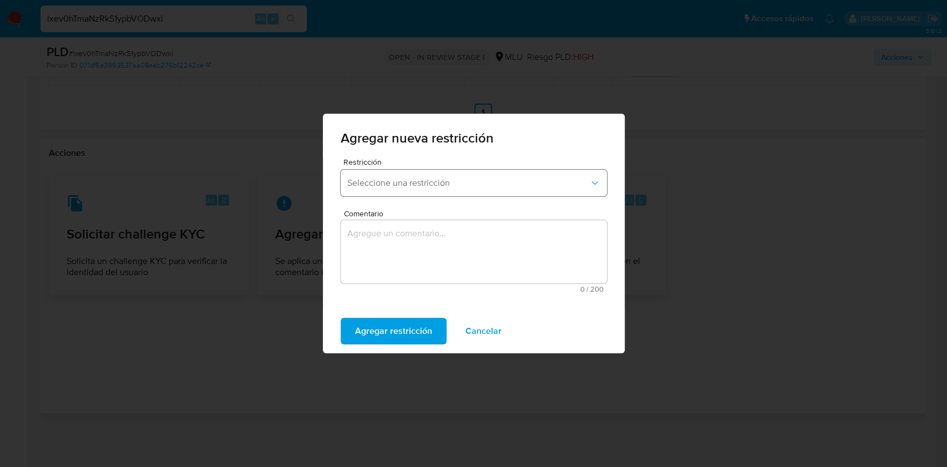
click at [424, 189] on button "Seleccione una restricción" at bounding box center [474, 183] width 266 height 27
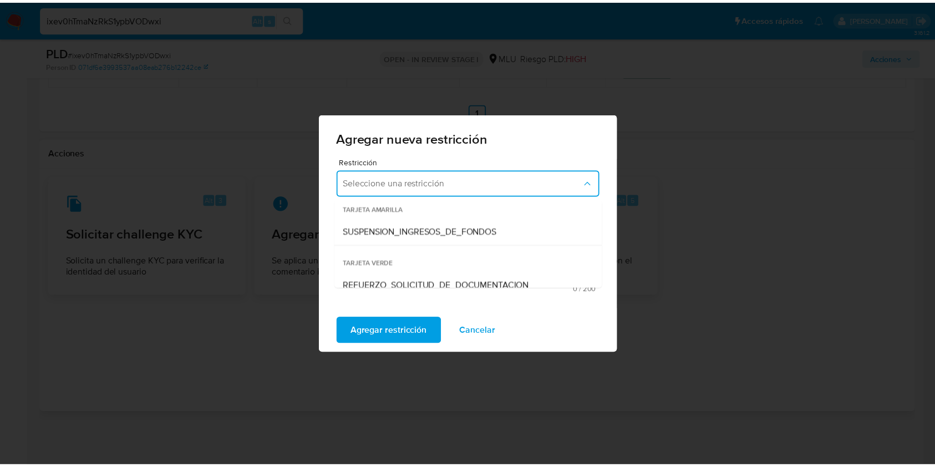
scroll to position [205, 0]
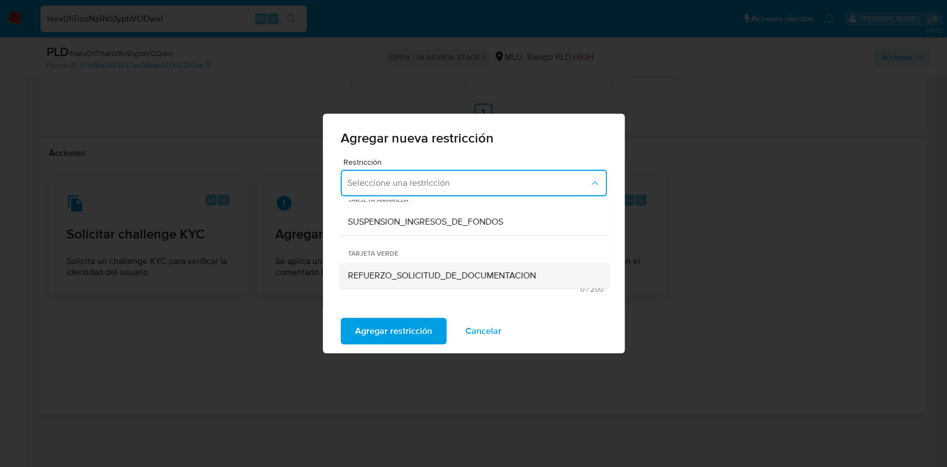
click at [493, 280] on span "REFUERZO_SOLICITUD_DE_DOCUMENTACION" at bounding box center [441, 275] width 188 height 11
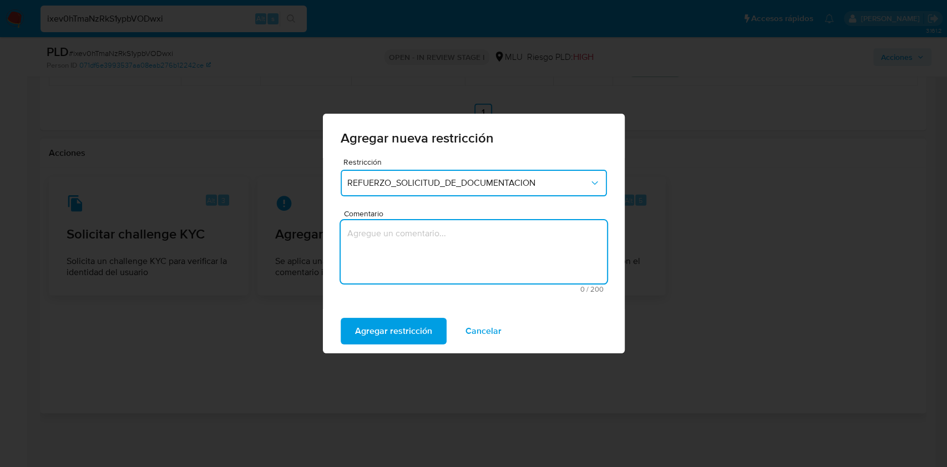
click at [399, 265] on textarea "Comentario" at bounding box center [474, 251] width 266 height 63
type textarea "Se aplica tarjeta verde para motivar la respuesta del cliente riesgo alto."
click at [392, 328] on span "Agregar restricción" at bounding box center [393, 331] width 77 height 24
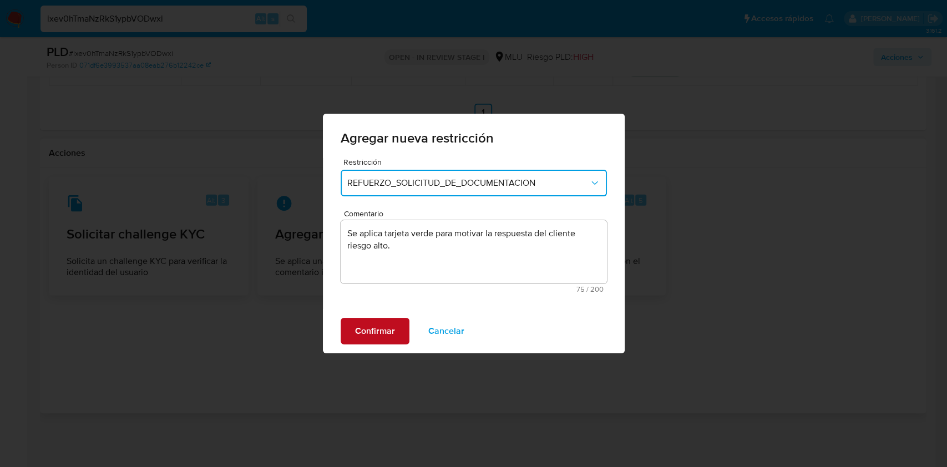
click at [388, 328] on span "Confirmar" at bounding box center [375, 331] width 40 height 24
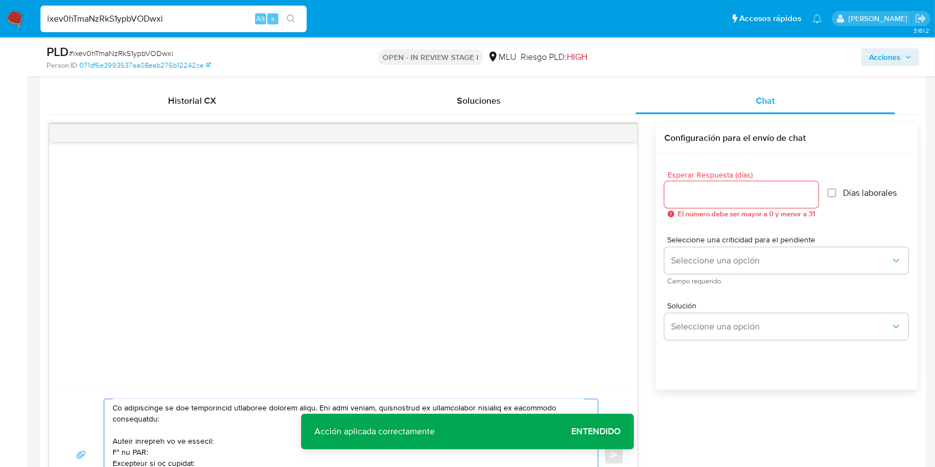
scroll to position [526, 0]
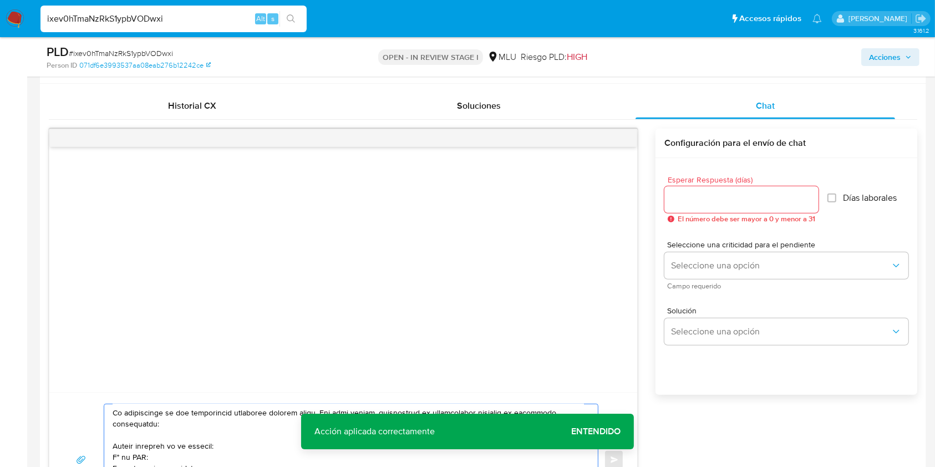
click at [714, 192] on input "Esperar Respuesta (días)" at bounding box center [742, 199] width 154 height 14
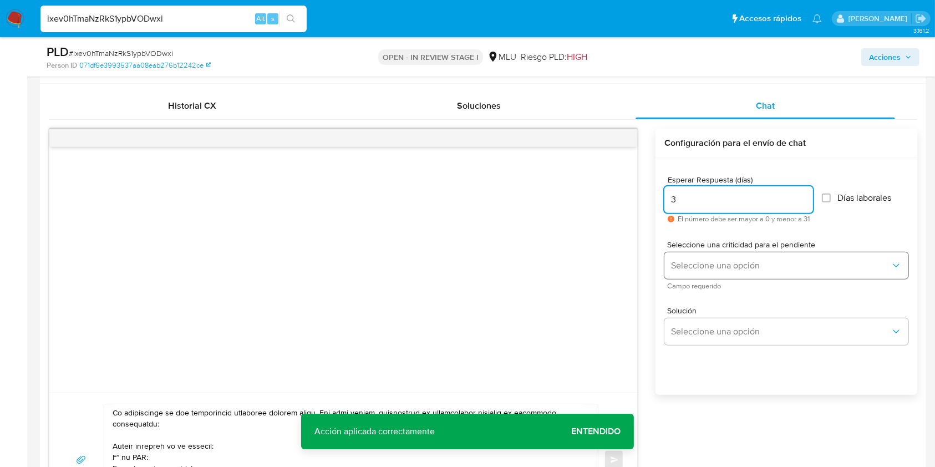
type input "3"
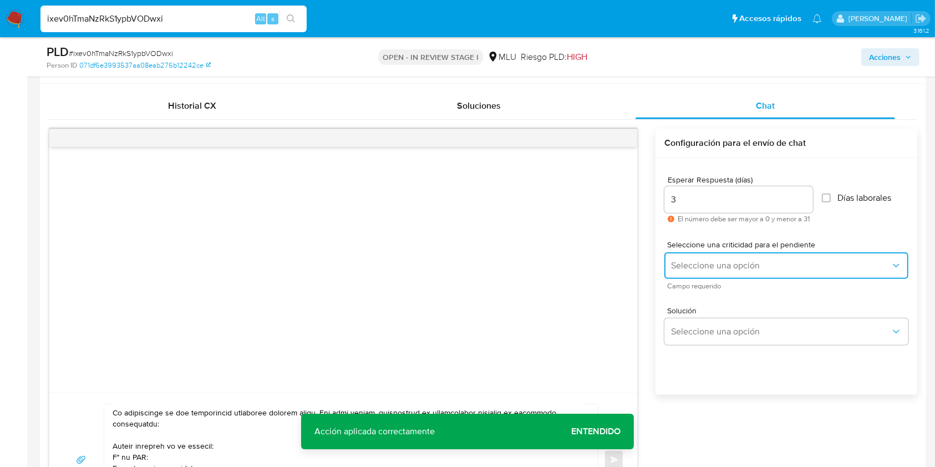
click at [709, 260] on span "Seleccione una opción" at bounding box center [781, 265] width 220 height 11
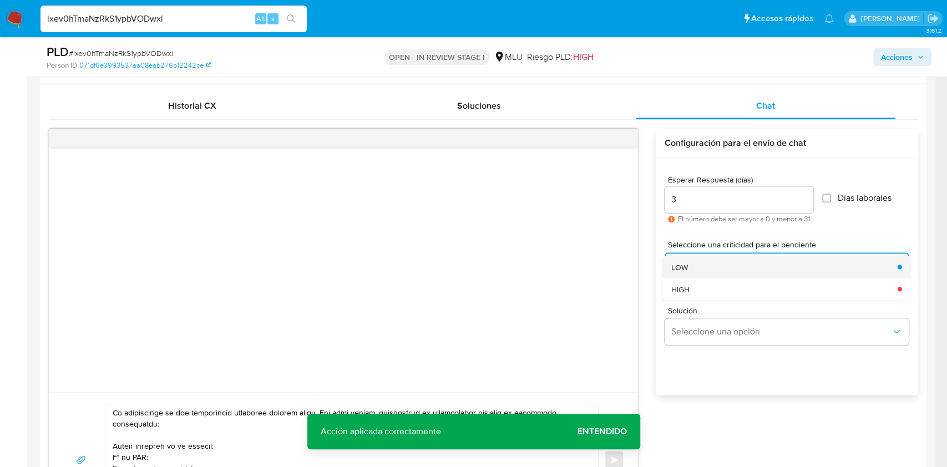
click at [692, 256] on div "LOW" at bounding box center [781, 267] width 220 height 22
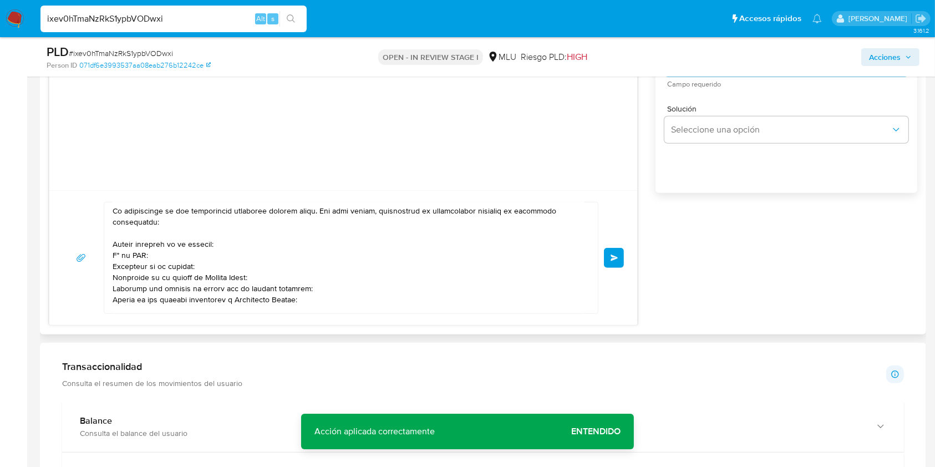
scroll to position [770, 0]
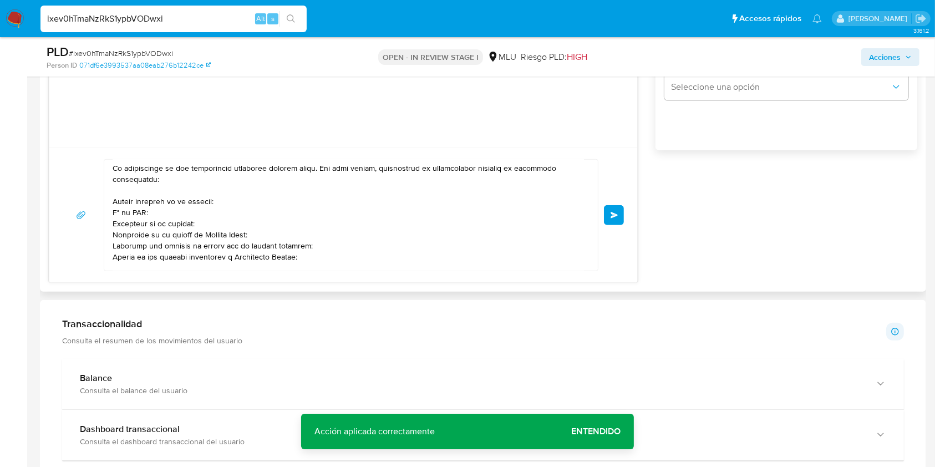
click at [612, 212] on span "Enviar" at bounding box center [615, 215] width 8 height 7
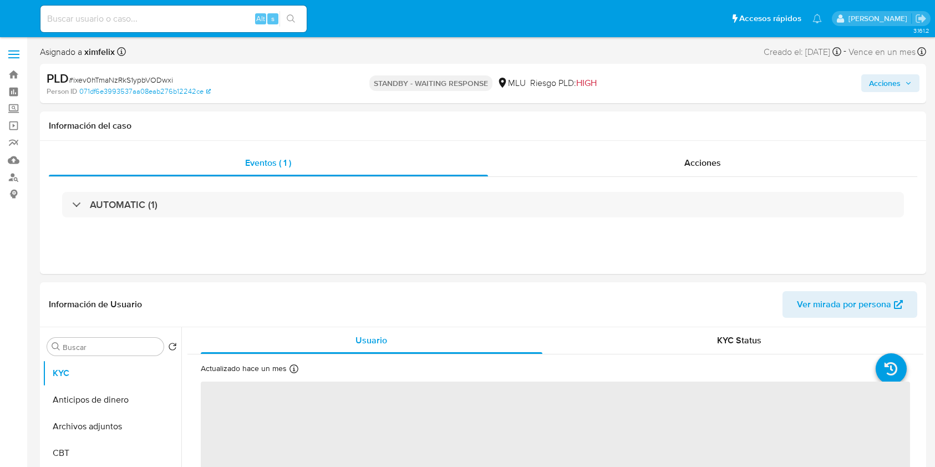
select select "10"
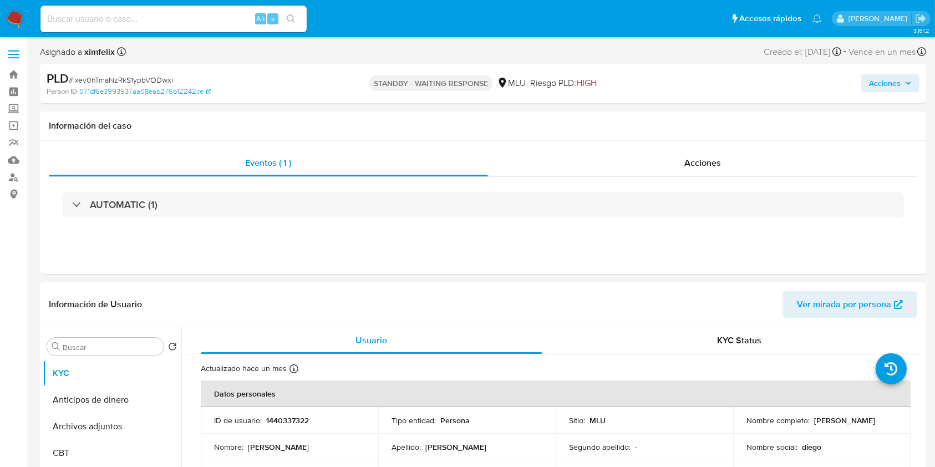
click at [191, 23] on input at bounding box center [173, 19] width 266 height 14
paste input "LOs4i9YKb1YnrQLUd49rPXwr"
type input "LOs4i9YKb1YnrQLUd49rPXwr"
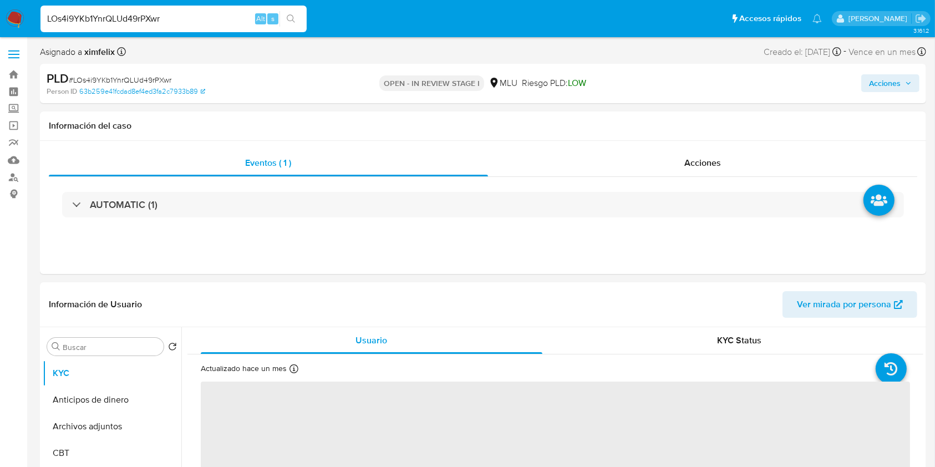
select select "10"
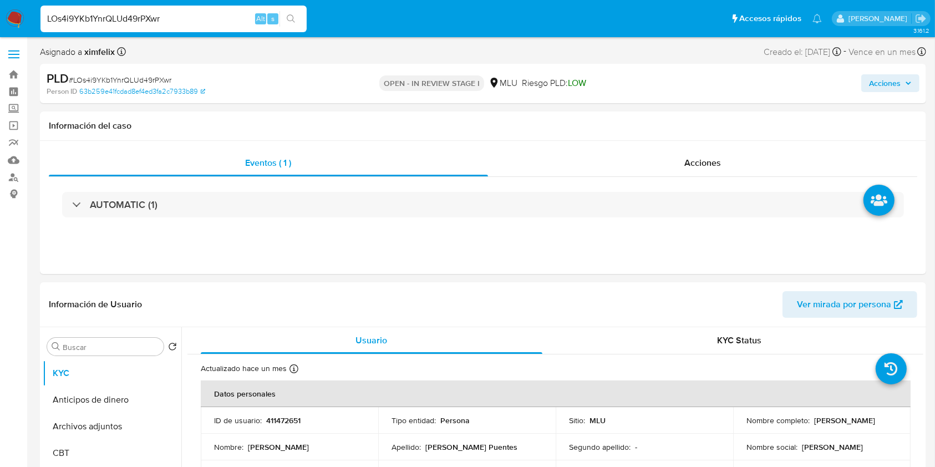
click at [731, 97] on div "PLD # LOs4i9YKb1YnrQLUd49rPXwr Person ID 63b259e41fcdad8ef4ed3fa2c7933b89 OPEN …" at bounding box center [483, 83] width 886 height 39
click at [292, 413] on td "ID de usuario : 411472651" at bounding box center [289, 420] width 177 height 27
copy p "411472651"
click at [105, 18] on input "LOs4i9YKb1YnrQLUd49rPXwr" at bounding box center [173, 19] width 266 height 14
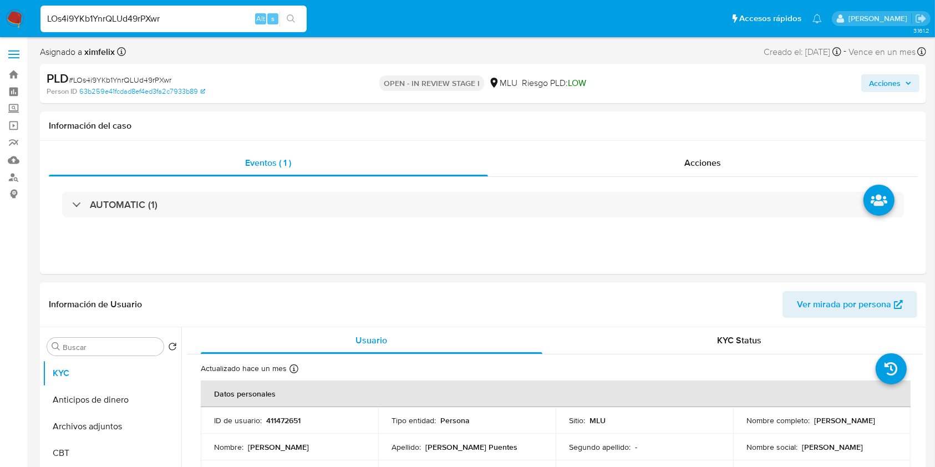
click at [105, 18] on input "LOs4i9YKb1YnrQLUd49rPXwr" at bounding box center [173, 19] width 266 height 14
paste input "lXuQBDXOoKnSFydOiWoAfadX"
type input "lXuQBDXOoKnSFydOiWoAfadX"
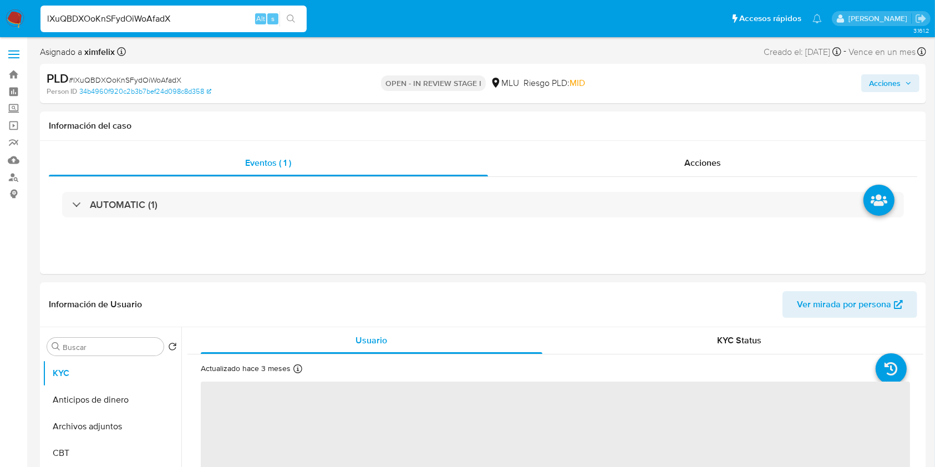
select select "10"
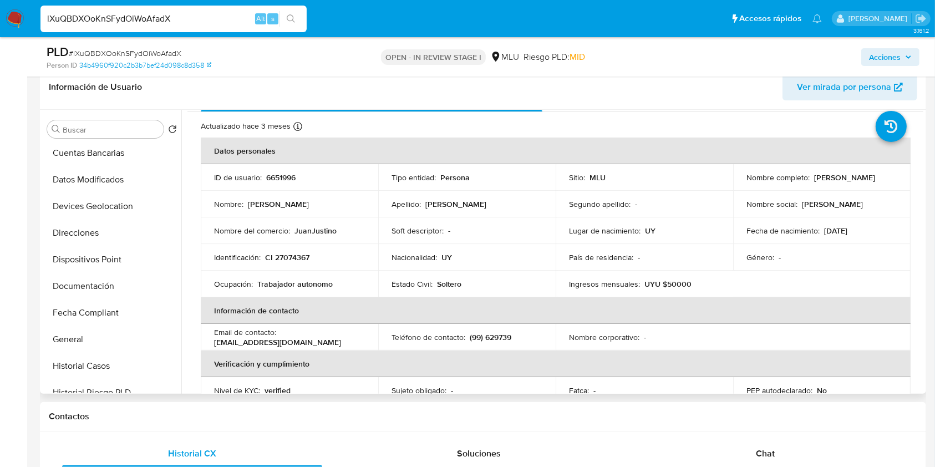
scroll to position [167, 0]
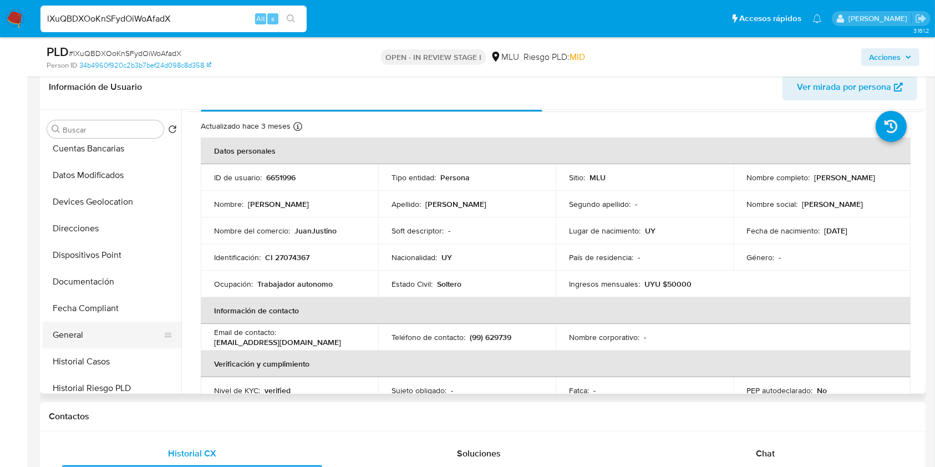
click at [114, 335] on button "General" at bounding box center [108, 335] width 130 height 27
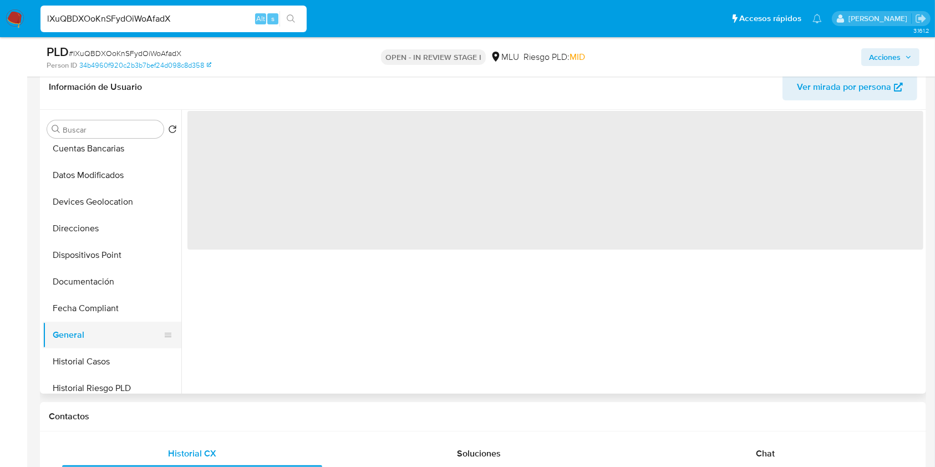
scroll to position [0, 0]
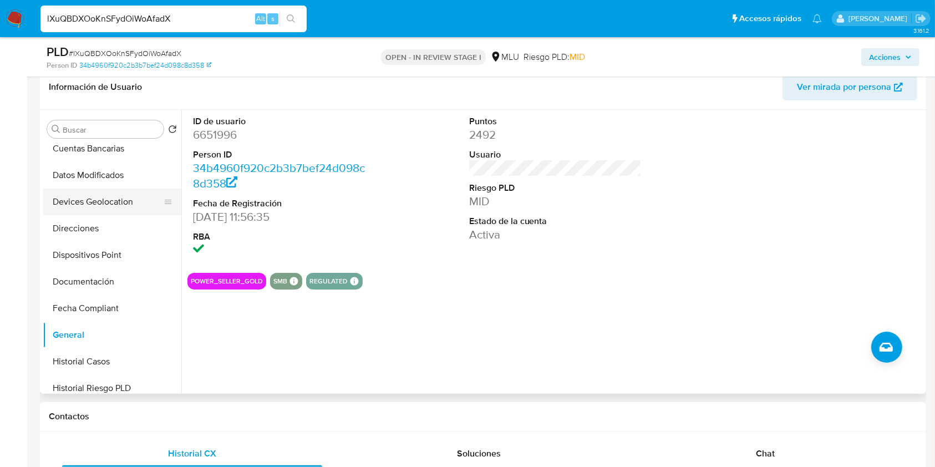
click at [173, 209] on button "Devices Geolocation" at bounding box center [108, 202] width 130 height 27
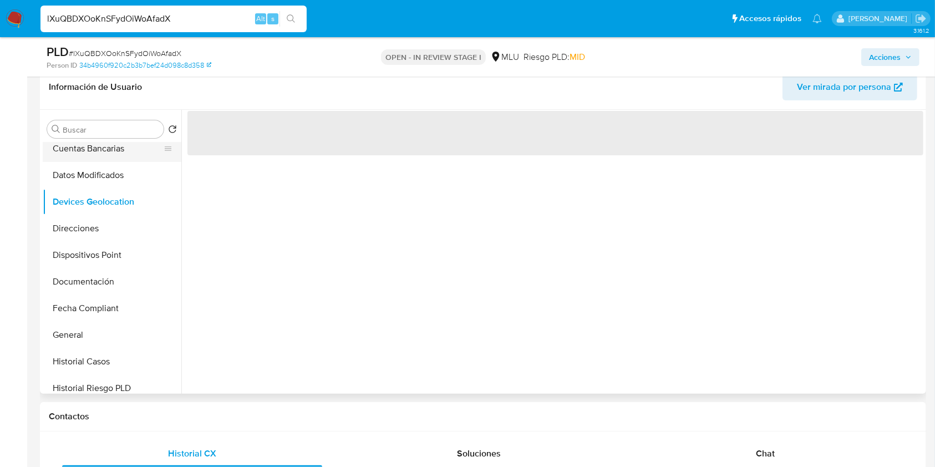
click at [173, 158] on button "Cuentas Bancarias" at bounding box center [108, 148] width 130 height 27
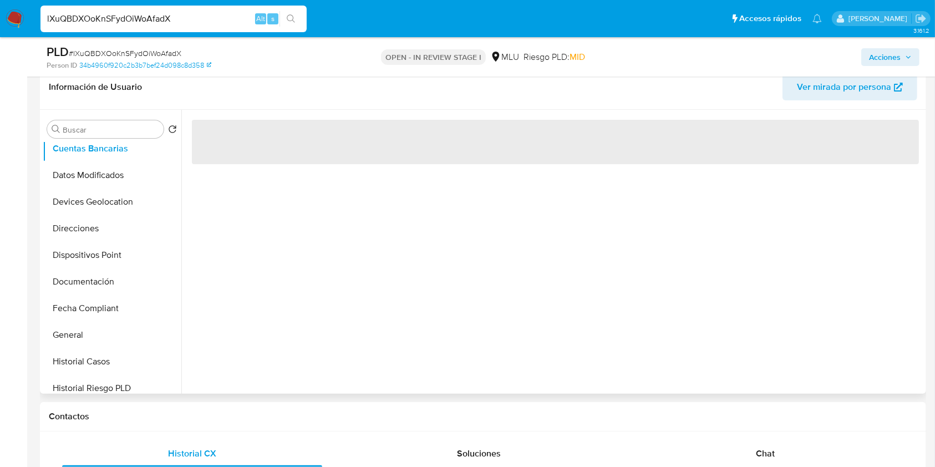
click at [184, 151] on div "‌" at bounding box center [552, 252] width 742 height 284
click at [173, 150] on button "Cuentas Bancarias" at bounding box center [108, 148] width 130 height 27
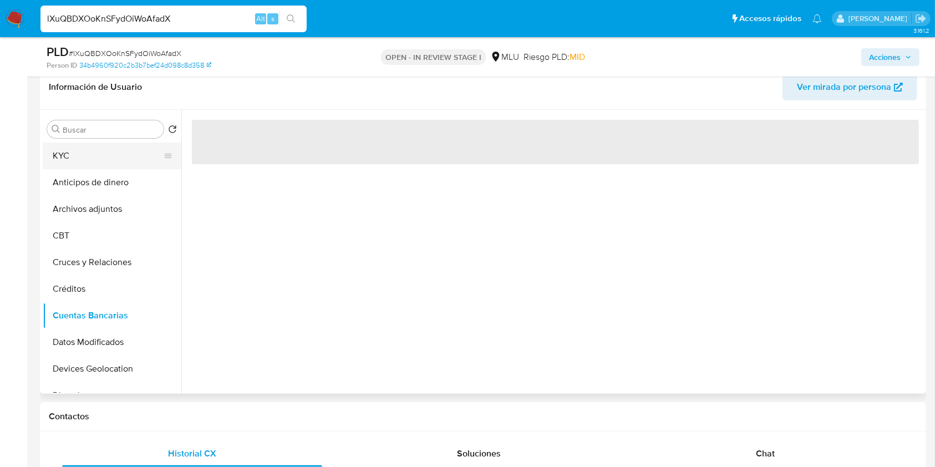
click at [74, 161] on button "KYC" at bounding box center [108, 156] width 130 height 27
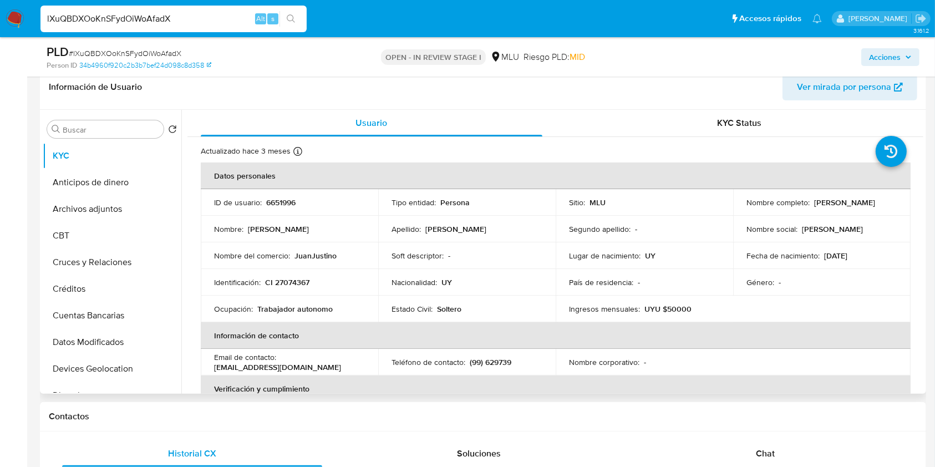
drag, startPoint x: 820, startPoint y: 206, endPoint x: 742, endPoint y: 211, distance: 77.8
click at [742, 211] on td "Nombre completo : Juan Justino Peñalva Rivero" at bounding box center [821, 202] width 177 height 27
copy p "[PERSON_NAME]"
click at [129, 267] on button "Cruces y Relaciones" at bounding box center [108, 262] width 130 height 27
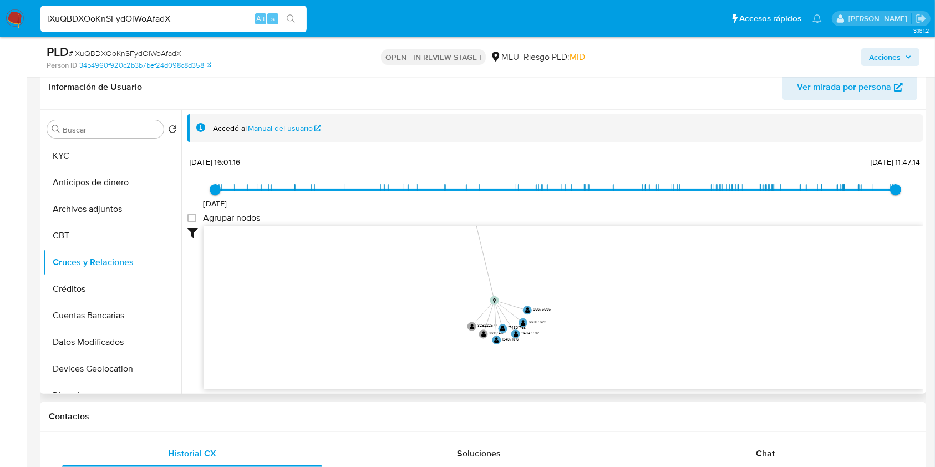
drag, startPoint x: 645, startPoint y: 311, endPoint x: 611, endPoint y: 200, distance: 116.0
click at [611, 200] on div "7/6/2021 7/6/2021, 16:01:16 3/9/2025, 11:47:14 Agrupar nodos Filtros Confianza …" at bounding box center [555, 292] width 736 height 276
click at [133, 313] on button "Cuentas Bancarias" at bounding box center [108, 315] width 130 height 27
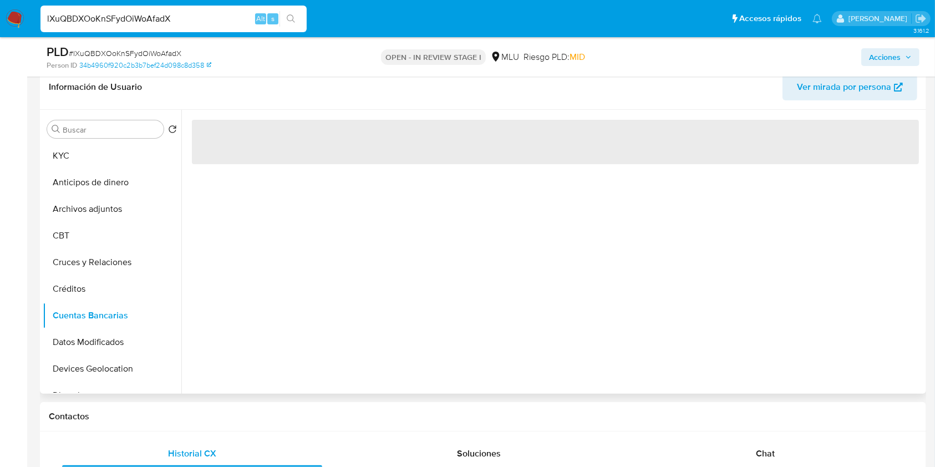
click at [373, 326] on div "‌" at bounding box center [552, 252] width 742 height 284
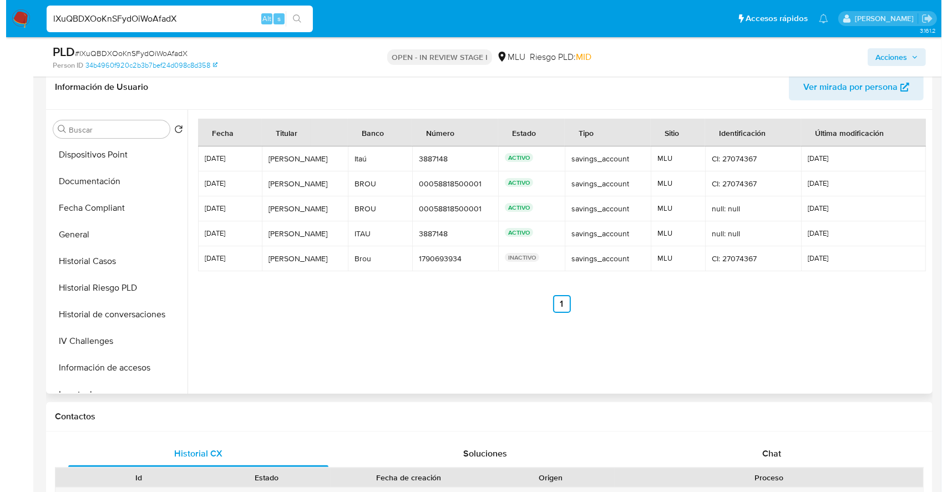
scroll to position [252, 0]
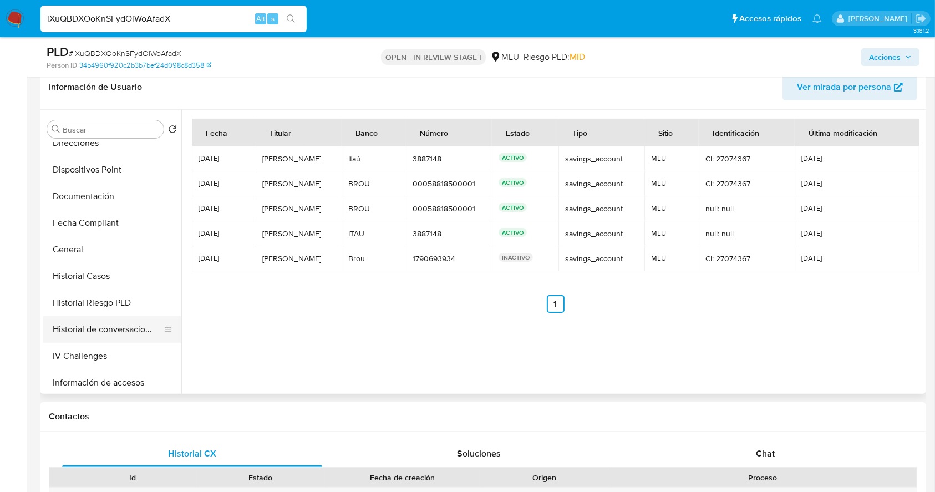
click at [126, 319] on button "Historial de conversaciones" at bounding box center [108, 329] width 130 height 27
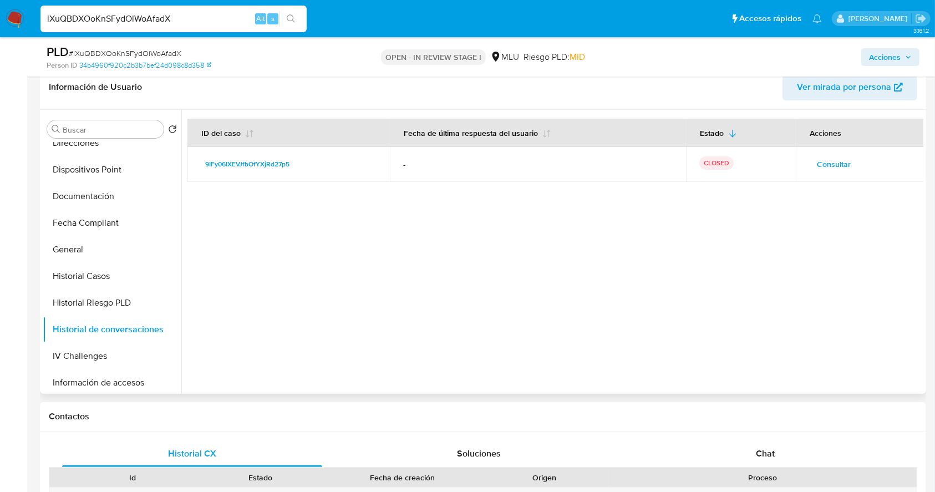
click at [839, 163] on span "Consultar" at bounding box center [834, 164] width 34 height 16
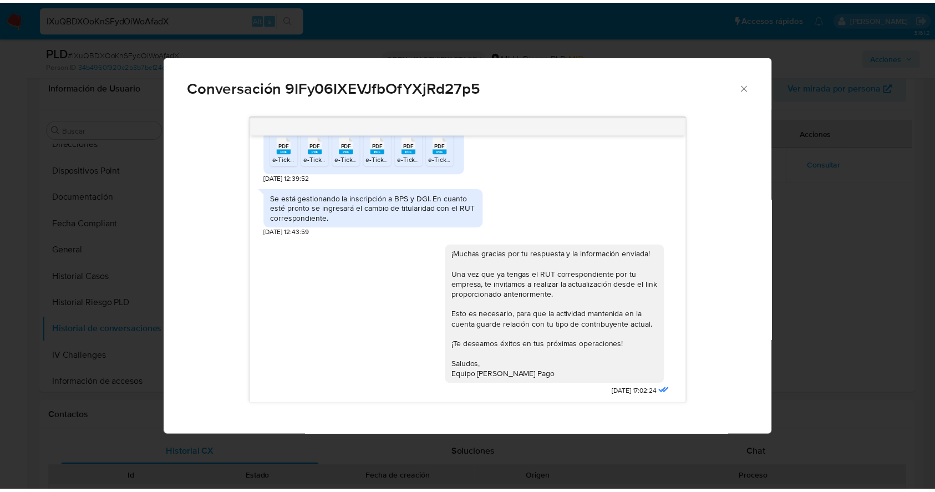
scroll to position [755, 0]
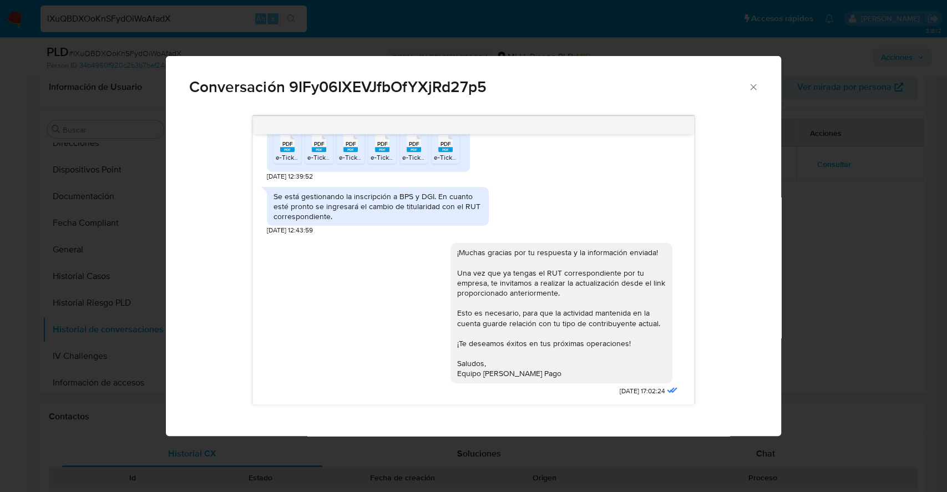
click at [754, 88] on icon "Cerrar" at bounding box center [753, 87] width 6 height 6
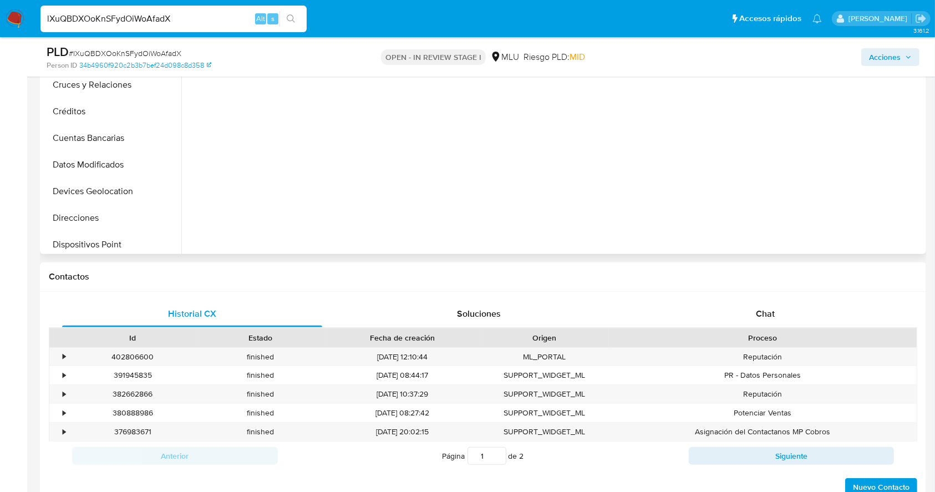
scroll to position [23, 0]
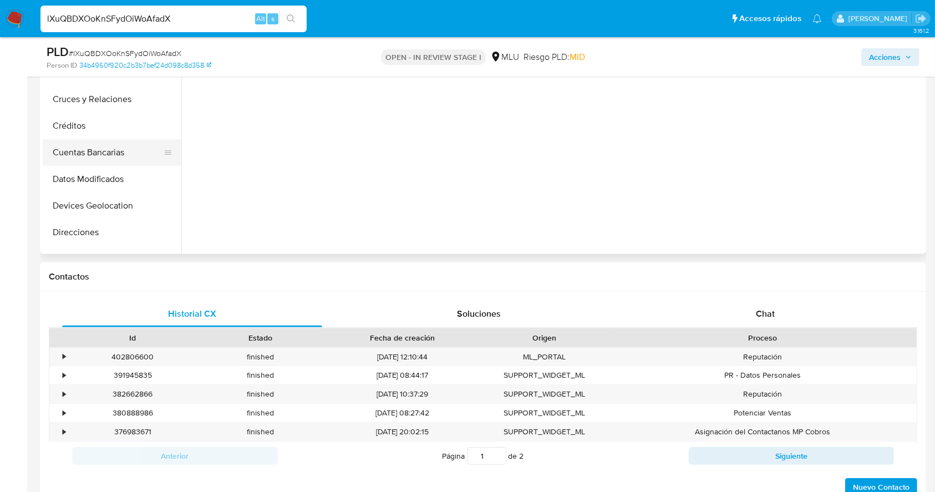
click at [129, 155] on button "Cuentas Bancarias" at bounding box center [108, 152] width 130 height 27
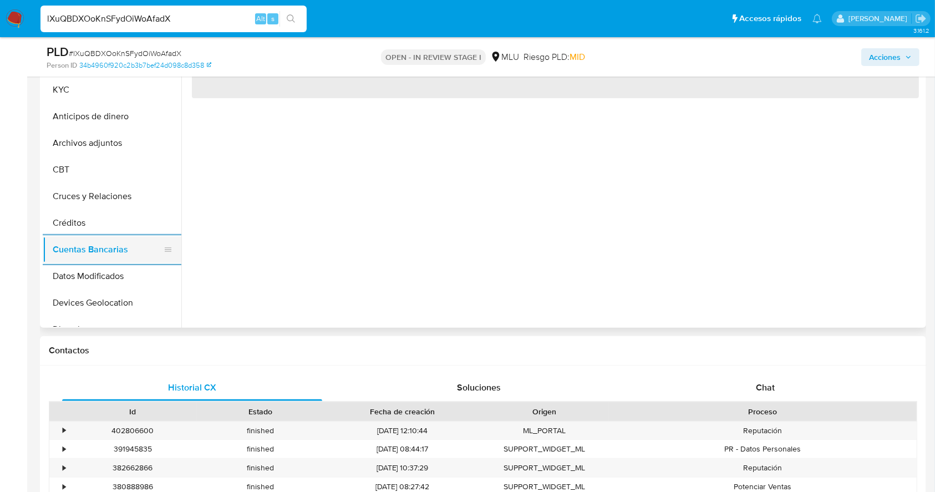
scroll to position [229, 0]
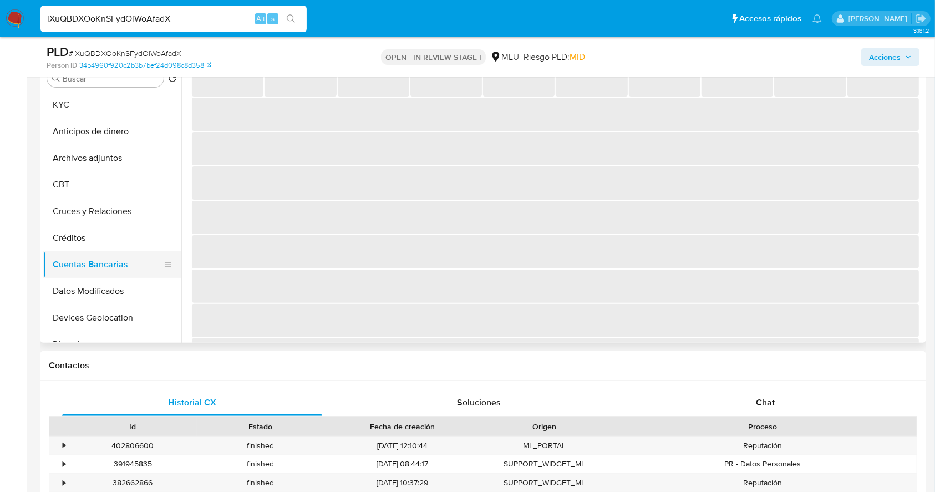
click at [129, 155] on button "Archivos adjuntos" at bounding box center [112, 158] width 139 height 27
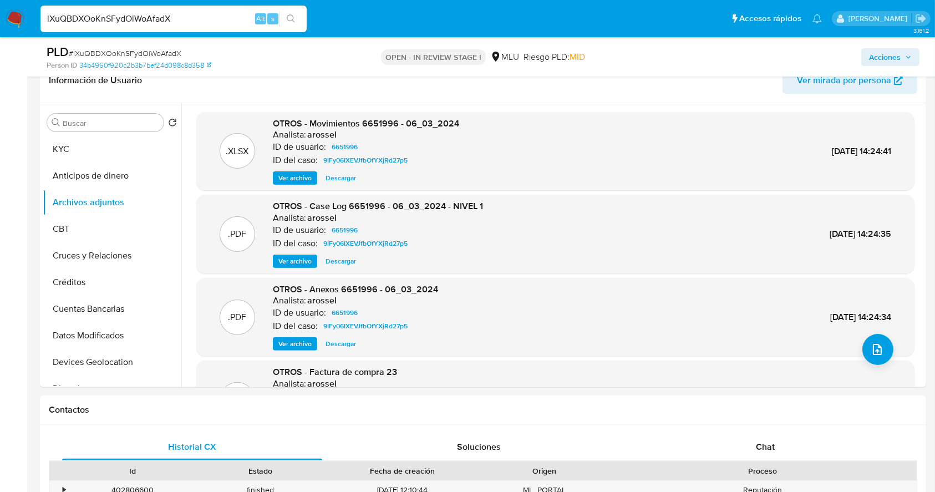
scroll to position [176, 0]
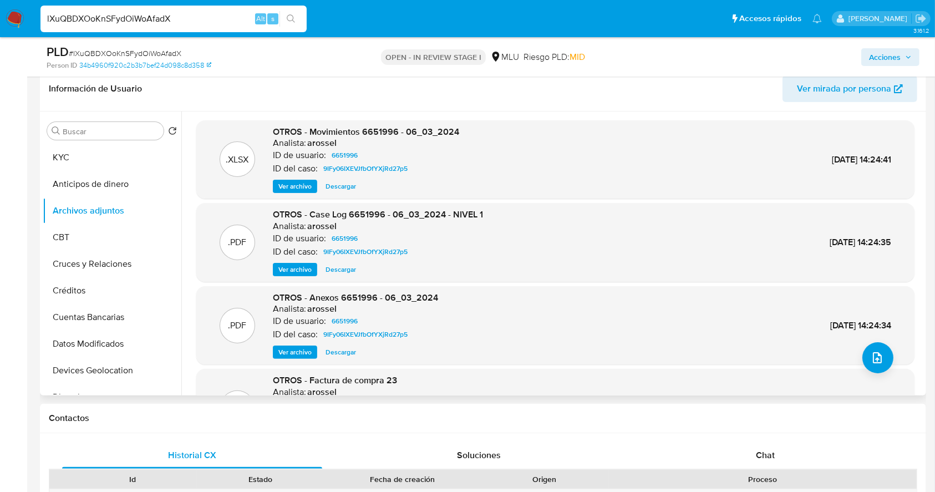
click at [283, 272] on span "Ver archivo" at bounding box center [294, 269] width 33 height 11
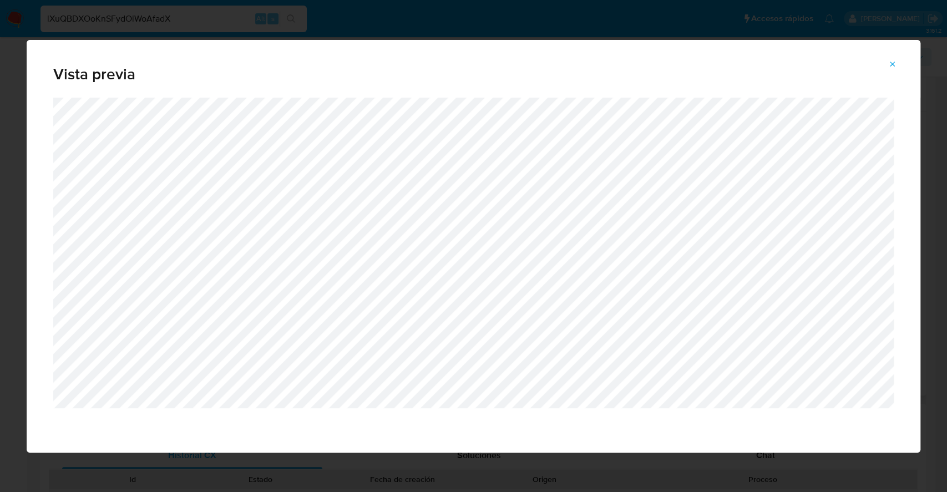
click at [892, 65] on icon "Attachment preview" at bounding box center [892, 64] width 9 height 9
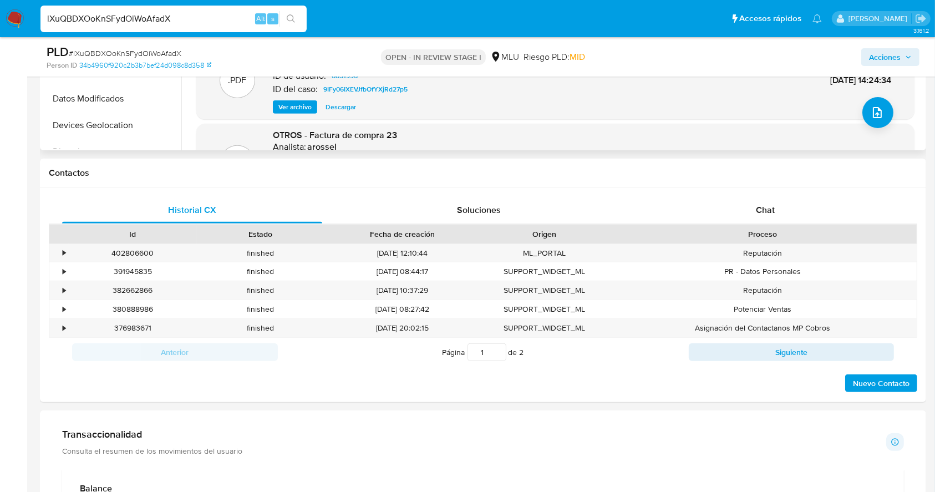
scroll to position [460, 0]
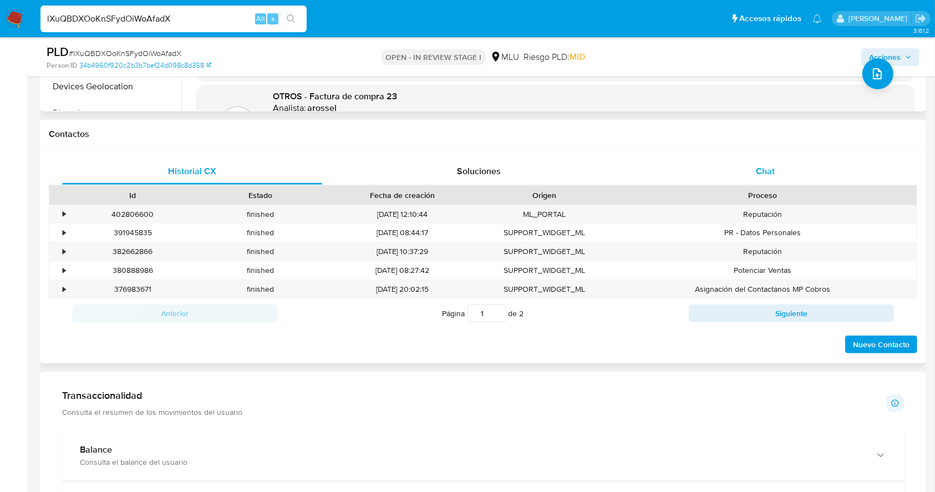
click at [810, 173] on div "Chat" at bounding box center [766, 171] width 260 height 27
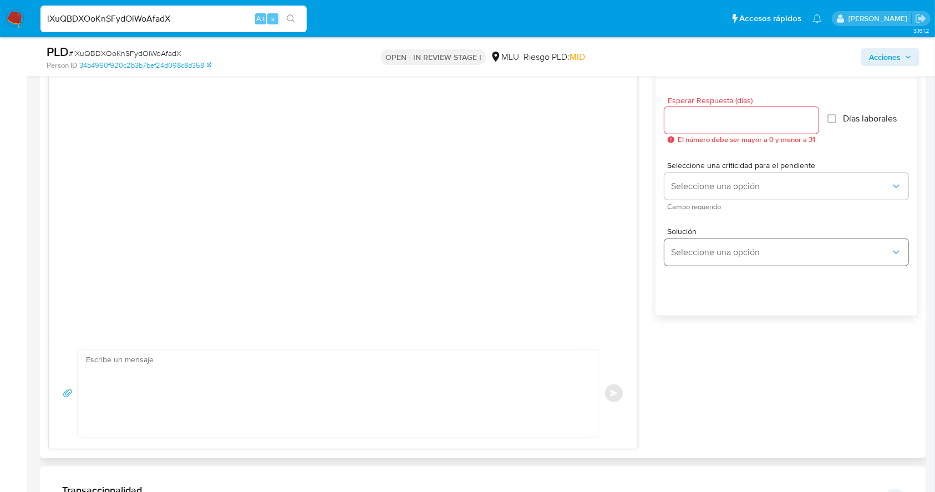
scroll to position [610, 0]
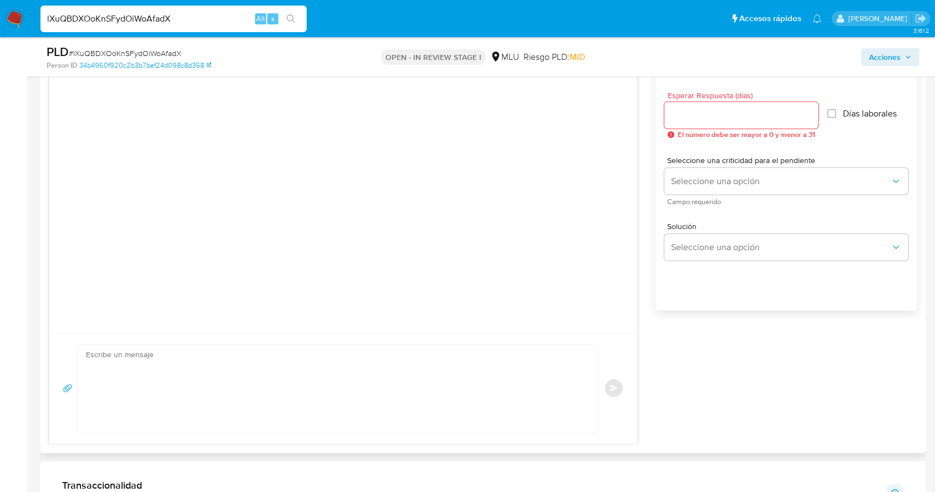
click at [315, 447] on div "Historial CX Soluciones Chat Id Estado Fecha de creación Origen Proceso • 40280…" at bounding box center [483, 226] width 886 height 454
click at [328, 407] on textarea at bounding box center [335, 388] width 498 height 87
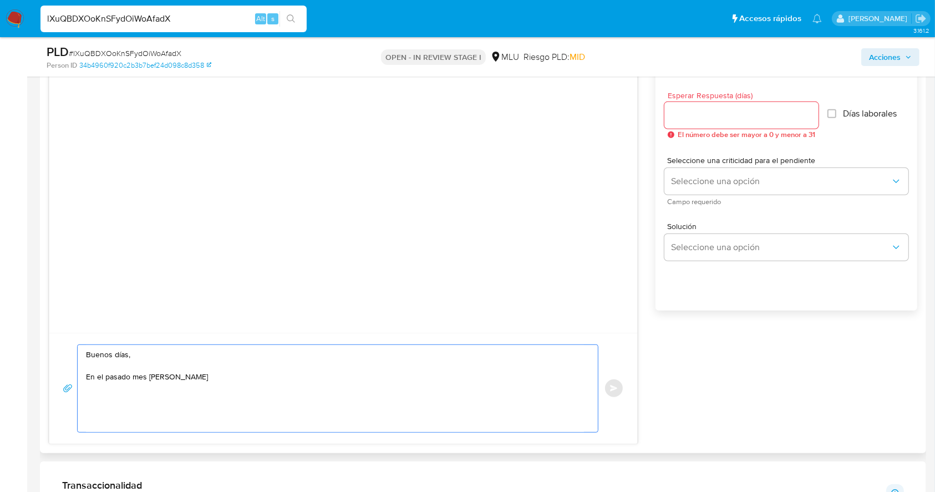
click at [271, 379] on textarea "Buenos días, En el pasado mes de marzo" at bounding box center [335, 388] width 498 height 87
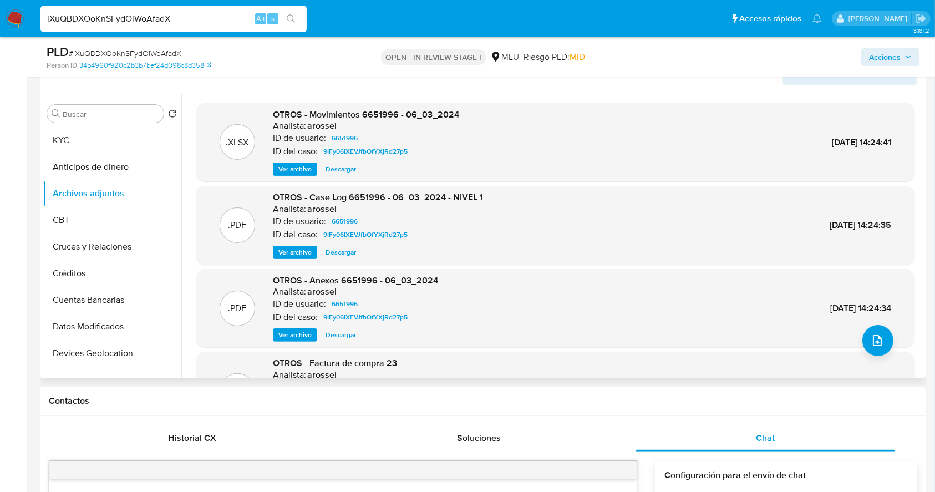
scroll to position [210, 0]
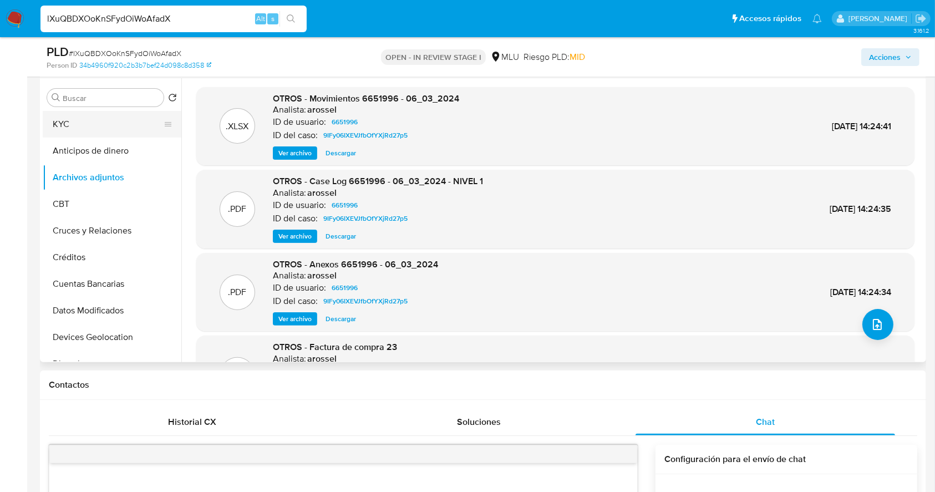
click at [79, 116] on button "KYC" at bounding box center [108, 124] width 130 height 27
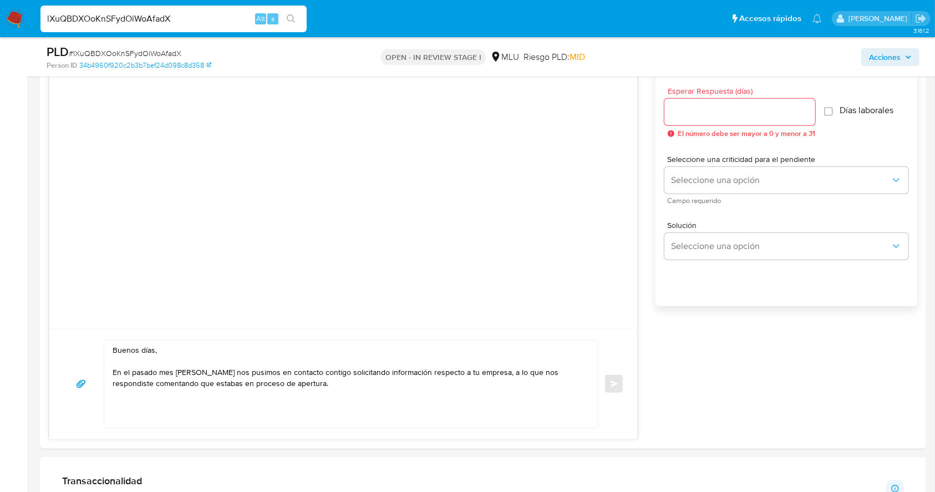
scroll to position [635, 0]
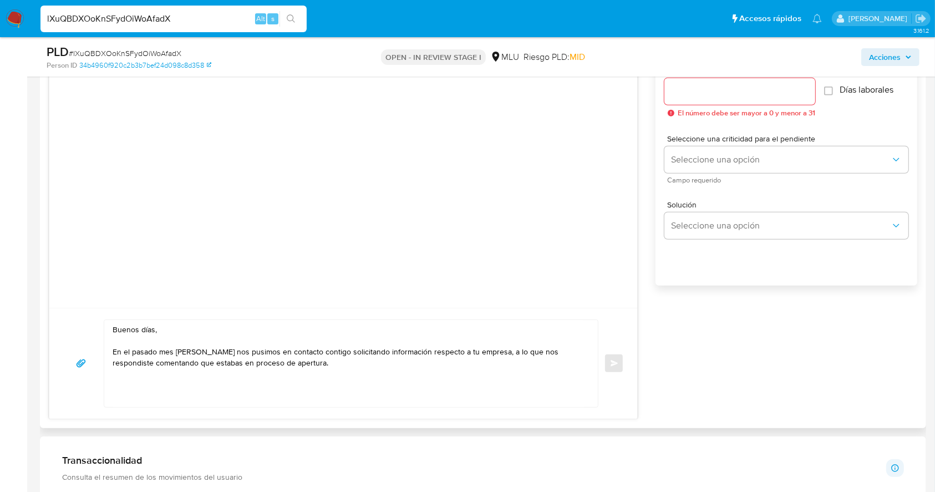
click at [154, 328] on textarea "Buenos días, En el pasado mes de marzo nos pusimos en contacto contigo solicita…" at bounding box center [348, 363] width 471 height 87
click at [315, 375] on textarea "Buenos días Juan, En el pasado mes de marzo nos pusimos en contacto contigo sol…" at bounding box center [348, 363] width 471 height 87
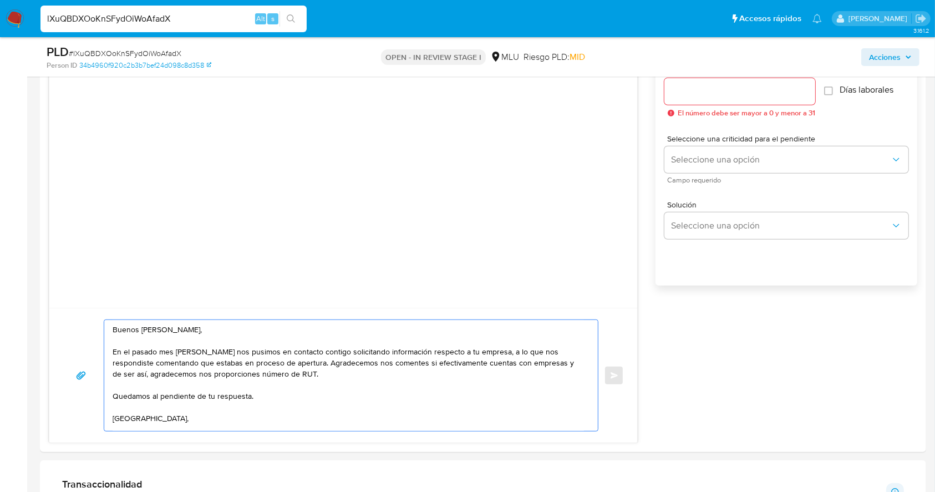
scroll to position [6, 0]
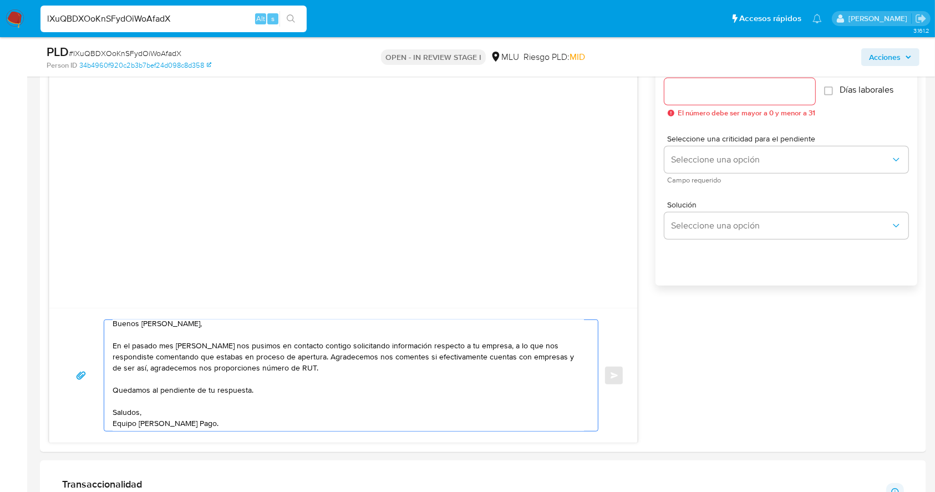
type textarea "Buenos días Juan, En el pasado mes de marzo nos pusimos en contacto contigo sol…"
click at [753, 85] on input "Esperar Respuesta (días)" at bounding box center [740, 91] width 151 height 14
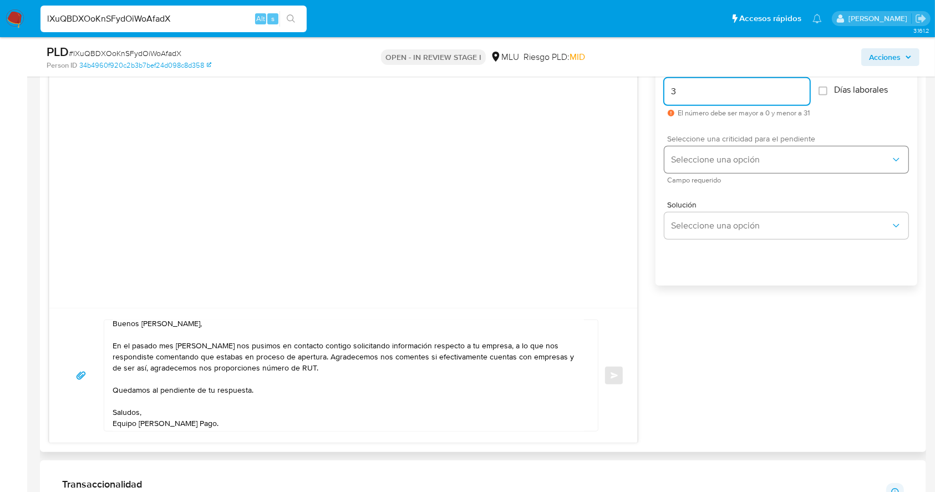
type input "3"
click at [716, 158] on span "Seleccione una opción" at bounding box center [781, 159] width 220 height 11
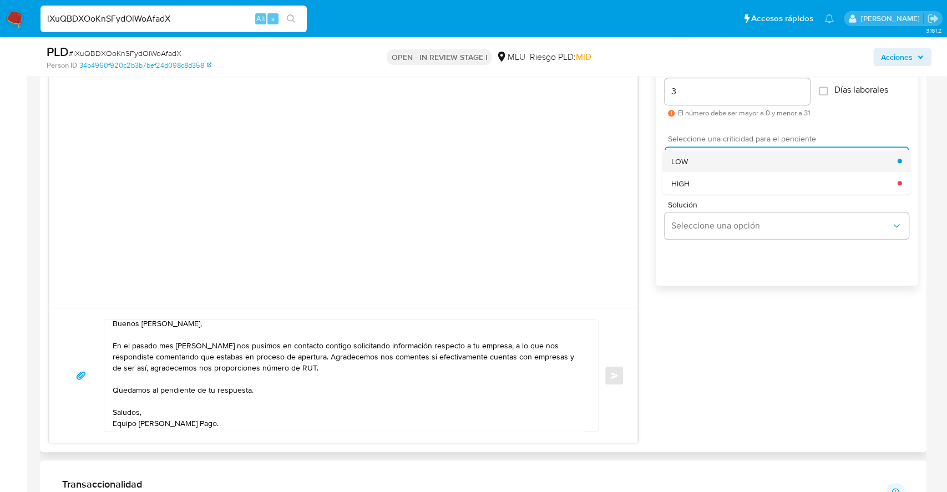
click at [678, 161] on span "LOW" at bounding box center [679, 161] width 17 height 10
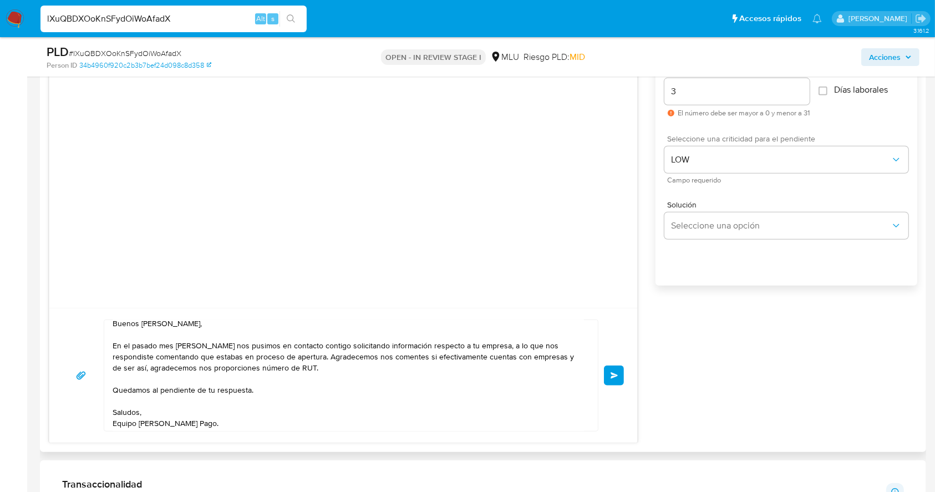
click at [246, 394] on textarea "Buenos días Juan, En el pasado mes de marzo nos pusimos en contacto contigo sol…" at bounding box center [348, 375] width 471 height 111
click at [239, 387] on textarea "Buenos días Juan, En el pasado mes de marzo nos pusimos en contacto contigo sol…" at bounding box center [348, 375] width 471 height 111
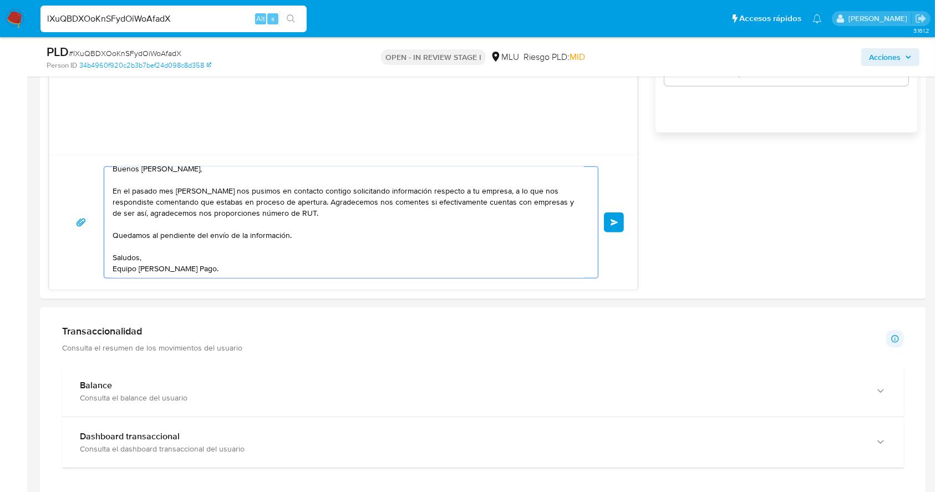
scroll to position [785, 0]
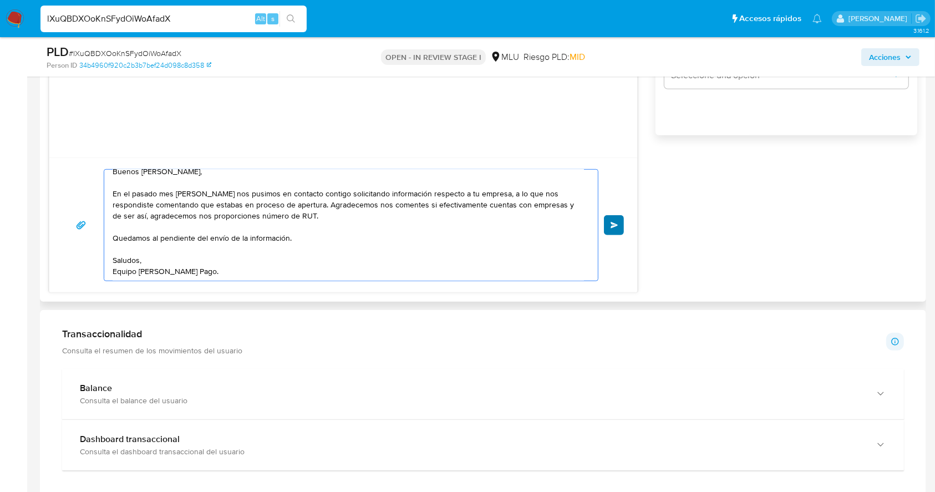
type textarea "Buenos días Juan, En el pasado mes de marzo nos pusimos en contacto contigo sol…"
click at [609, 231] on button "Enviar" at bounding box center [614, 225] width 20 height 20
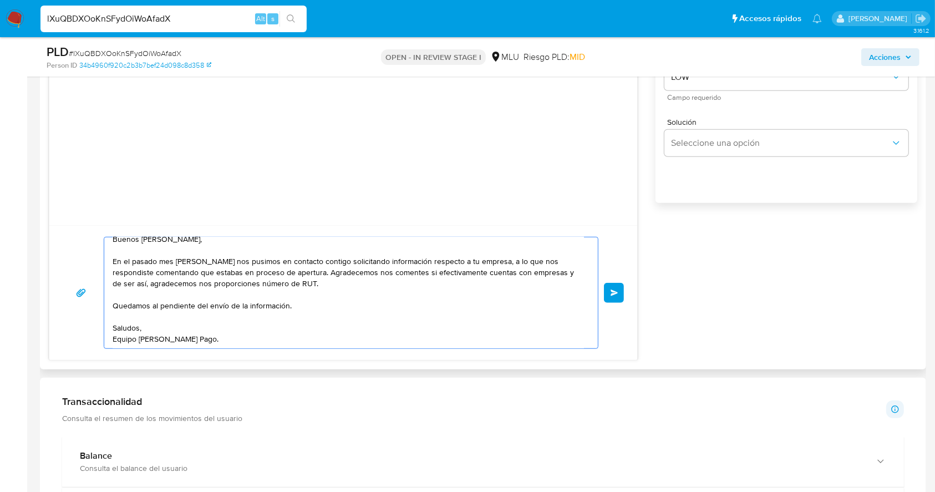
scroll to position [0, 0]
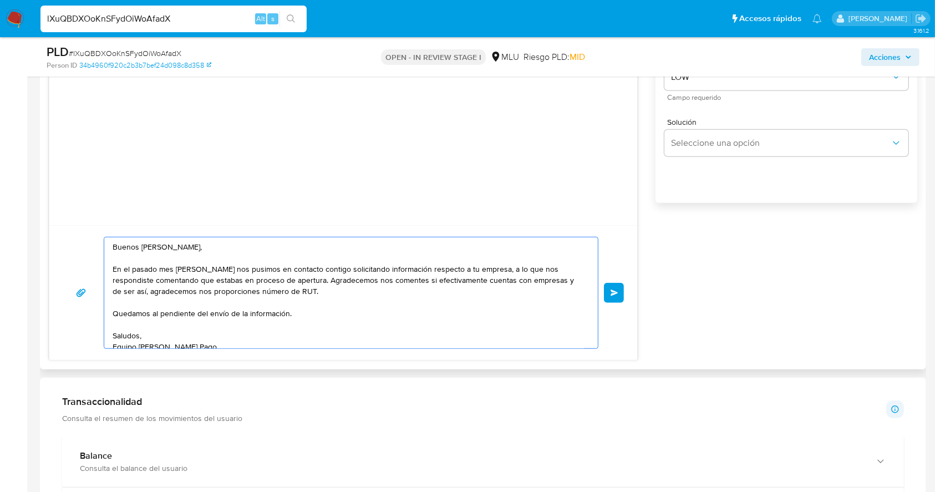
drag, startPoint x: 216, startPoint y: 338, endPoint x: 60, endPoint y: 184, distance: 219.3
click at [60, 184] on div "Buenos días Juan, En el pasado mes de marzo nos pusimos en contacto contigo sol…" at bounding box center [343, 149] width 589 height 424
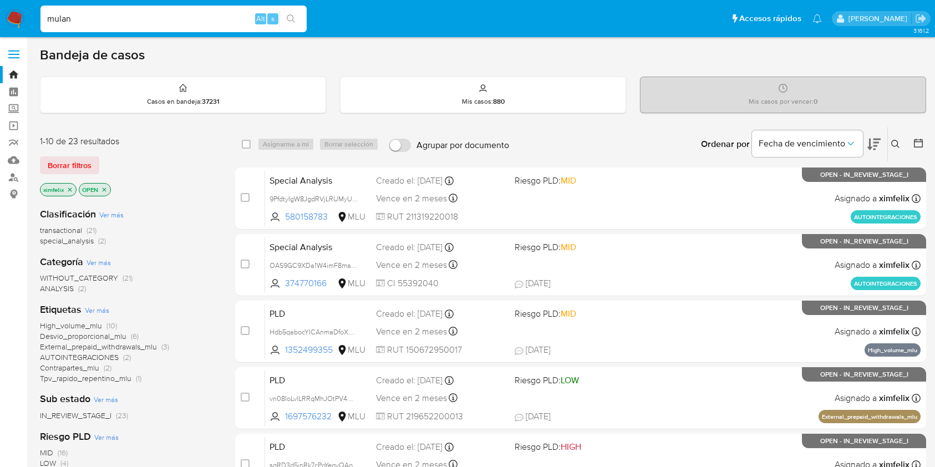
scroll to position [114, 0]
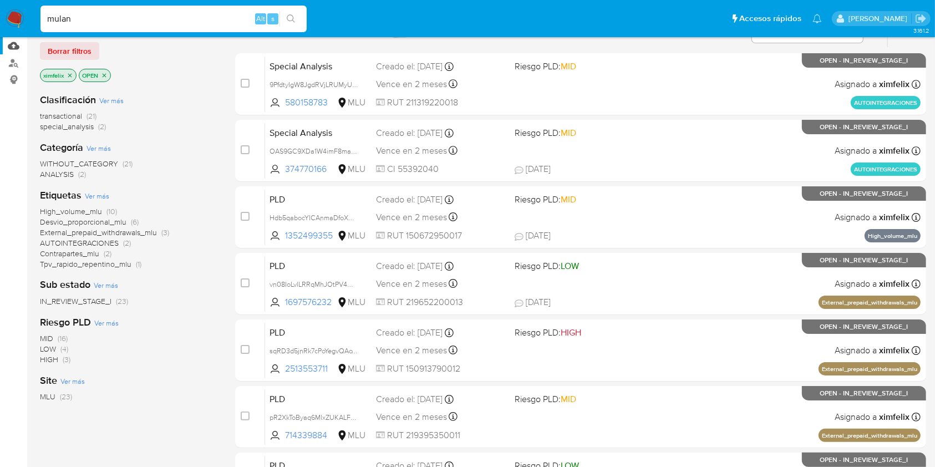
type input "mulan"
click at [13, 52] on link "Mulan" at bounding box center [66, 45] width 132 height 17
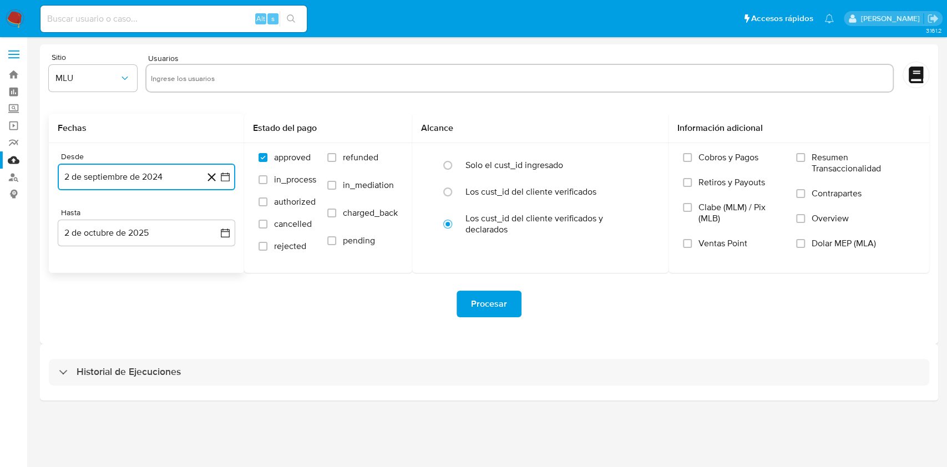
click at [175, 182] on button "2 de septiembre de 2024" at bounding box center [146, 177] width 177 height 27
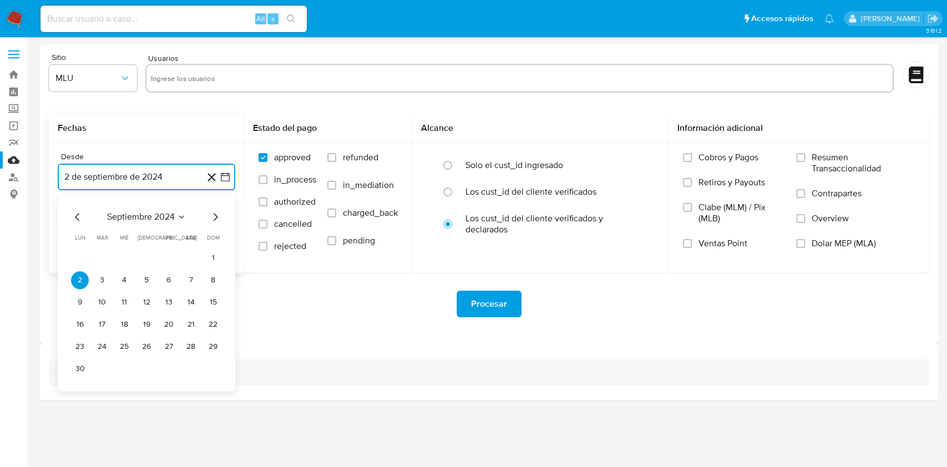
click at [156, 212] on span "septiembre 2024" at bounding box center [141, 216] width 68 height 11
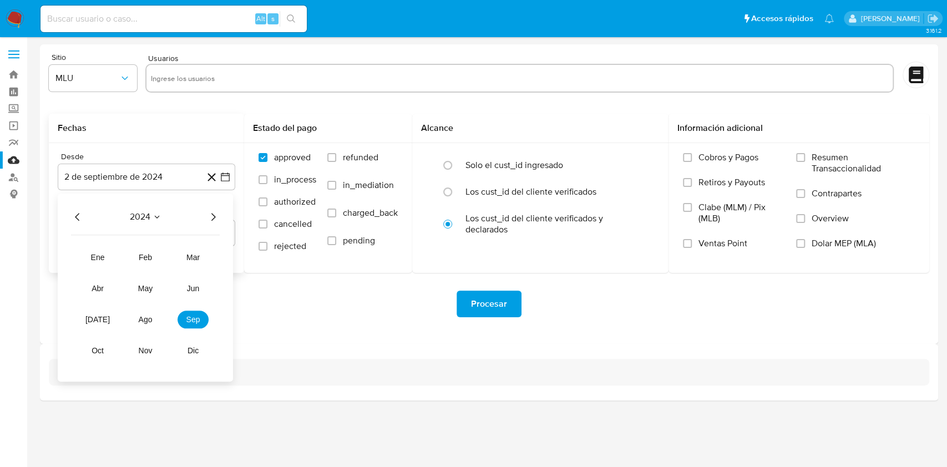
click at [143, 218] on span "2024" at bounding box center [140, 216] width 21 height 11
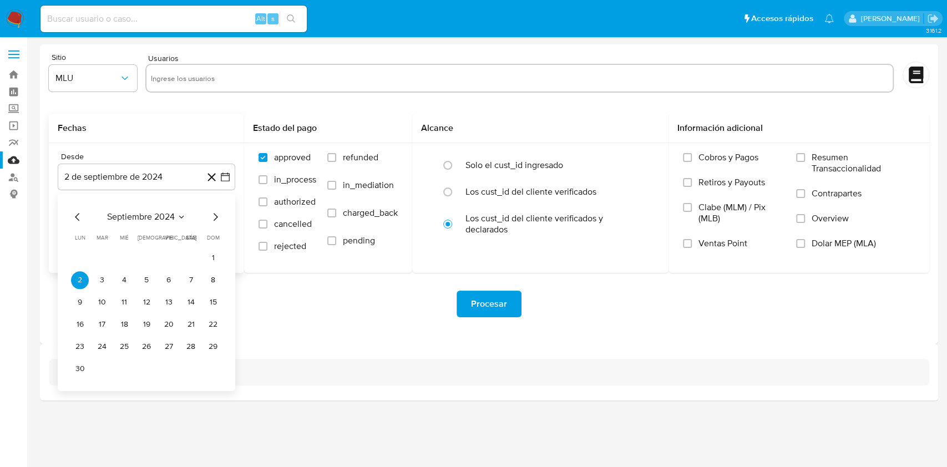
click at [143, 218] on span "septiembre 2024" at bounding box center [141, 216] width 68 height 11
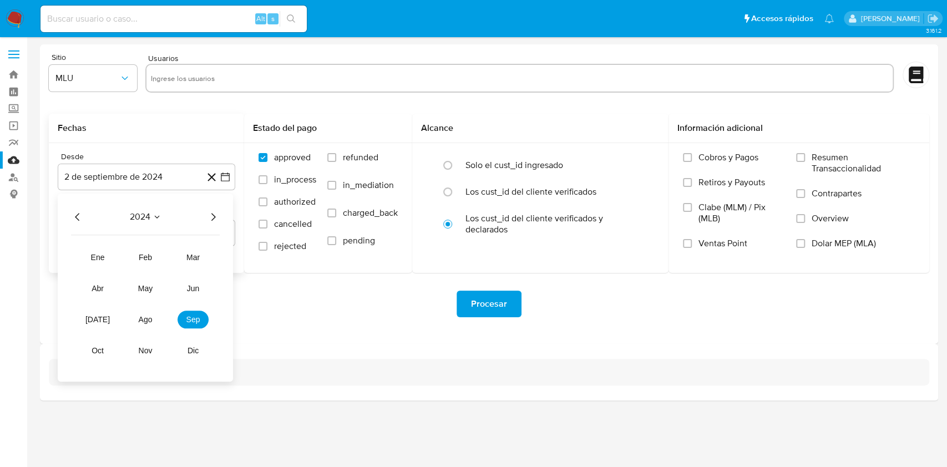
click at [159, 220] on icon "Seleccionar mes y año" at bounding box center [157, 216] width 9 height 9
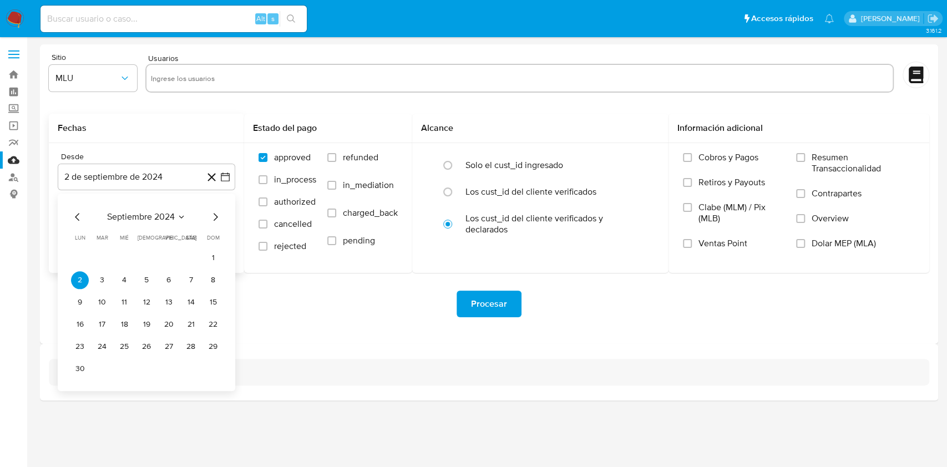
click at [149, 217] on span "septiembre 2024" at bounding box center [141, 216] width 68 height 11
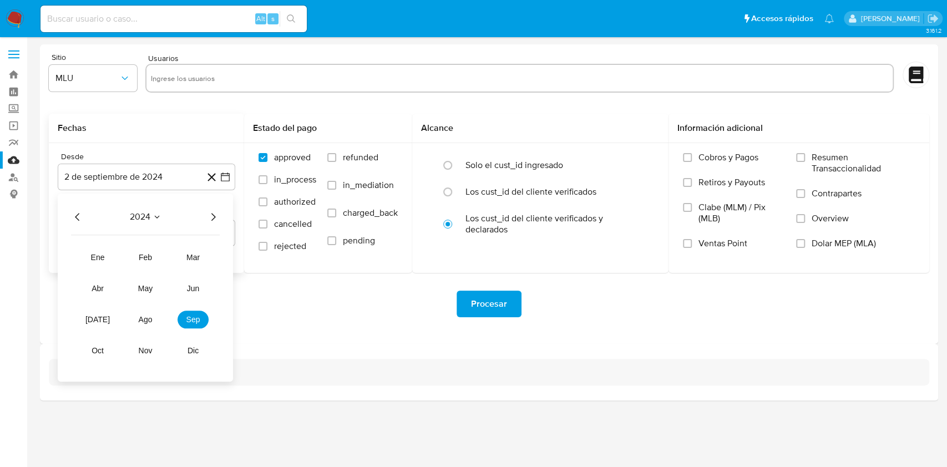
click at [211, 215] on icon "Año siguiente" at bounding box center [212, 216] width 13 height 13
click at [102, 322] on span "[DATE]" at bounding box center [97, 319] width 24 height 9
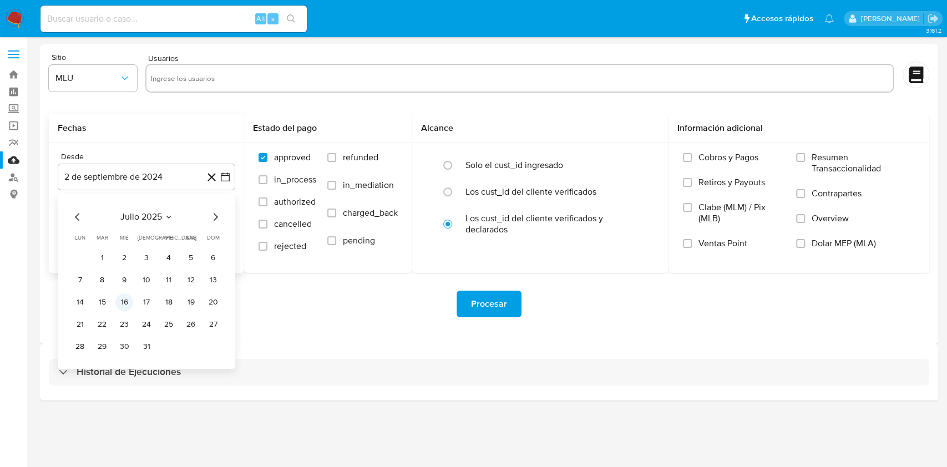
click at [123, 296] on button "16" at bounding box center [124, 302] width 18 height 18
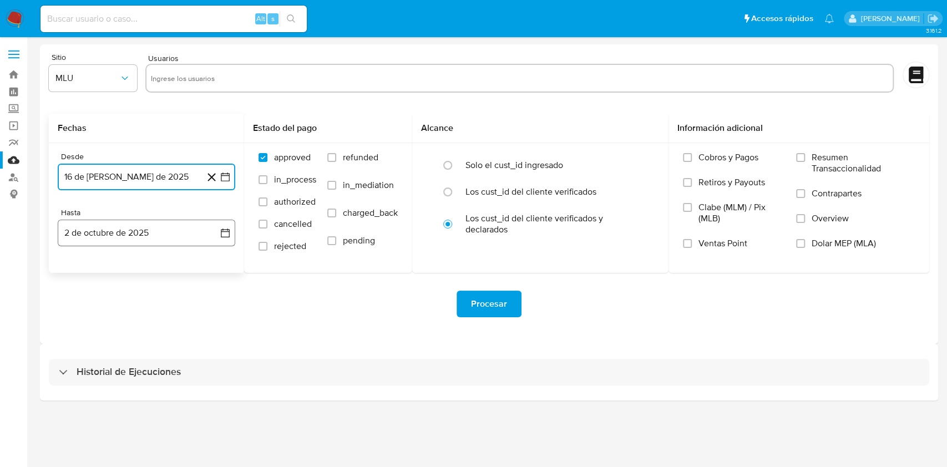
click at [160, 237] on button "2 de octubre de 2025" at bounding box center [146, 233] width 177 height 27
click at [80, 277] on icon "Mes anterior" at bounding box center [77, 272] width 13 height 13
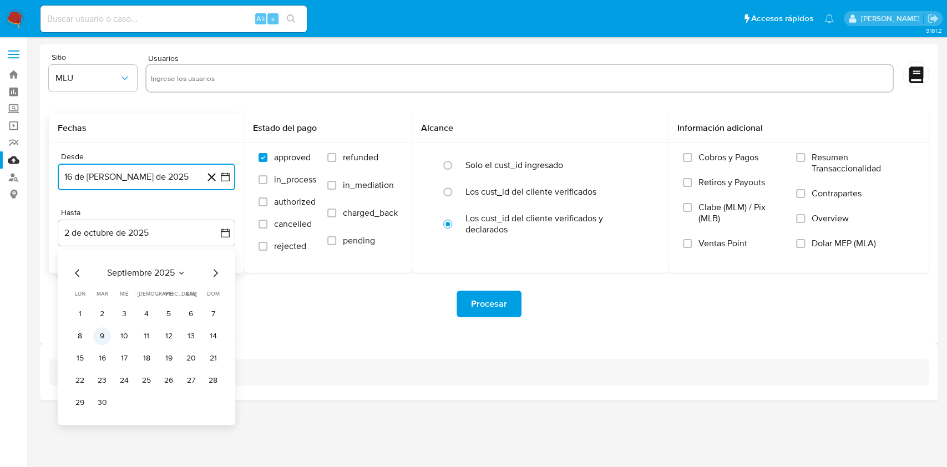
click at [108, 337] on button "9" at bounding box center [102, 336] width 18 height 18
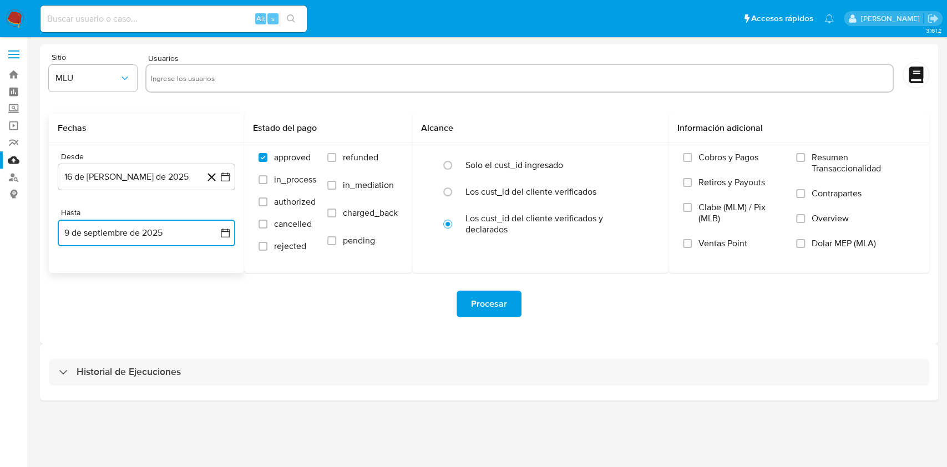
click at [323, 77] on input "text" at bounding box center [519, 78] width 737 height 18
type input "411472651"
click at [374, 152] on span "refunded" at bounding box center [360, 157] width 35 height 11
click at [336, 153] on input "refunded" at bounding box center [331, 157] width 9 height 9
checkbox input "true"
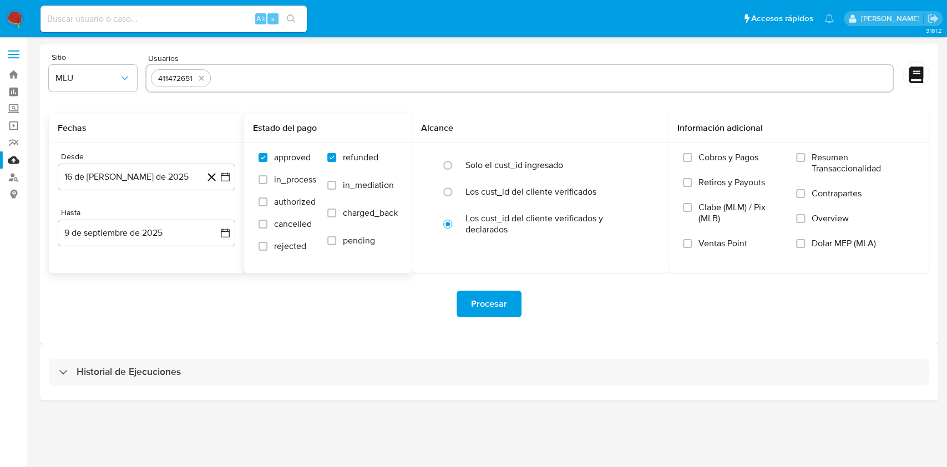
click at [373, 222] on label "charged_back" at bounding box center [362, 221] width 70 height 28
click at [336, 217] on input "charged_back" at bounding box center [331, 213] width 9 height 9
checkbox input "true"
click at [499, 300] on span "Procesar" at bounding box center [489, 304] width 36 height 24
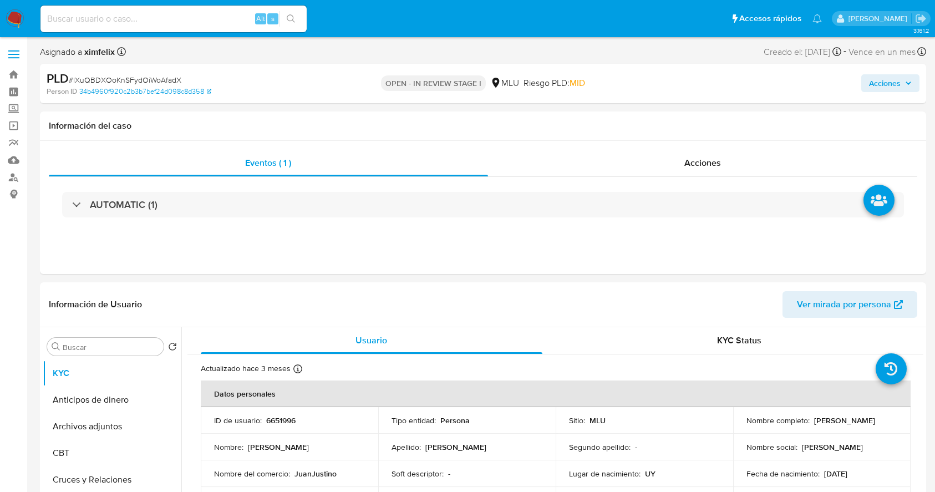
select select "10"
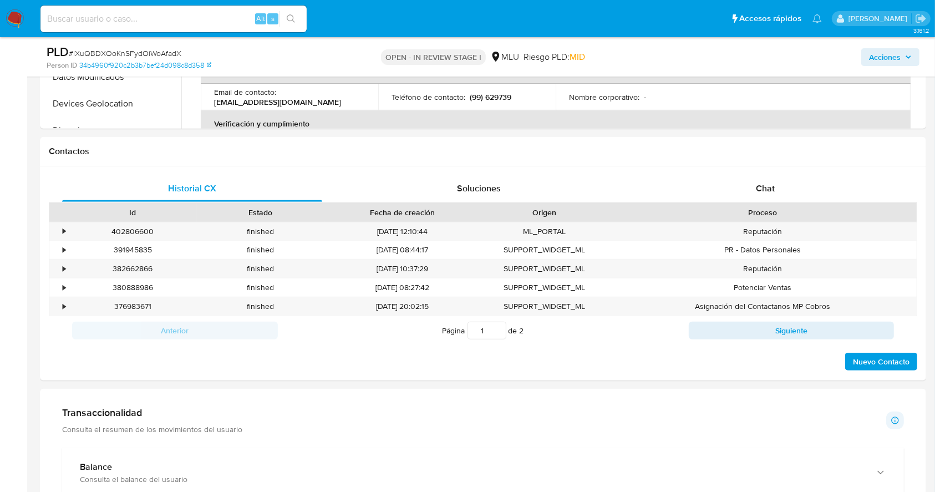
scroll to position [427, 0]
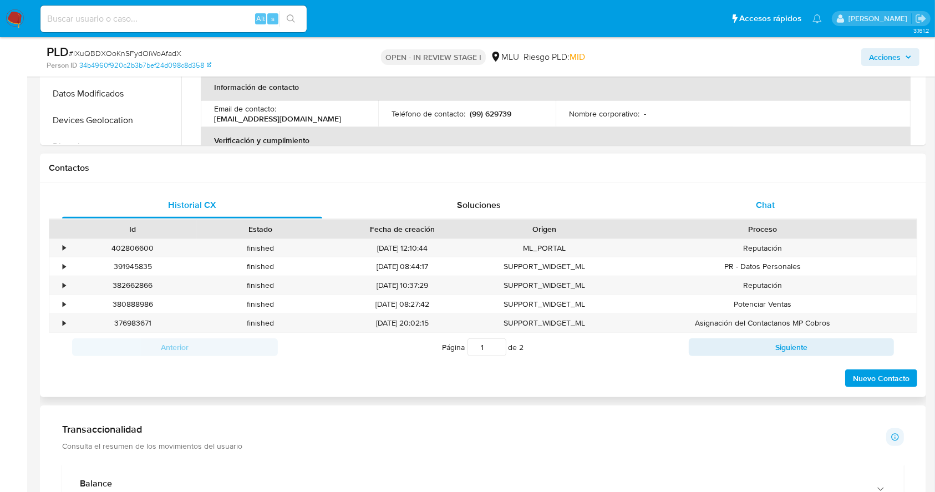
click at [763, 209] on span "Chat" at bounding box center [765, 205] width 19 height 13
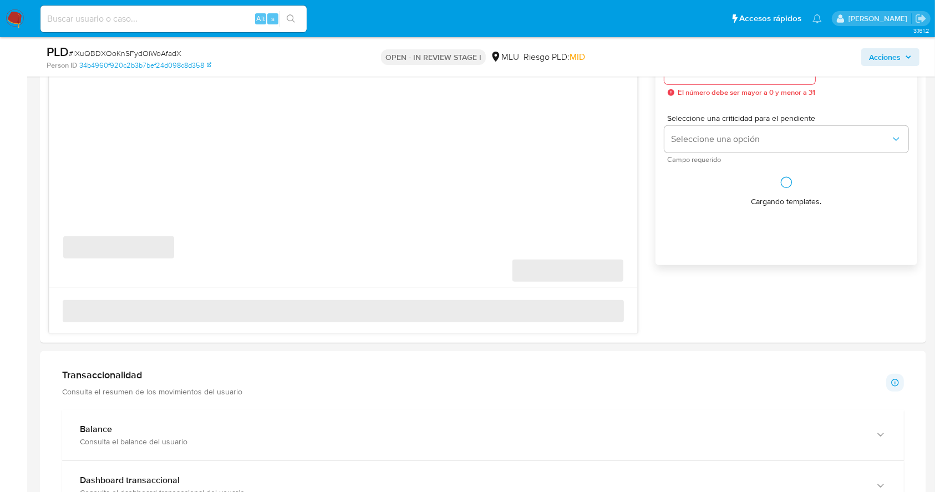
scroll to position [687, 0]
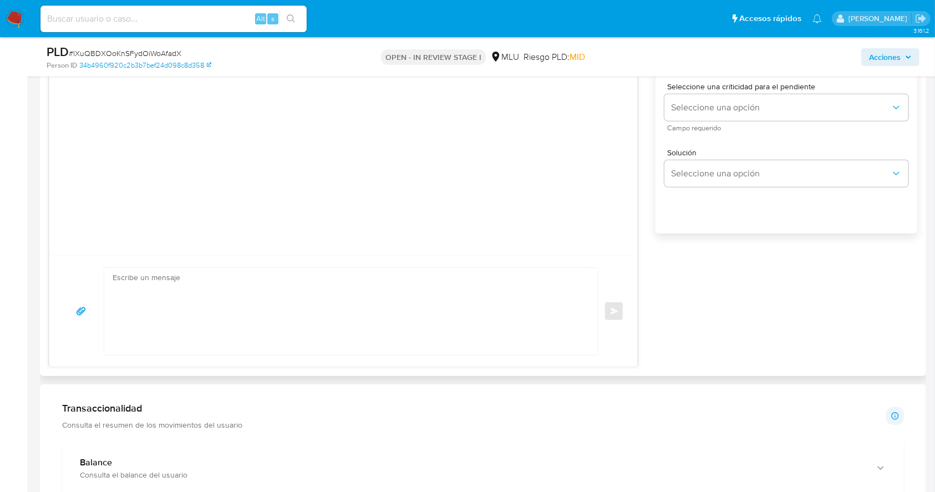
click at [372, 305] on textarea at bounding box center [348, 311] width 471 height 87
paste textarea "Buenos días Juan, En el pasado mes de marzo nos pusimos en contacto contigo sol…"
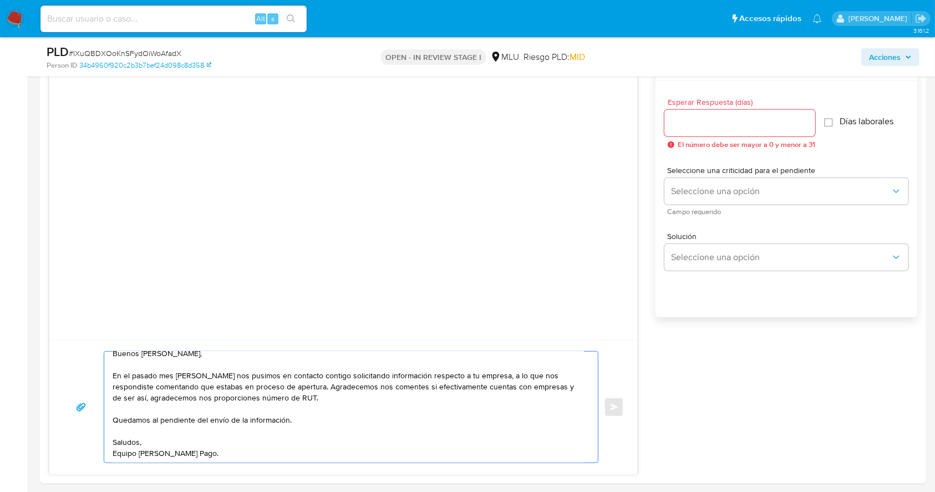
scroll to position [592, 0]
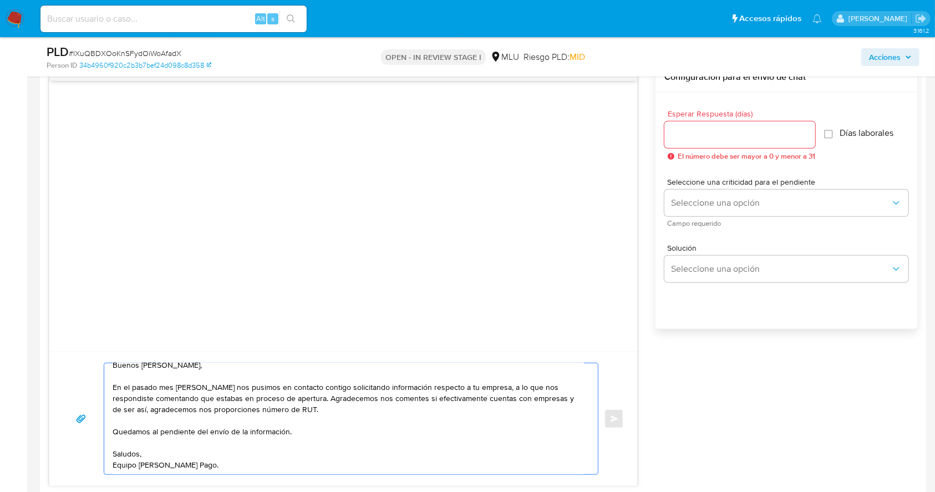
type textarea "Buenos días Juan, En el pasado mes de marzo nos pusimos en contacto contigo sol…"
click at [728, 142] on div at bounding box center [740, 134] width 151 height 27
click at [727, 136] on input "Esperar Respuesta (días)" at bounding box center [740, 135] width 151 height 14
type input "3"
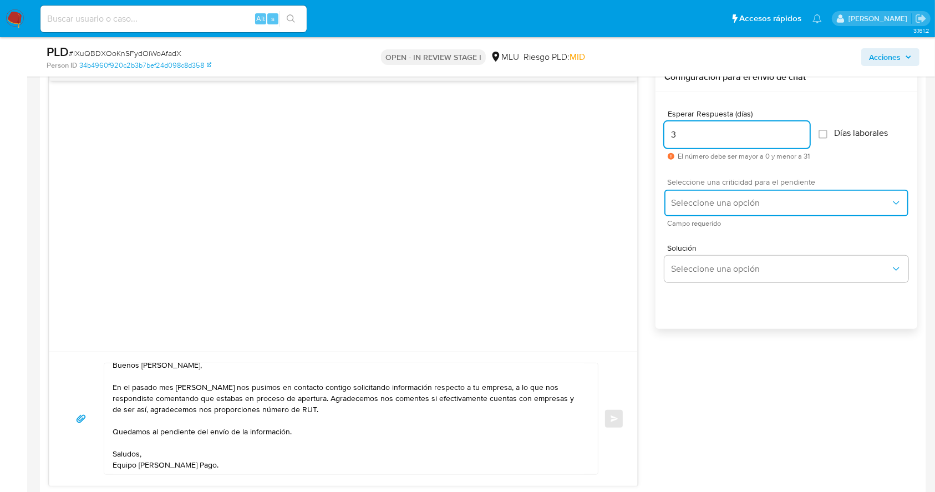
click at [704, 202] on span "Seleccione una opción" at bounding box center [781, 202] width 220 height 11
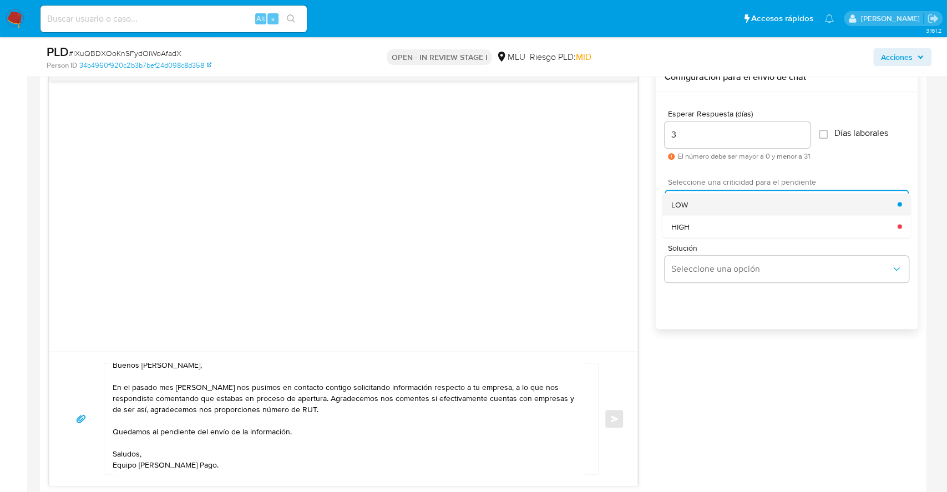
click at [695, 199] on div "LOW" at bounding box center [784, 204] width 226 height 22
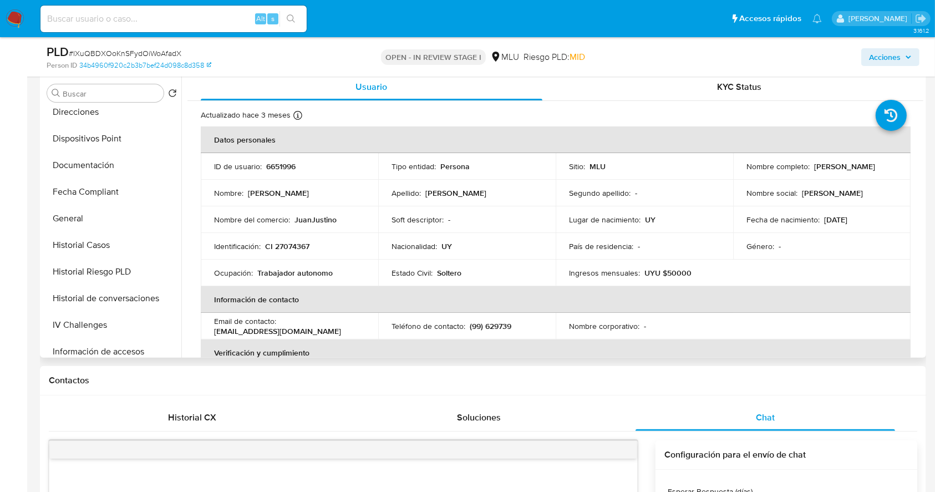
scroll to position [263, 0]
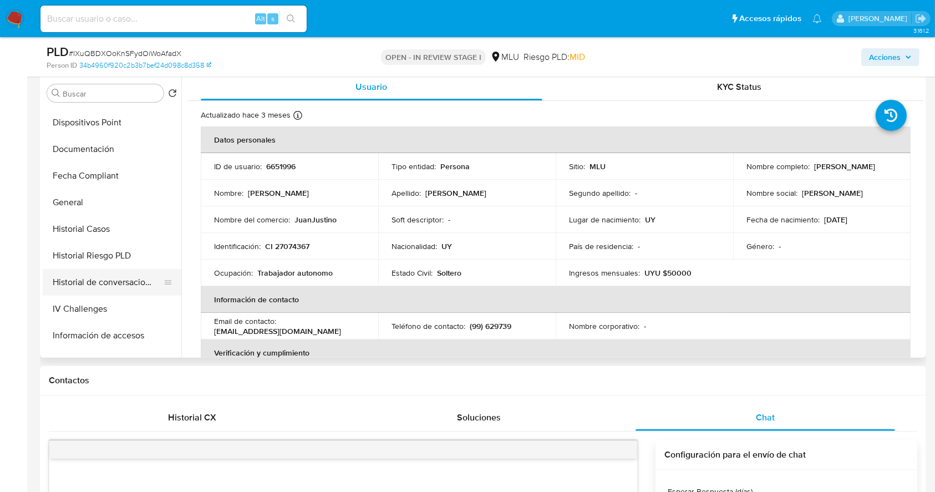
click at [108, 277] on button "Historial de conversaciones" at bounding box center [108, 282] width 130 height 27
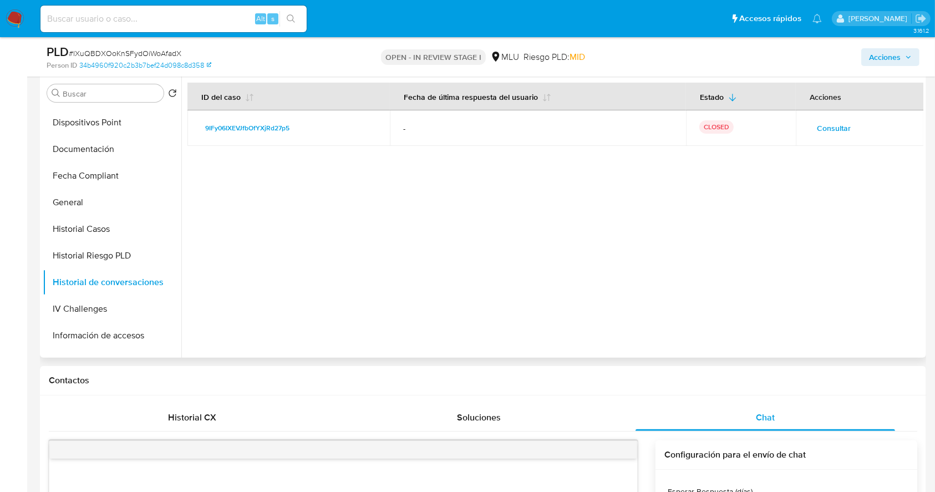
click at [230, 246] on div at bounding box center [552, 216] width 742 height 284
click at [249, 234] on div at bounding box center [552, 216] width 742 height 284
click at [448, 260] on div at bounding box center [552, 216] width 742 height 284
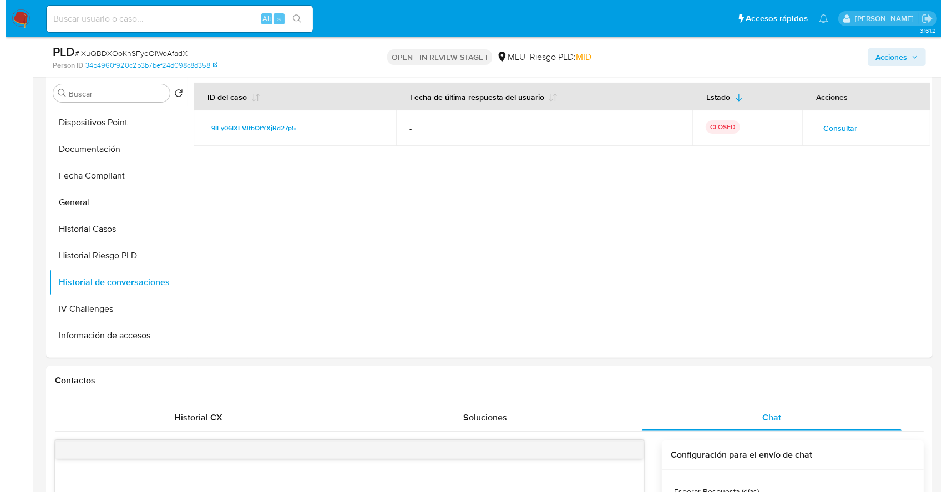
scroll to position [219, 0]
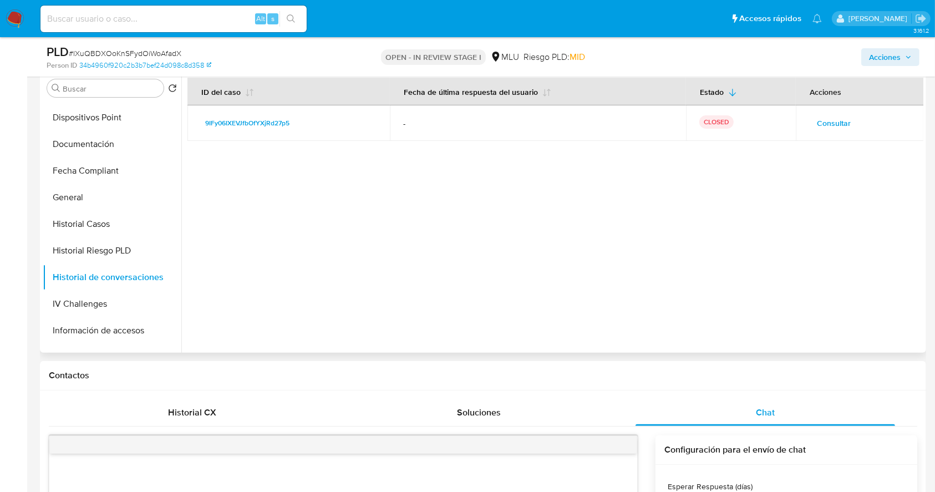
click at [826, 121] on span "Consultar" at bounding box center [834, 123] width 34 height 16
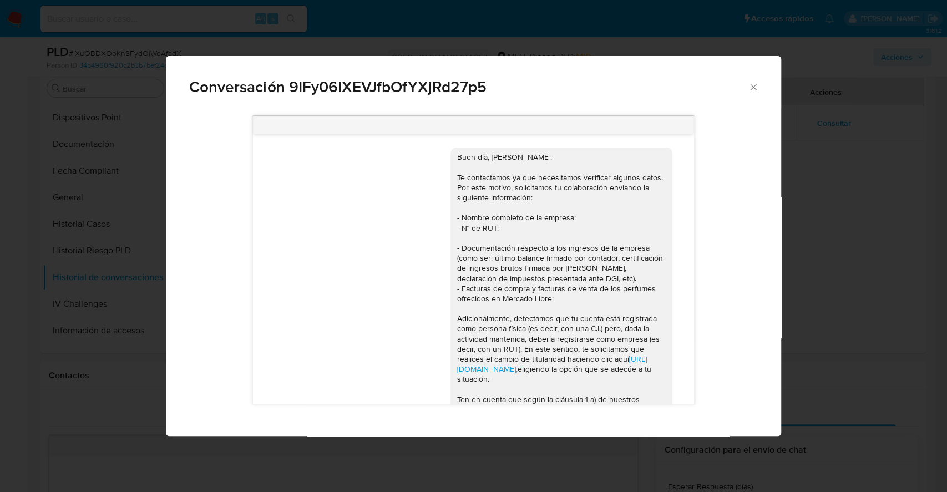
scroll to position [755, 0]
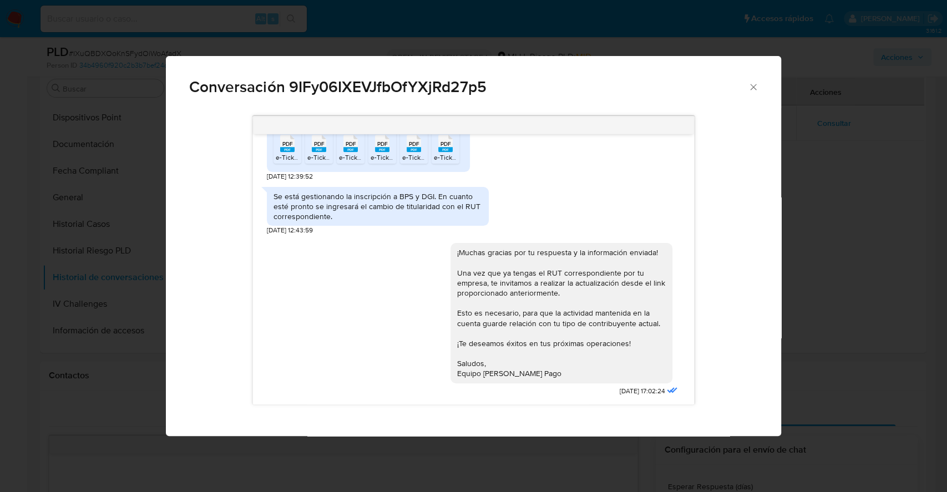
click at [697, 348] on div "Buen día, Juan. Te contactamos ya que necesitamos verificar algunos datos. Por …" at bounding box center [473, 260] width 568 height 305
drag, startPoint x: 694, startPoint y: 351, endPoint x: 689, endPoint y: 374, distance: 23.9
click at [689, 374] on div "Buen día, Juan. Te contactamos ya que necesitamos verificar algunos datos. Por …" at bounding box center [473, 260] width 568 height 305
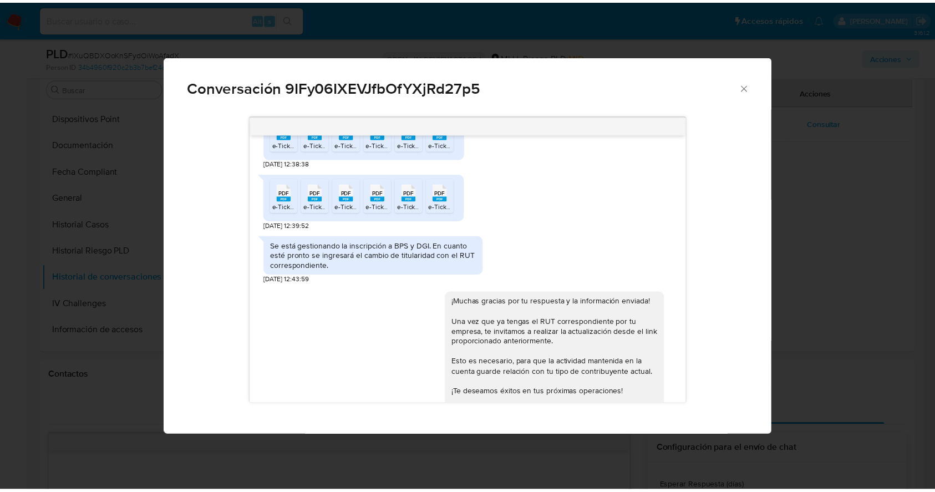
scroll to position [678, 0]
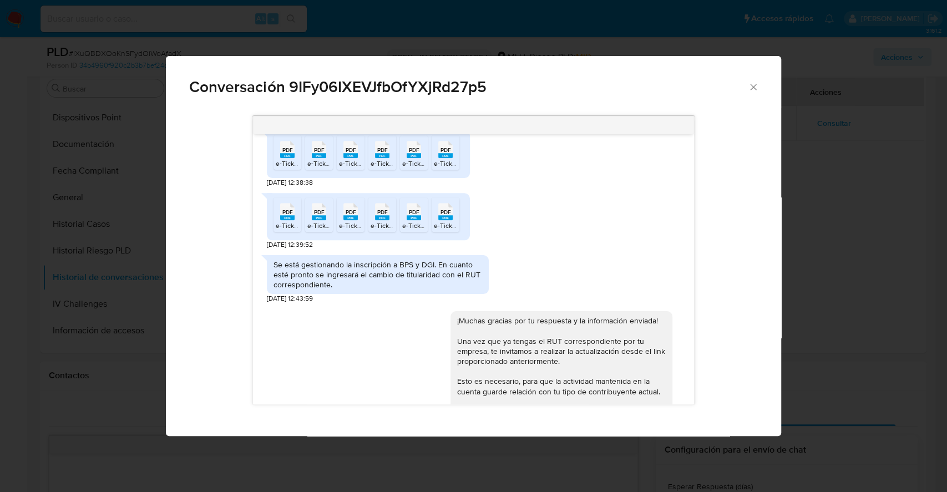
click at [848, 321] on div "Conversación 9IFy06IXEVJfbOfYXjRd27p5 Buen día, Juan. Te contactamos ya que nec…" at bounding box center [473, 246] width 947 height 492
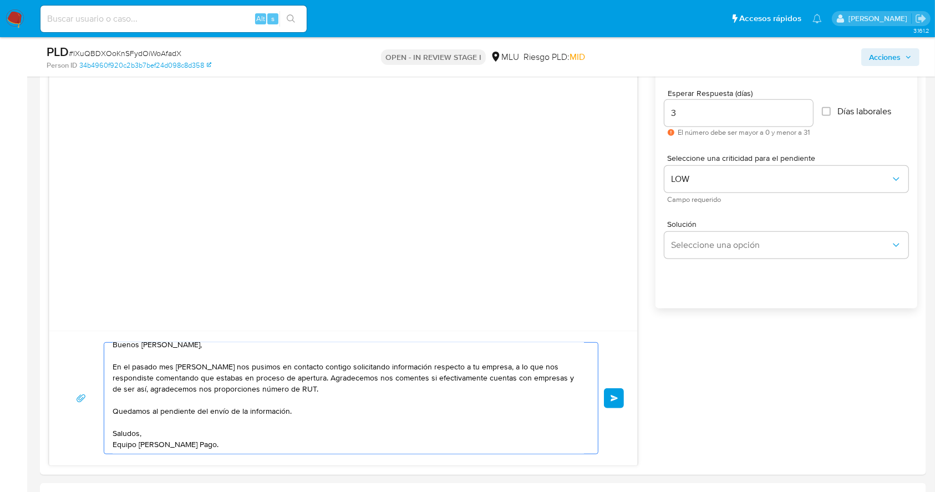
scroll to position [614, 0]
click at [614, 388] on button "Enviar" at bounding box center [614, 397] width 20 height 20
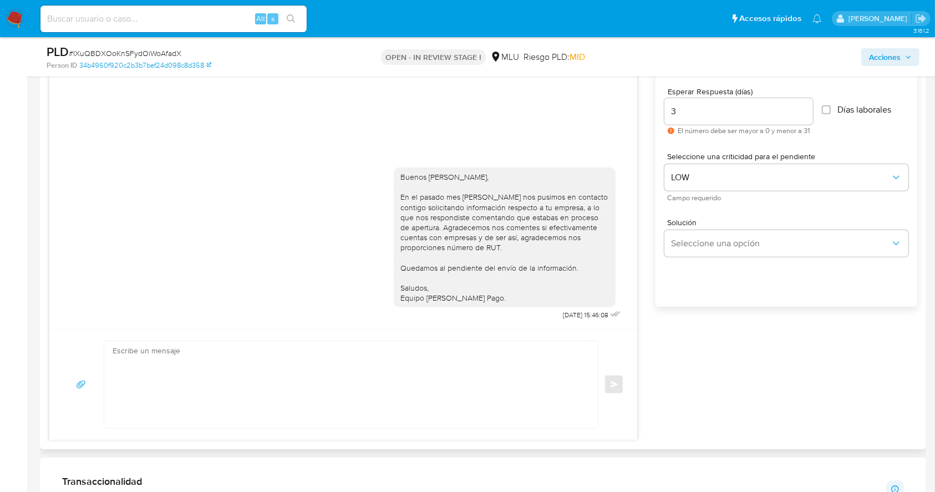
scroll to position [0, 0]
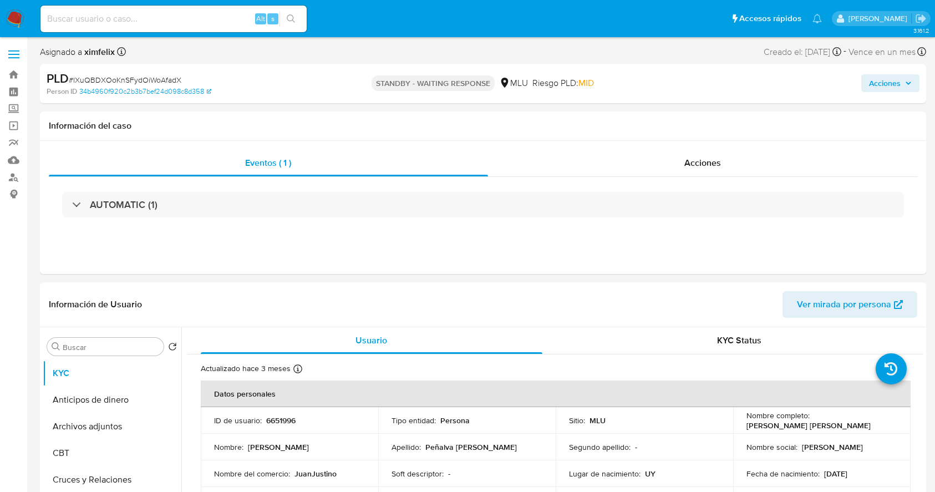
select select "10"
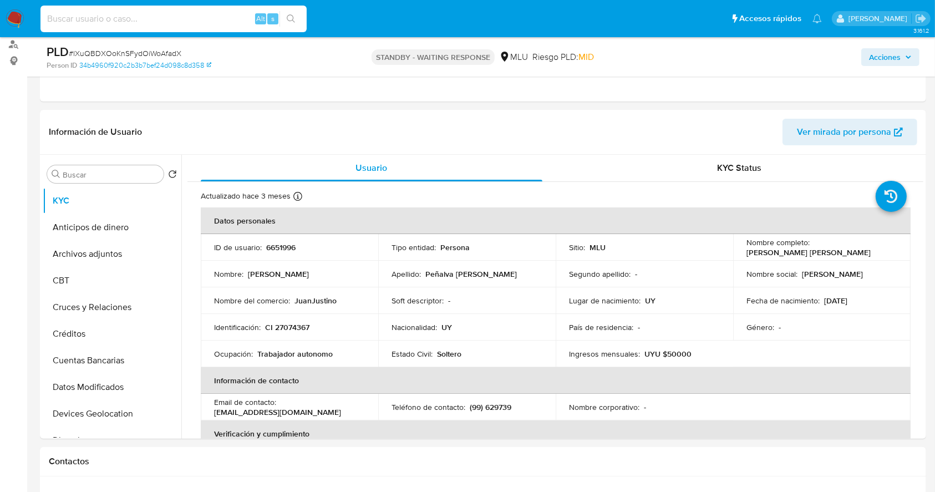
click at [175, 12] on input at bounding box center [173, 19] width 266 height 14
paste input "qgKPkDQGB3568KbMvDWlvjqB"
type input "qgKPkDQGB3568KbMvDWlvjqB"
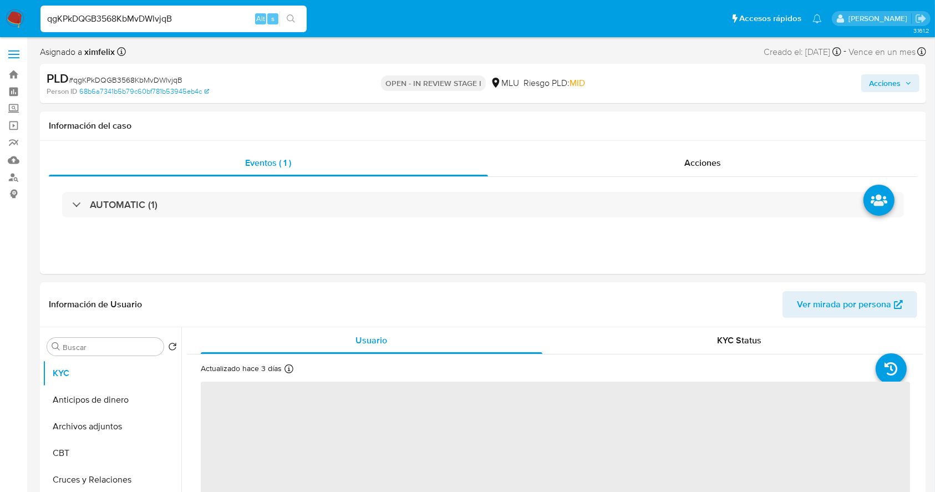
select select "10"
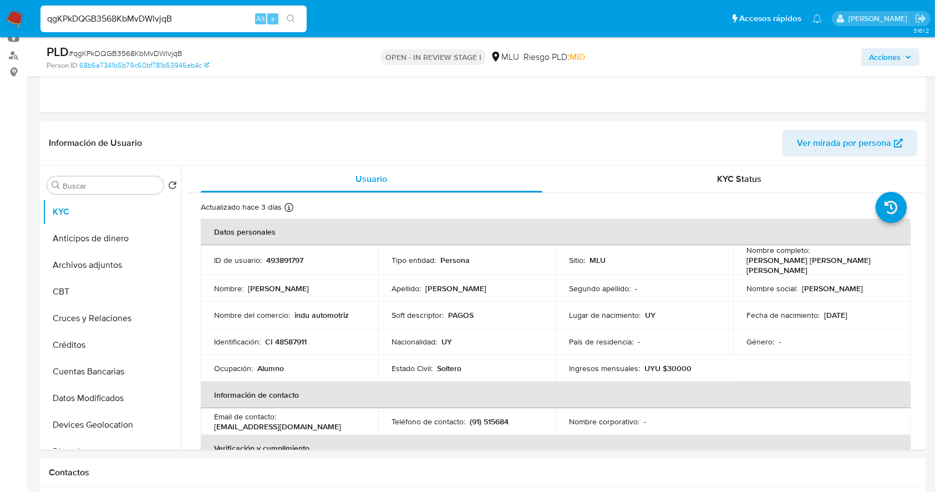
scroll to position [126, 0]
